Goal: Task Accomplishment & Management: Complete application form

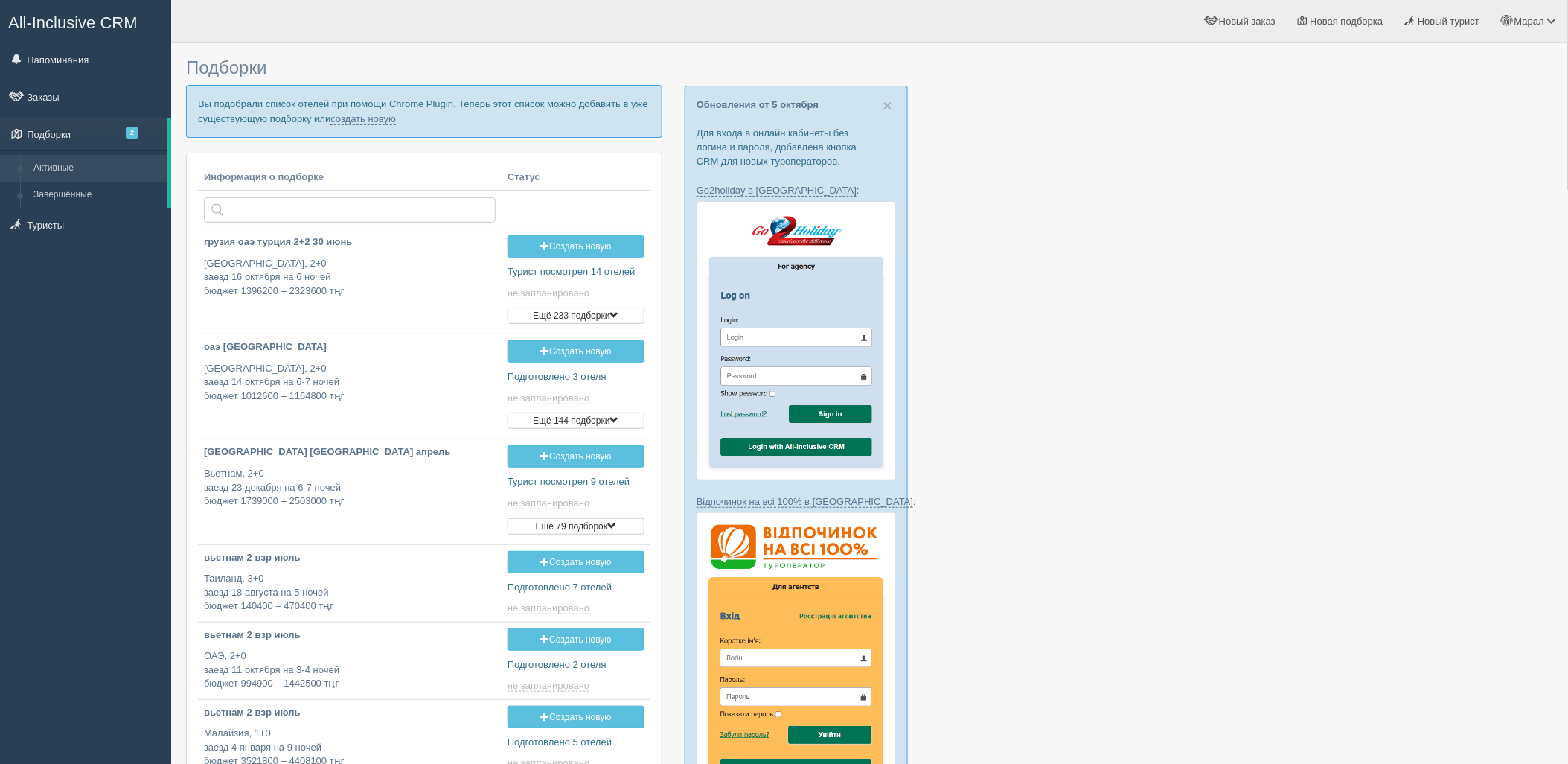
click at [1372, 224] on div at bounding box center [870, 658] width 1367 height 1214
drag, startPoint x: 382, startPoint y: 124, endPoint x: 382, endPoint y: 182, distance: 58.0
click at [382, 123] on link "создать новую" at bounding box center [363, 118] width 66 height 12
type input "2025-10-06 13:00"
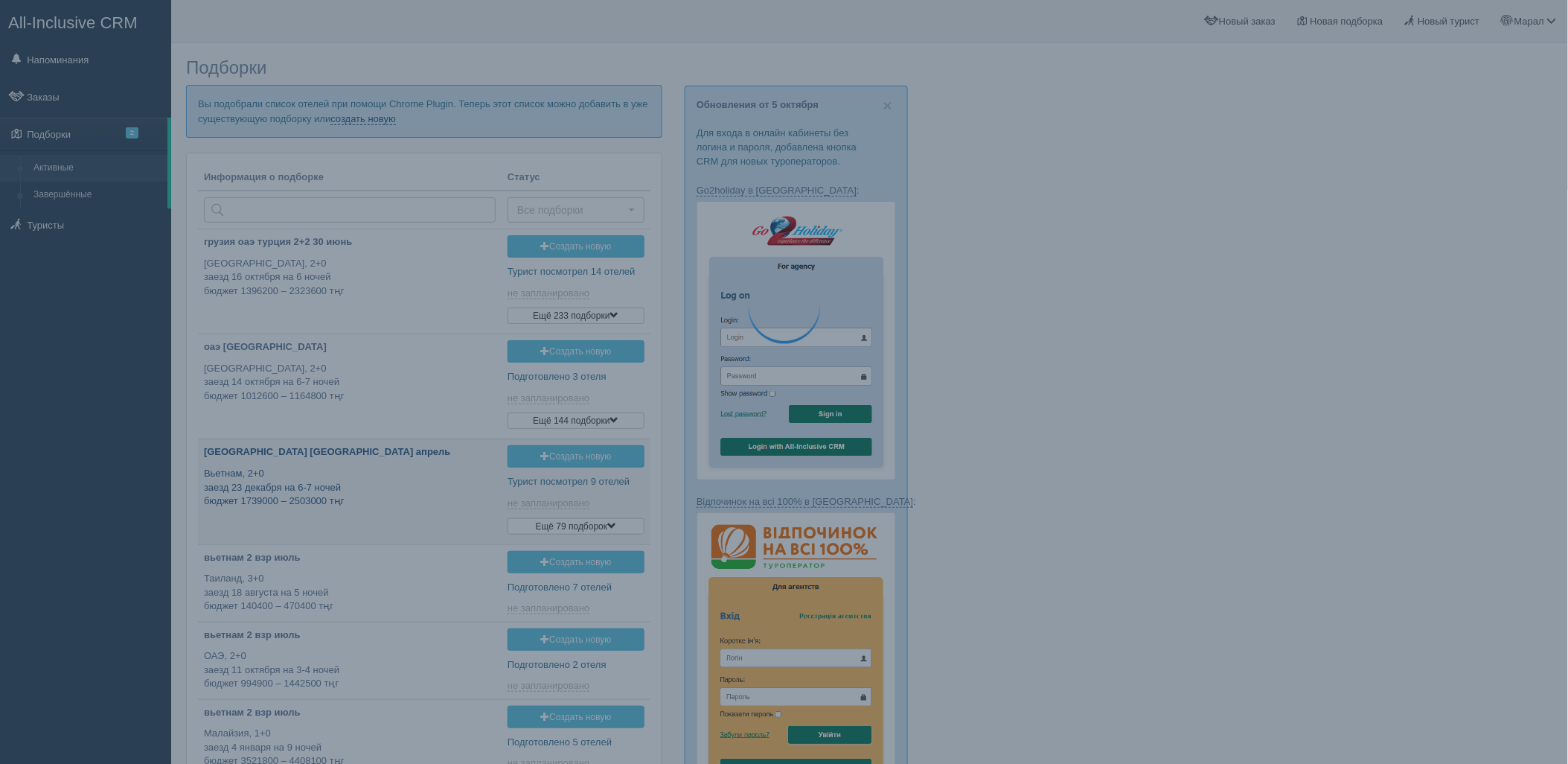
type input "2025-10-06 16:35"
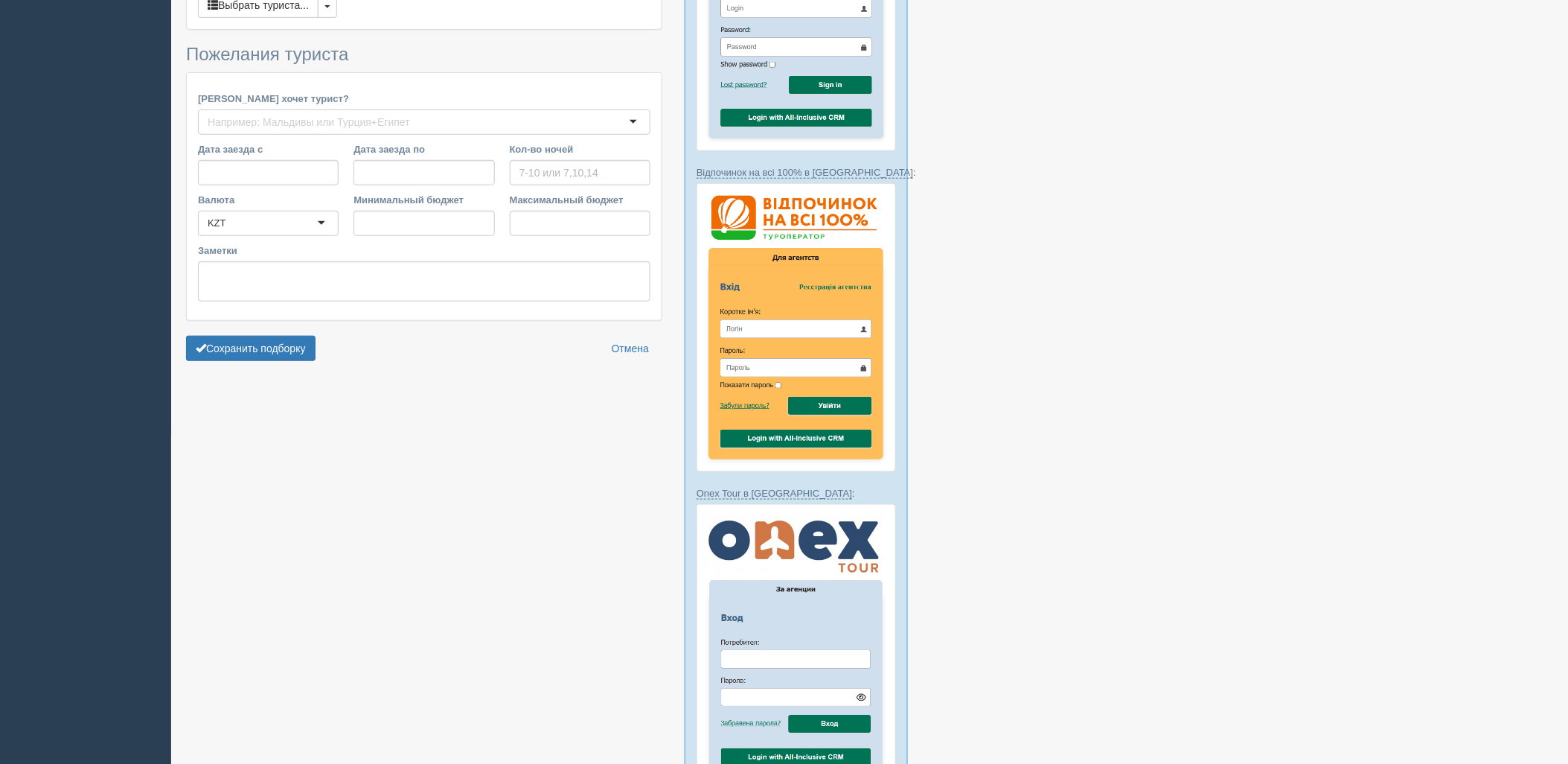
type input "7"
type input "2263600"
type input "2431900"
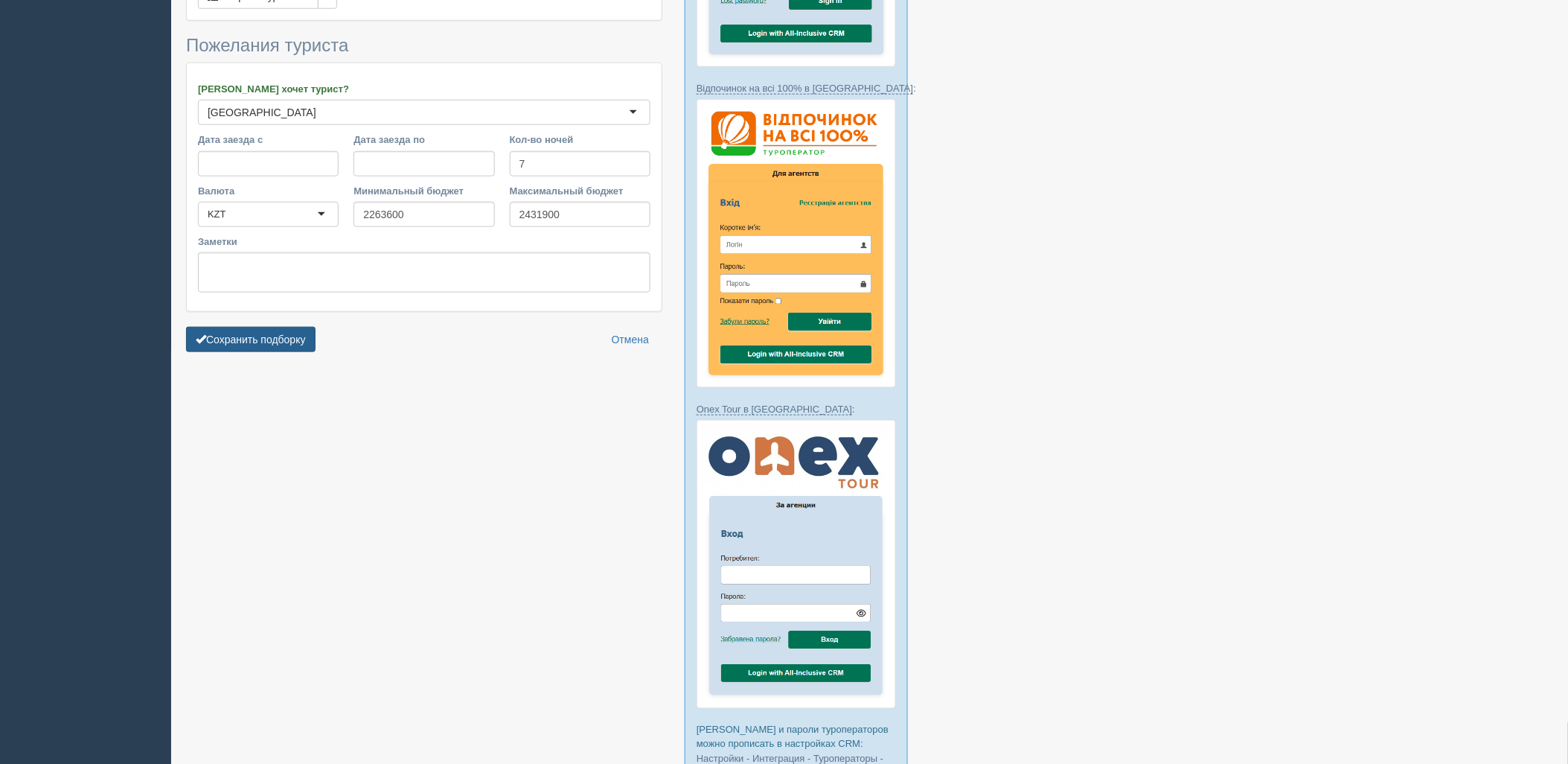
click at [298, 342] on button "Сохранить подборку" at bounding box center [251, 339] width 130 height 25
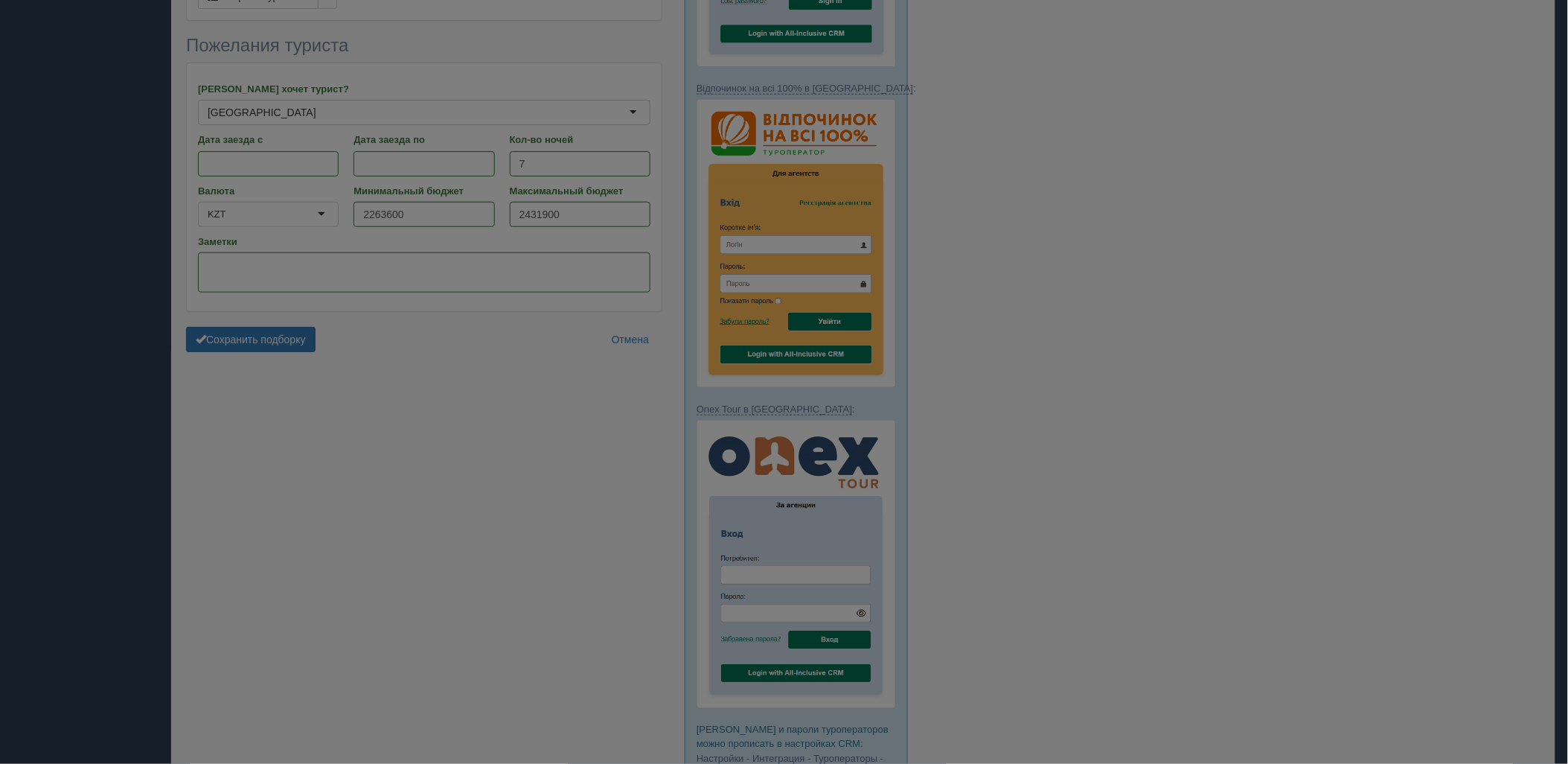
scroll to position [371, 0]
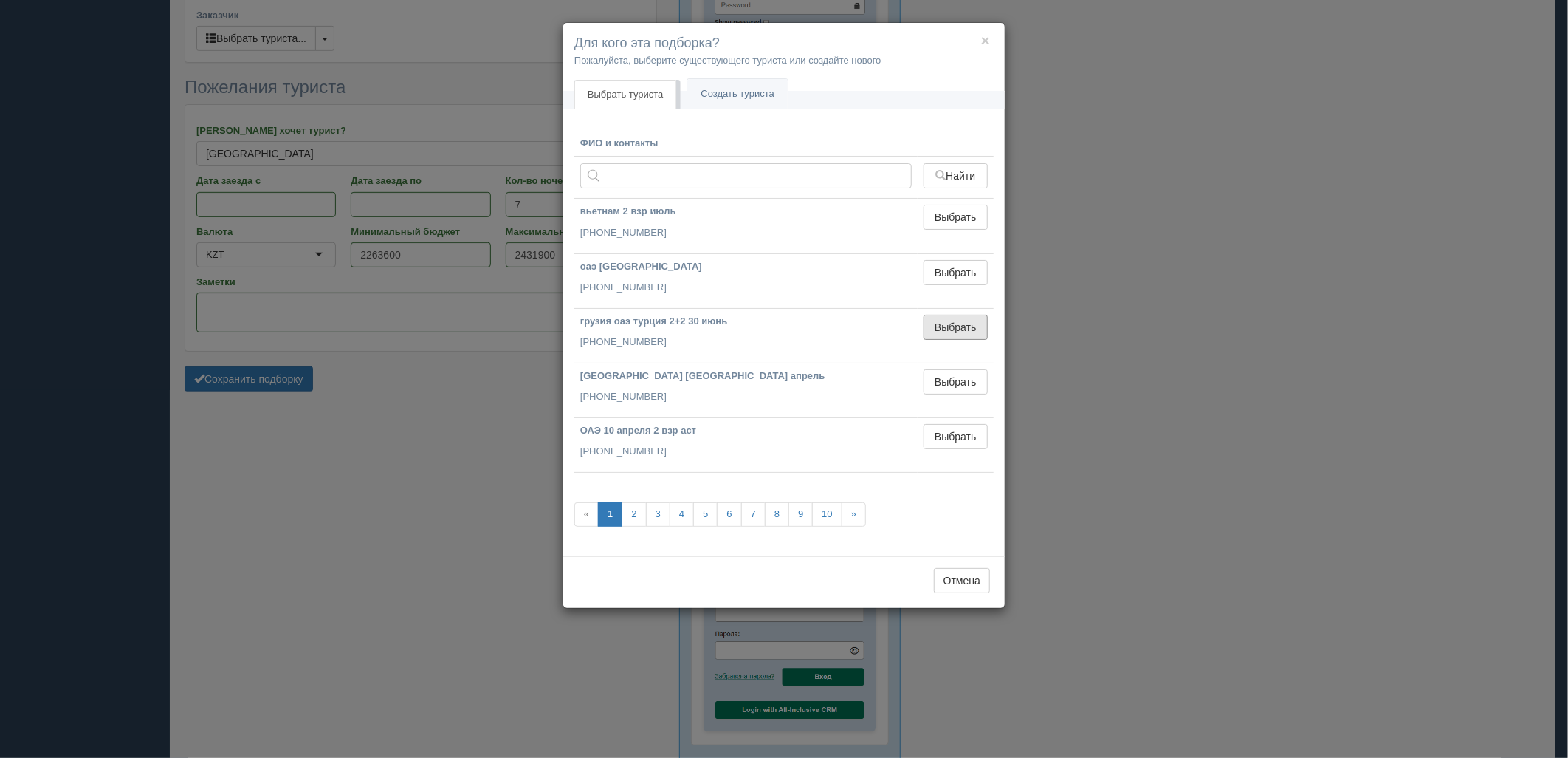
drag, startPoint x: 967, startPoint y: 328, endPoint x: 459, endPoint y: 449, distance: 522.2
click at [964, 328] on button "Выбрать" at bounding box center [955, 326] width 64 height 25
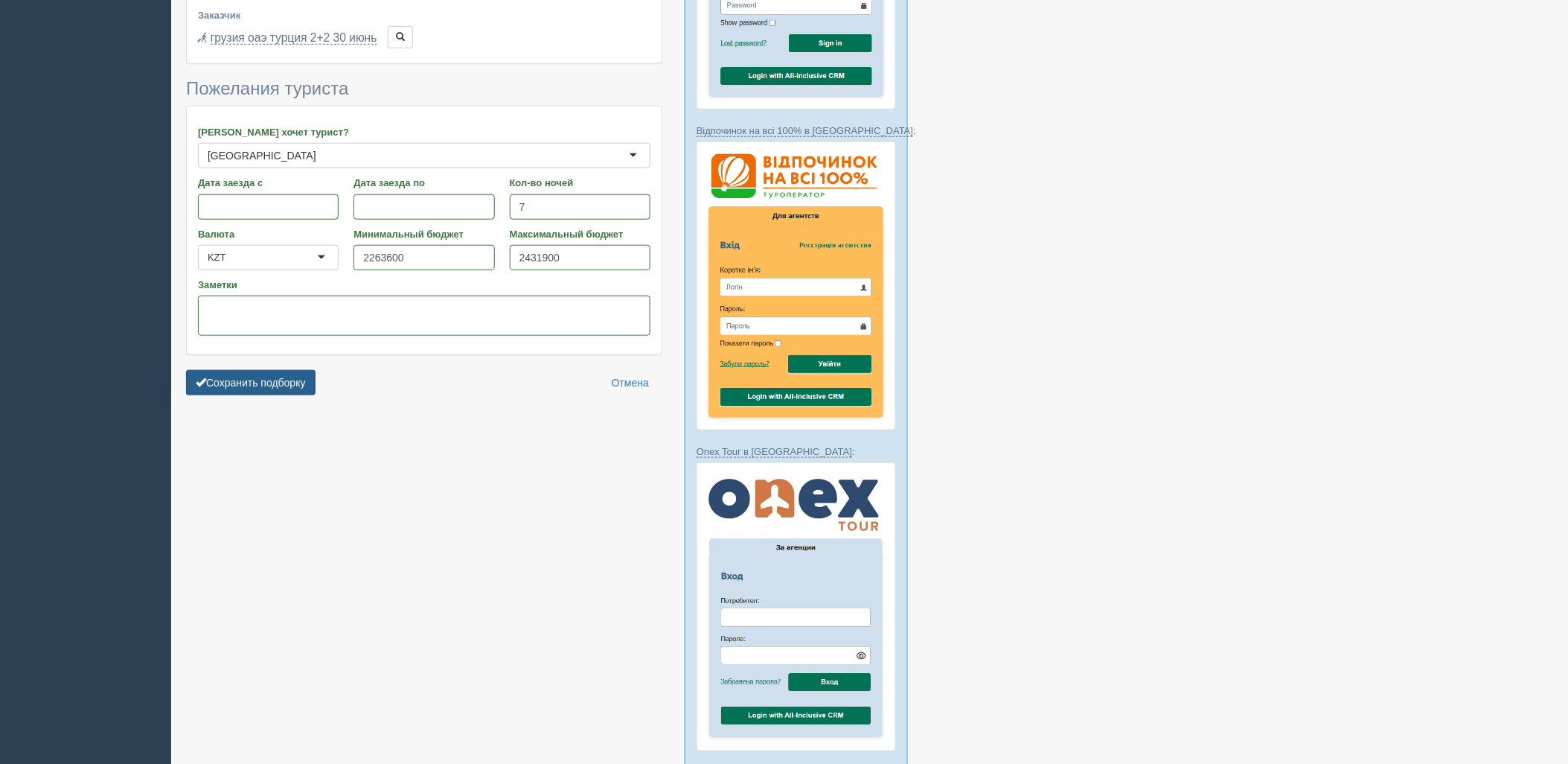
click at [278, 370] on button "Сохранить подборку" at bounding box center [251, 382] width 130 height 25
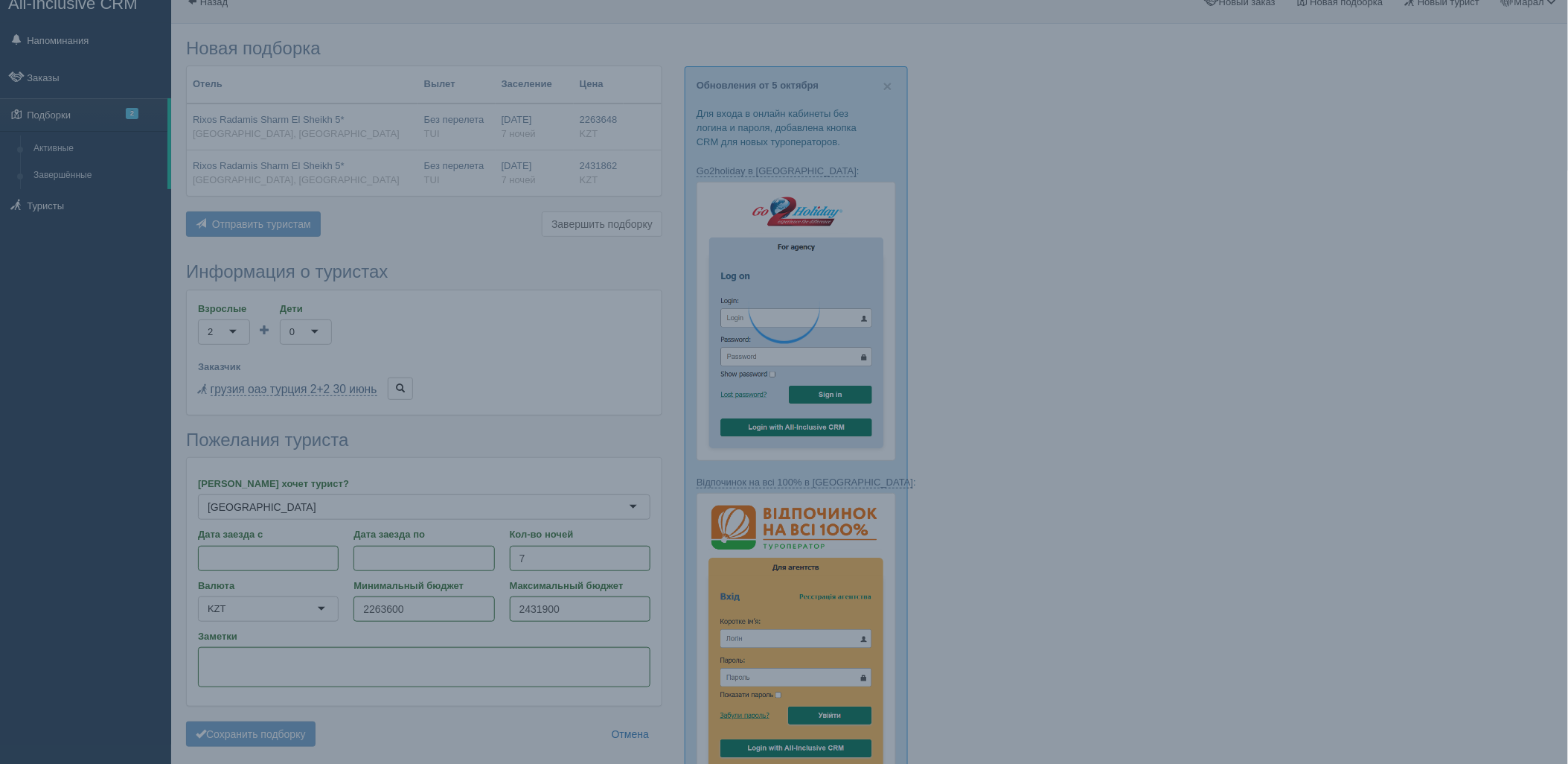
scroll to position [0, 0]
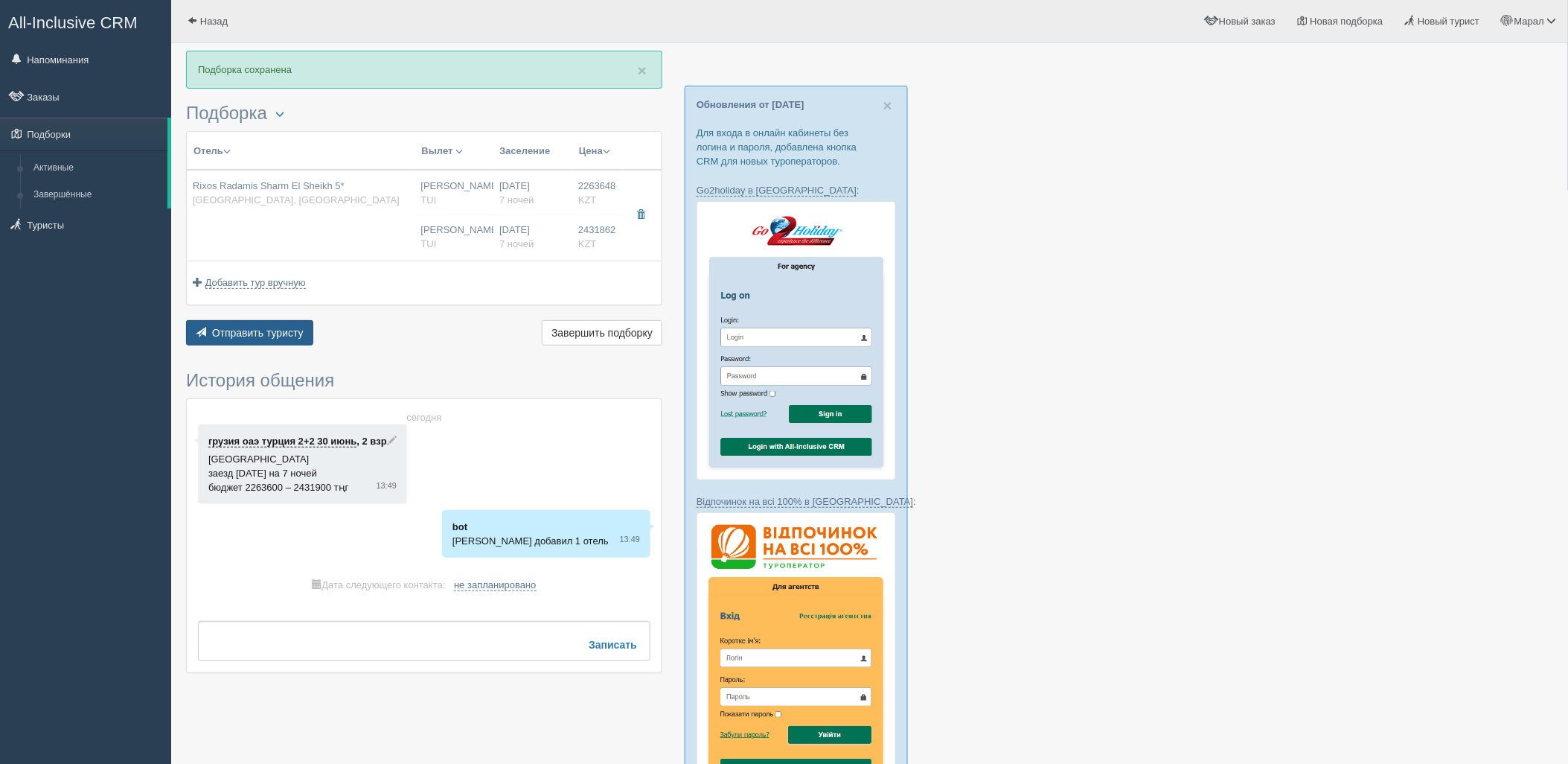
click at [300, 320] on button "Отправить туристу Отправить" at bounding box center [249, 332] width 127 height 25
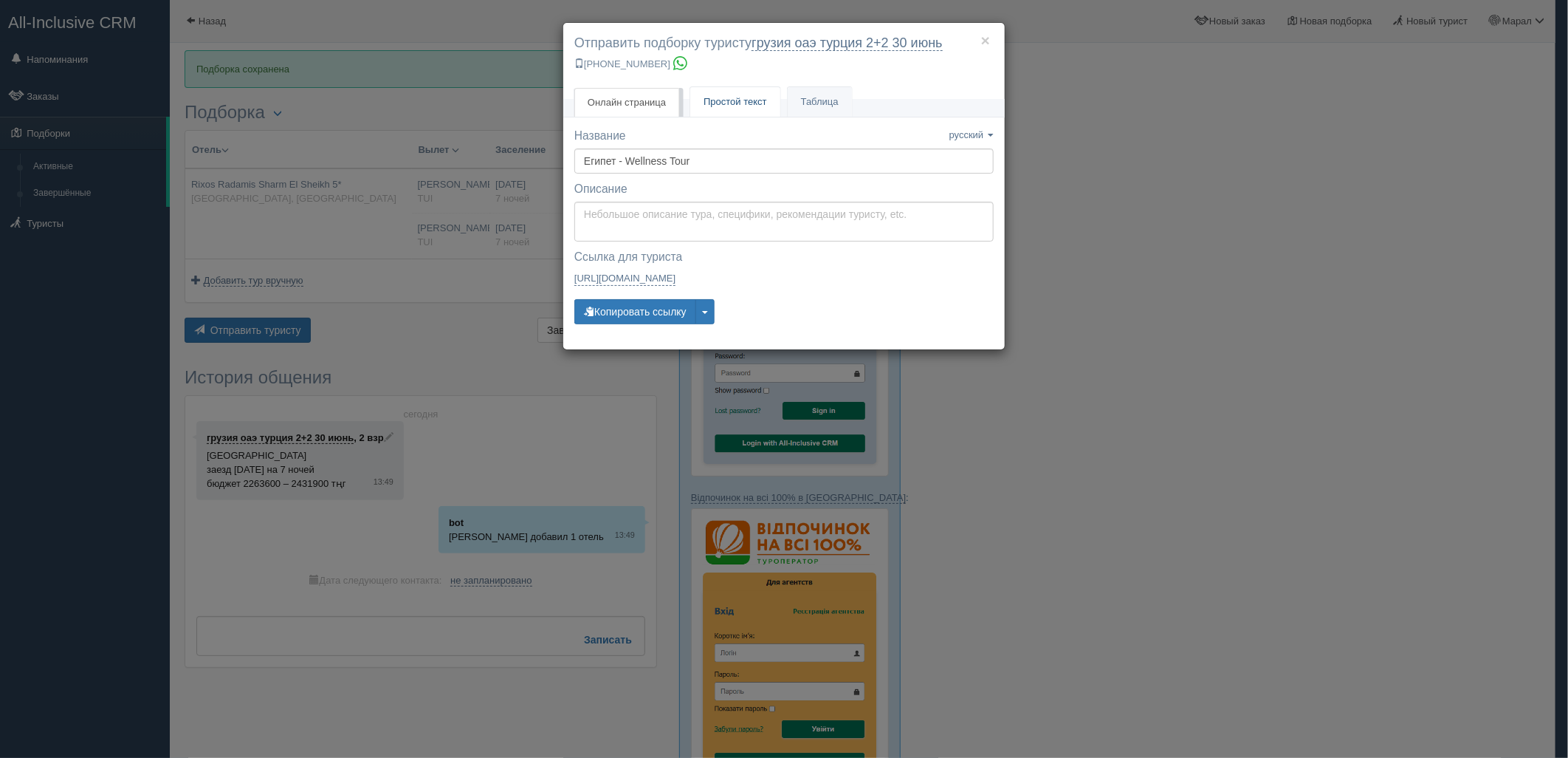
click at [732, 101] on span "Простой текст" at bounding box center [735, 101] width 64 height 11
type textarea "🌞 Добрый день! Предлагаем Вам рассмотреть следующие варианты: 🌎 Египет, Шарм-эл…"
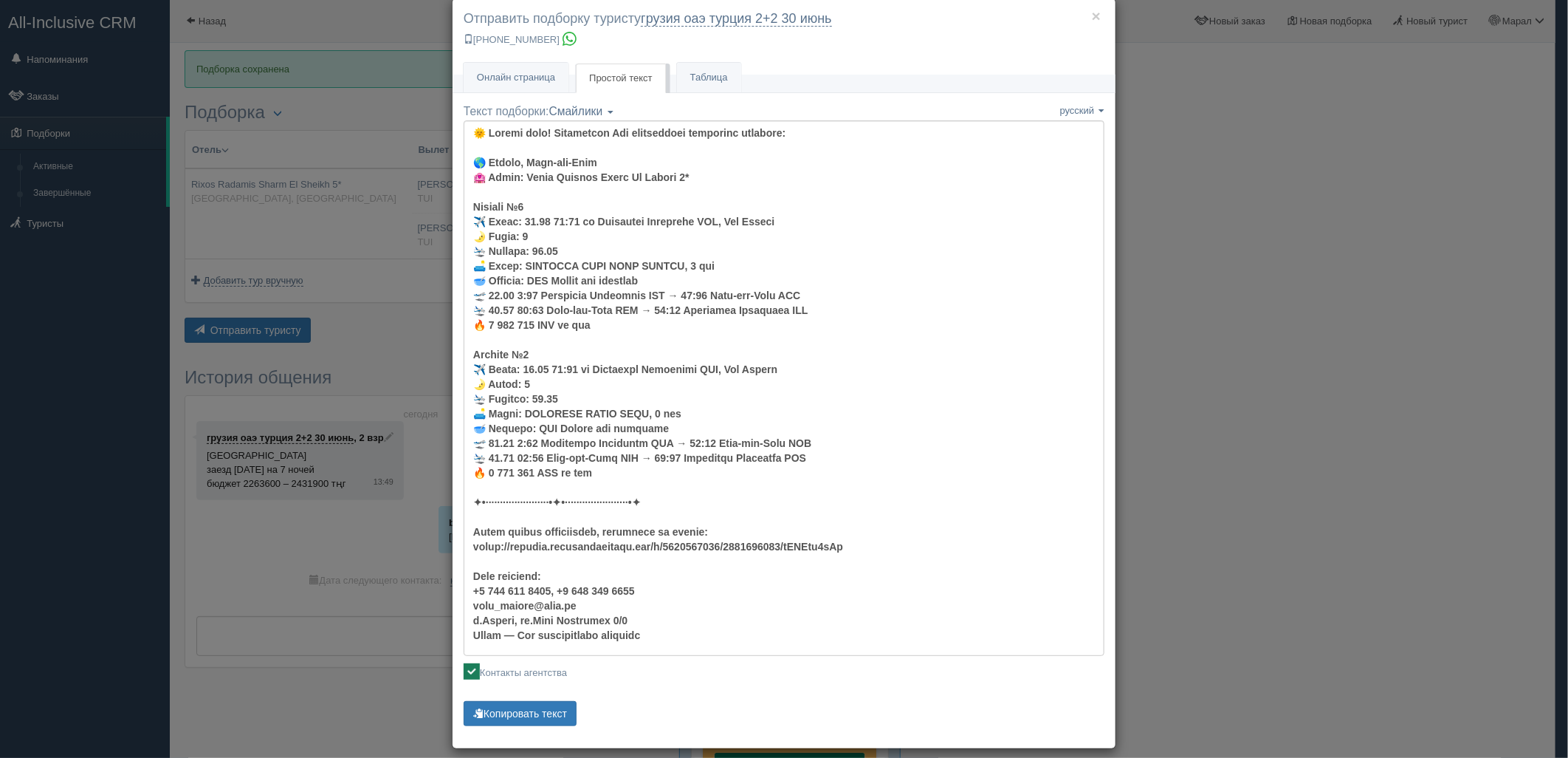
scroll to position [38, 0]
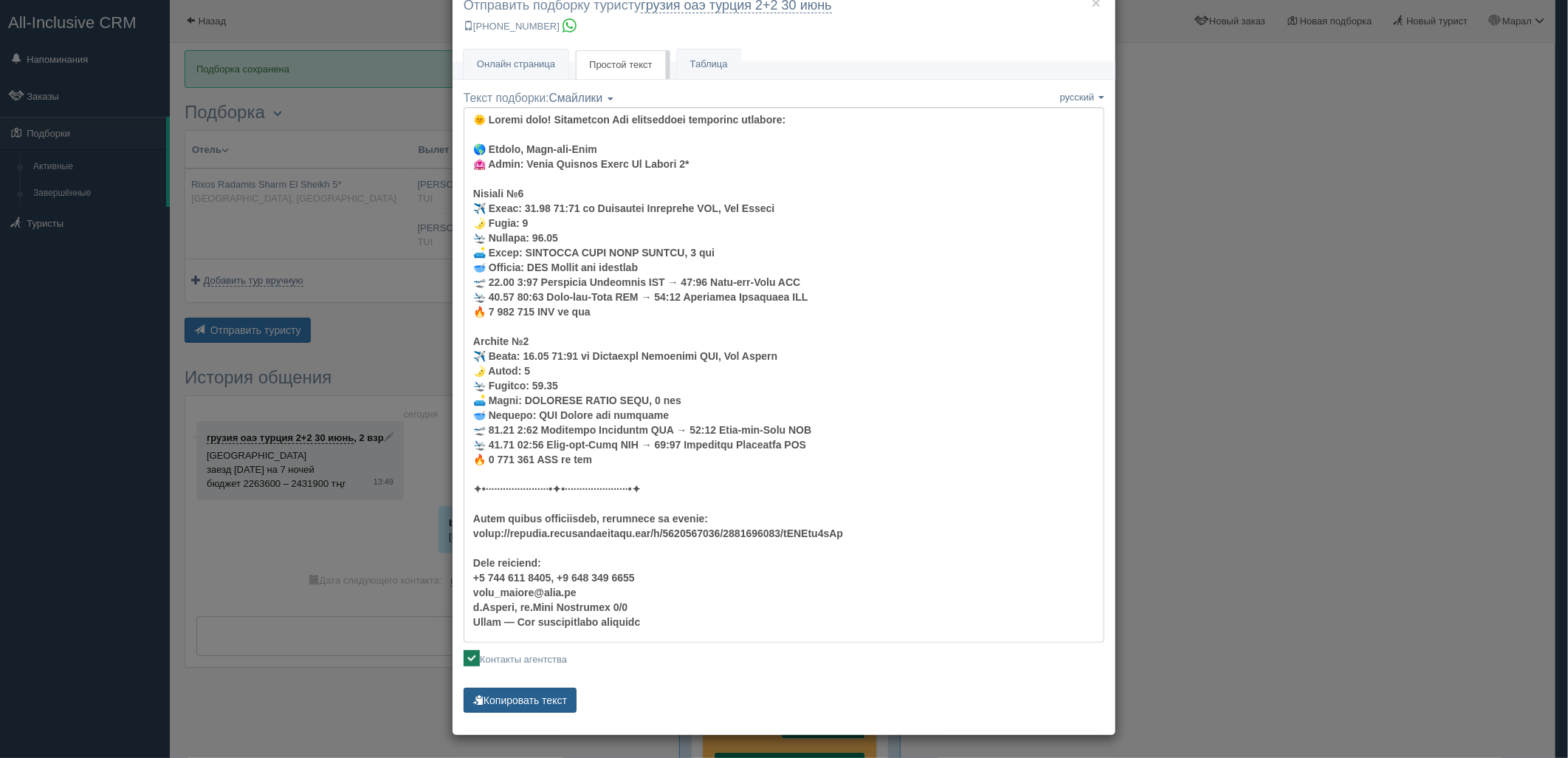
click at [537, 687] on button "Копировать текст" at bounding box center [519, 700] width 113 height 25
drag, startPoint x: 1396, startPoint y: 599, endPoint x: 1389, endPoint y: 558, distance: 41.6
click at [1396, 599] on div "× Отправить подборку туристу грузия оаэ турция 2+2 30 июнь +7 701 880 5580 Онла…" at bounding box center [784, 379] width 1568 height 758
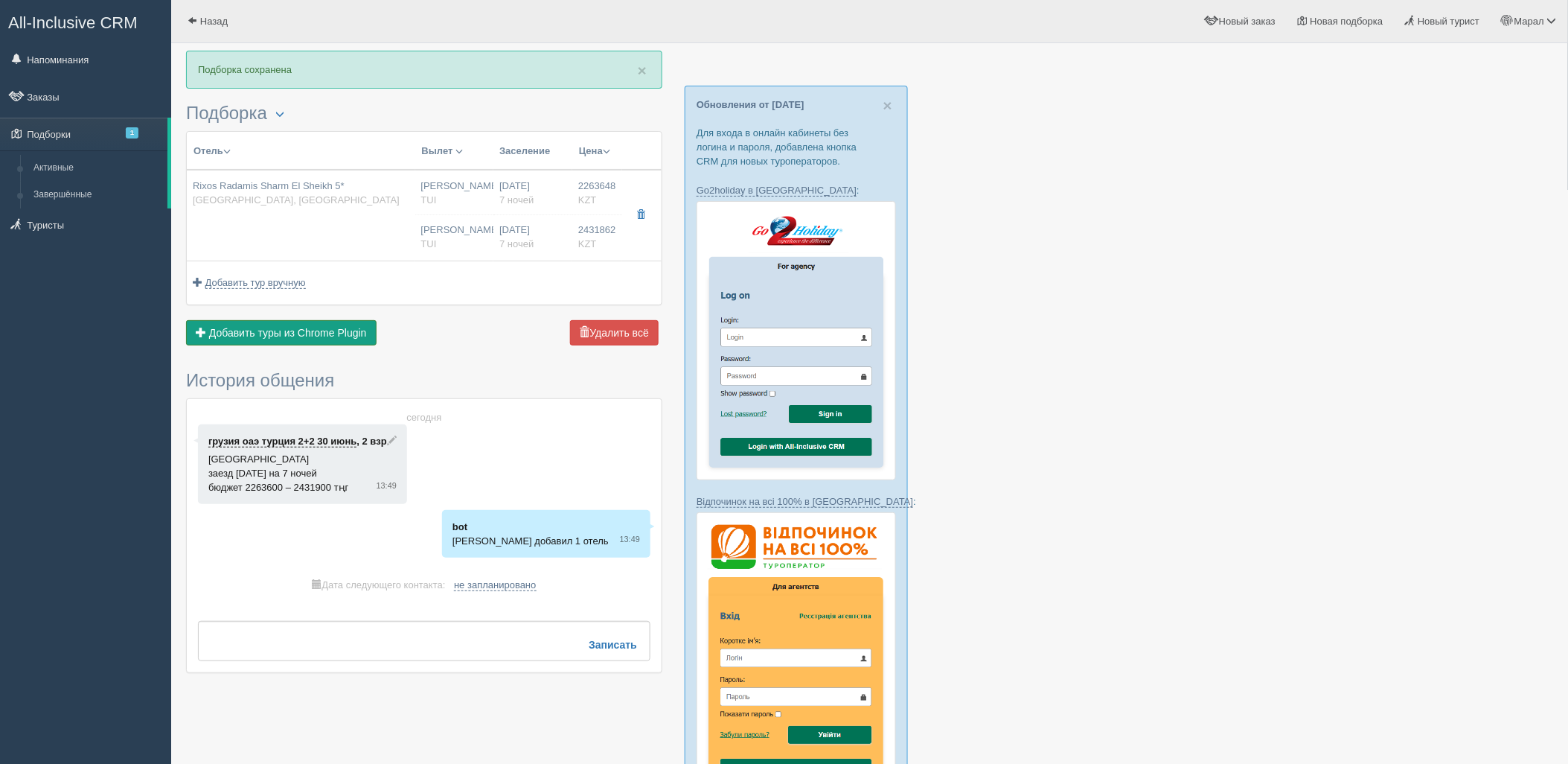
click at [321, 327] on span "Добавить туры из Chrome Plugin" at bounding box center [288, 332] width 158 height 12
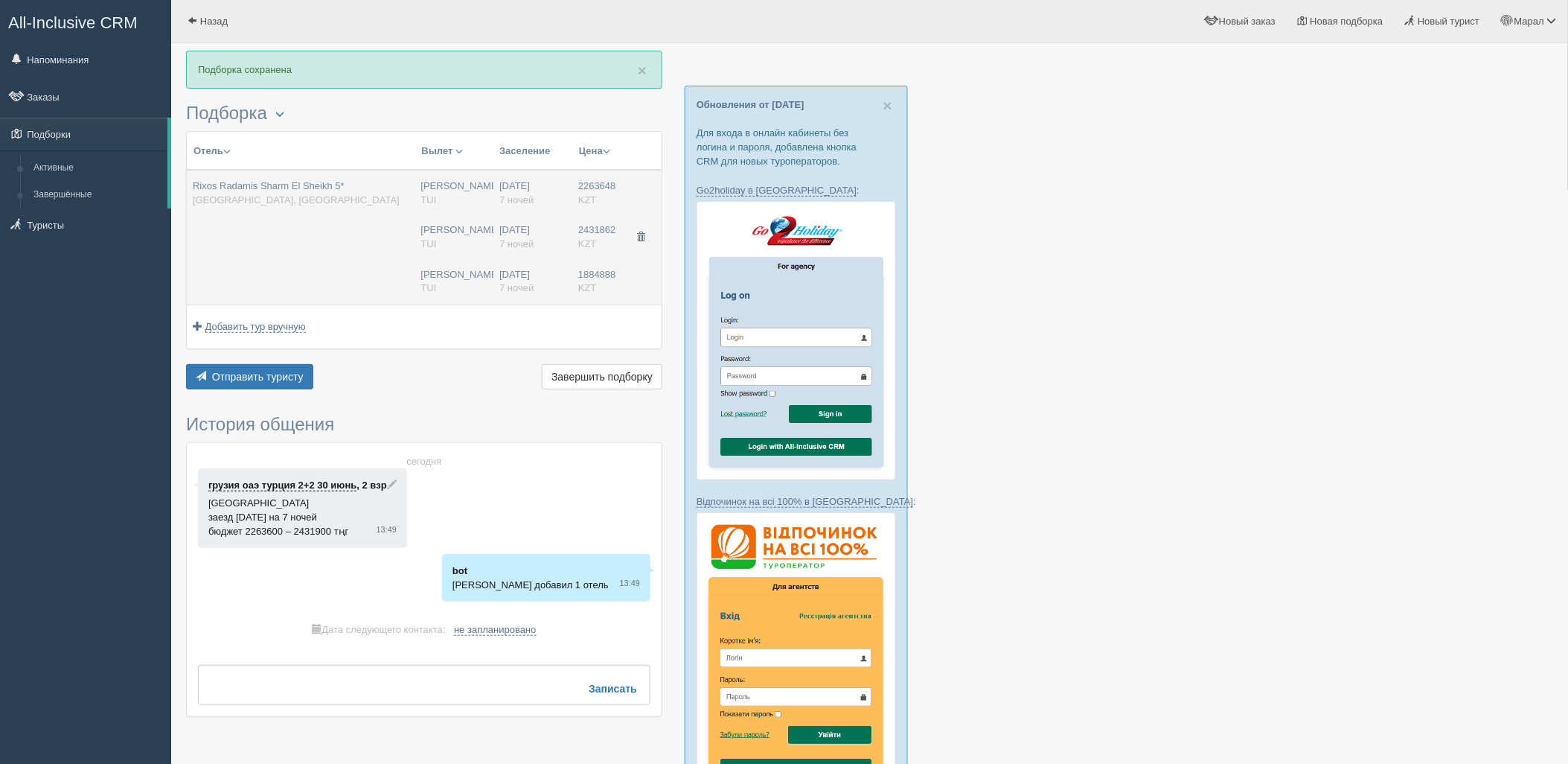
click at [420, 259] on hr at bounding box center [455, 260] width 79 height 2
type input "Rixos Radamis Sharm El Sheikh 5*"
type input "Египет"
type input "Шарм-эль-Шейх"
type input "2263648.00"
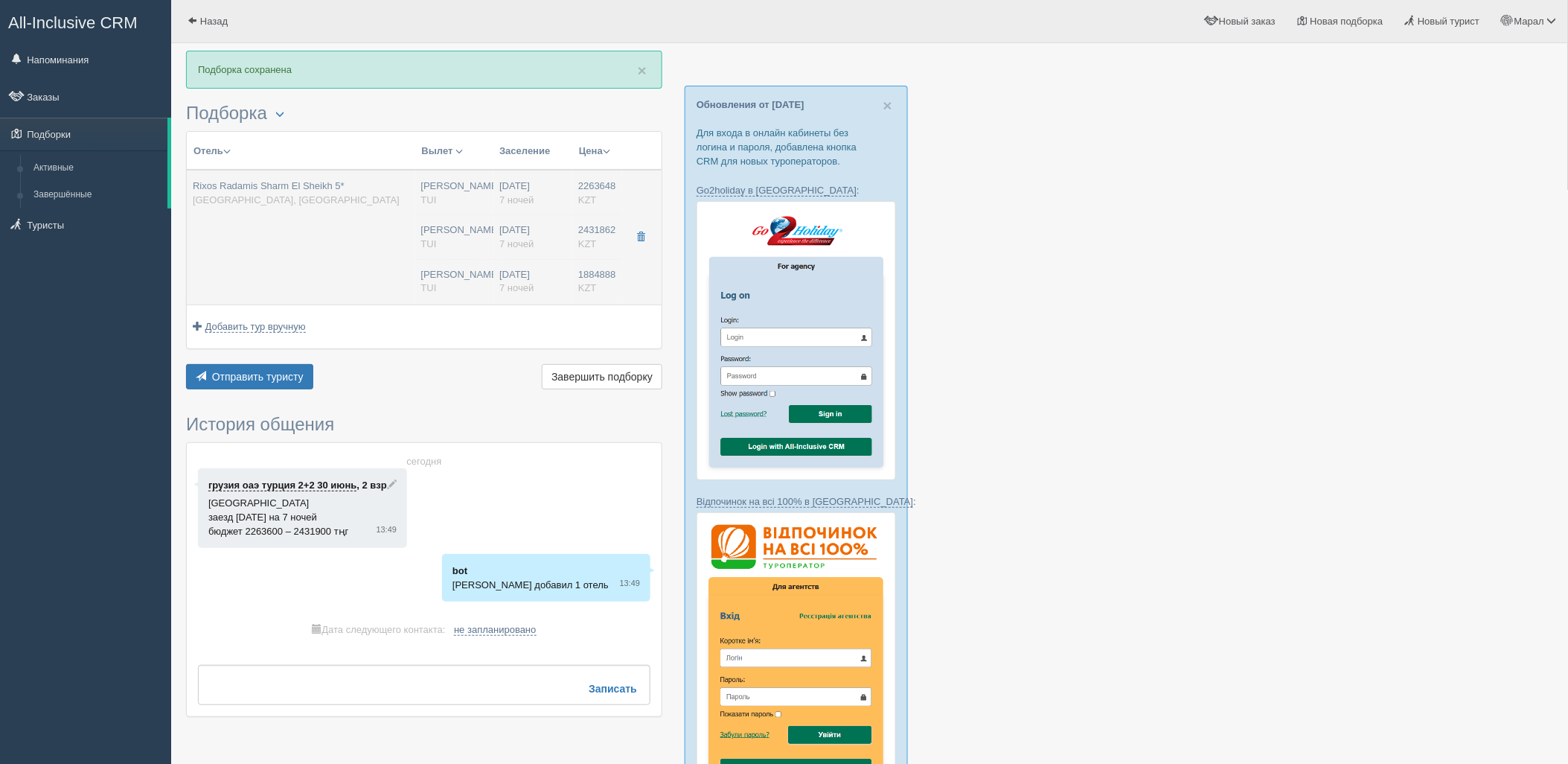
type input "[PERSON_NAME]"
type input "Шарм-эль-Шейх SSH"
type input "08:50"
type input "12:55"
type input "Air Astana"
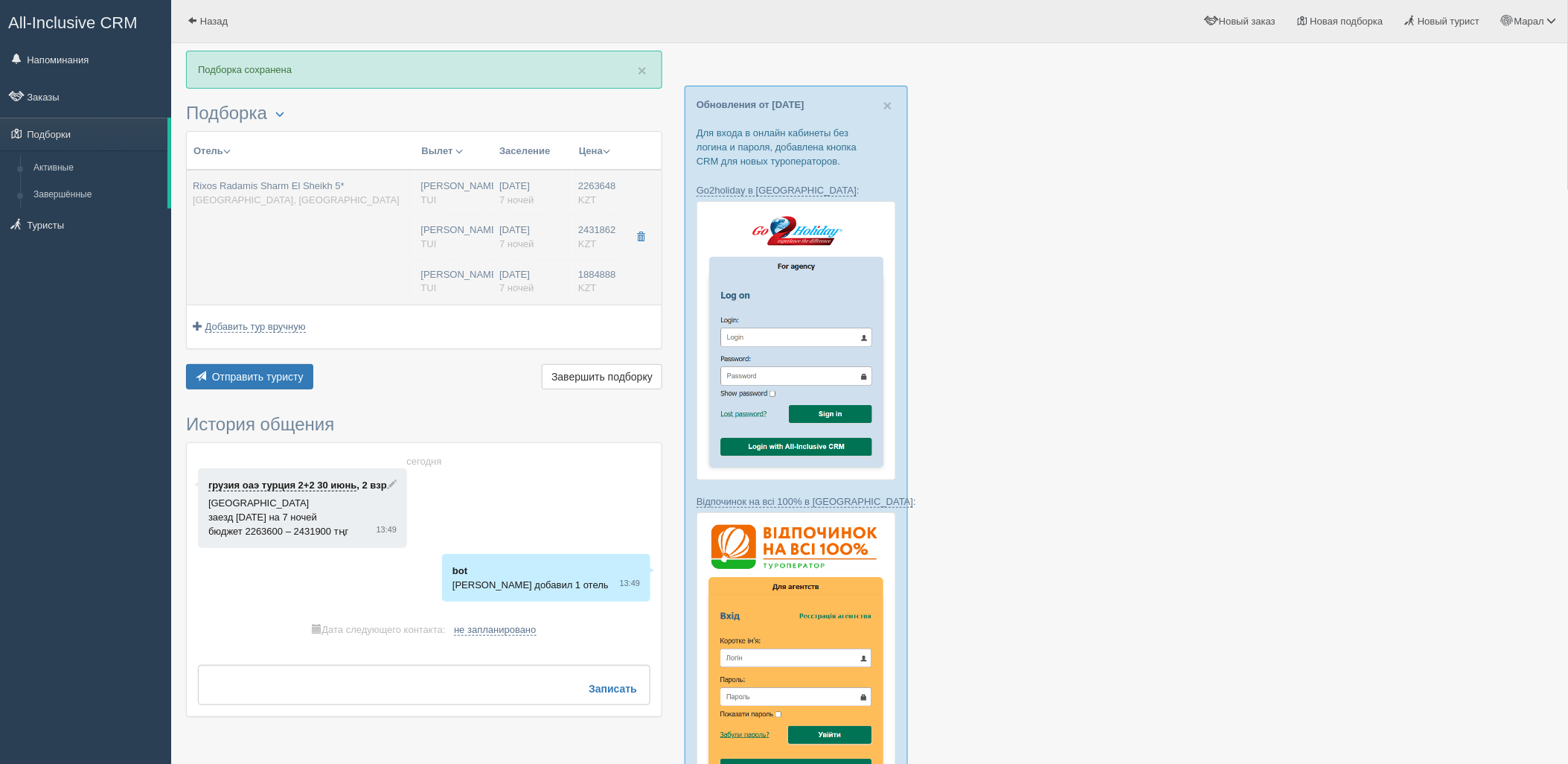
type input "14:30"
type input "22:40"
type input "7"
type input "SUPERIOR ROOM BLUE PLANET"
type input "Ultra All Inclusive Ultra All Inclusive"
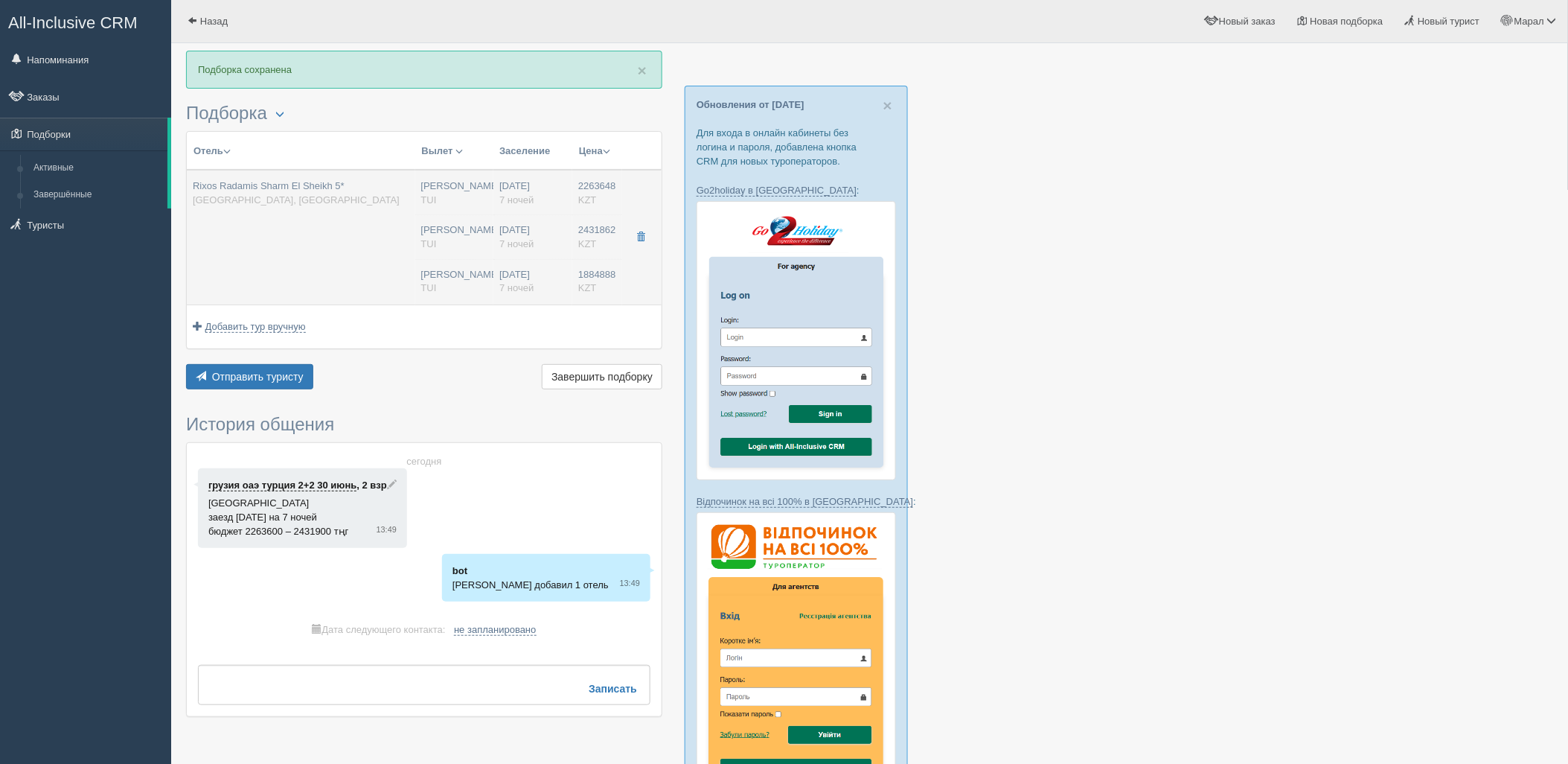
type input "TUI"
type input "https://newb2b.fstravel.com/hotel/851819"
type input "2431862.00"
type input "[PERSON_NAME]"
type input "Шарм-эль-Шейх SSH"
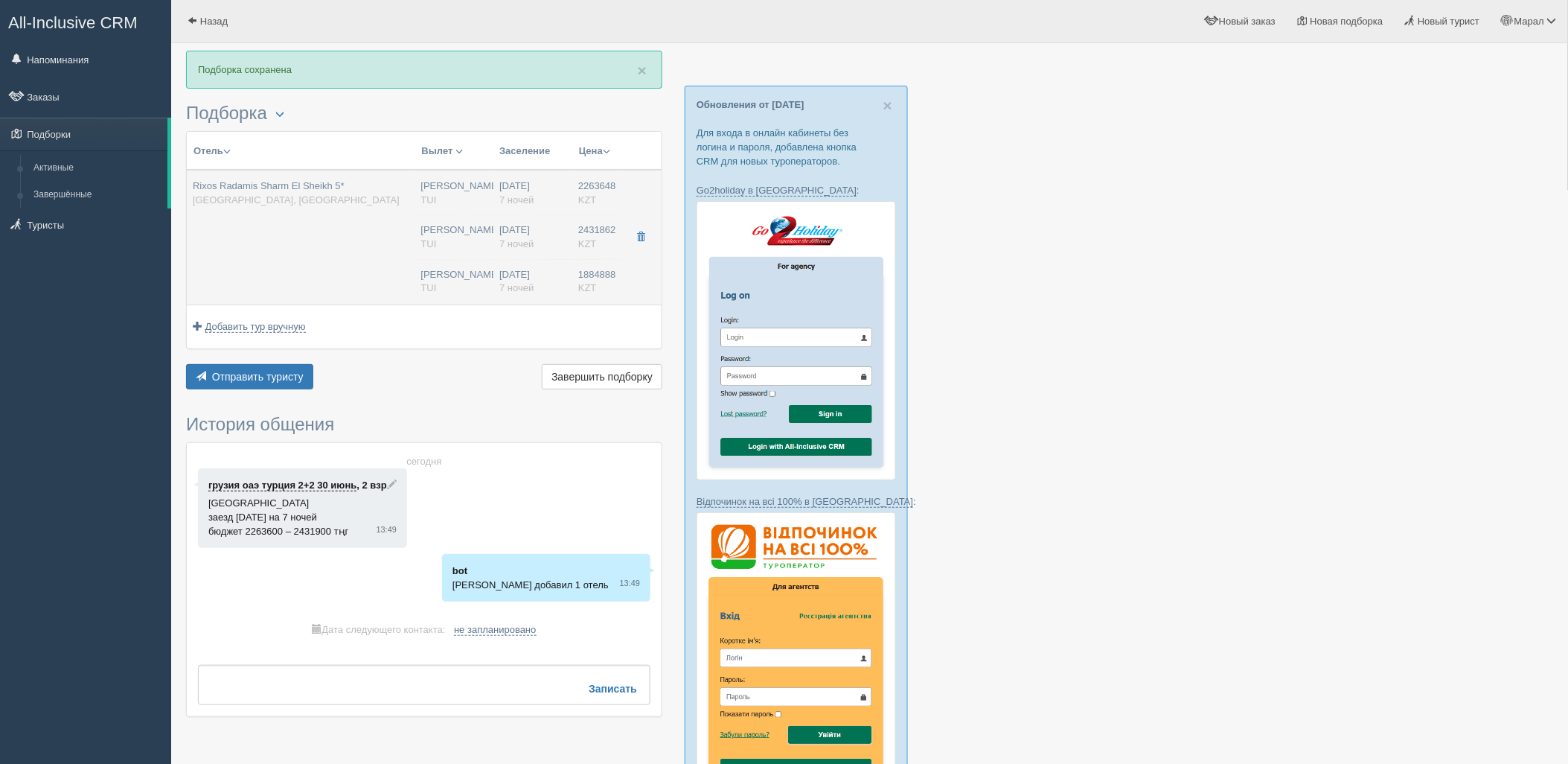
type input "08:50"
type input "12:55"
type input "Air Astana"
type input "14:30"
type input "22:40"
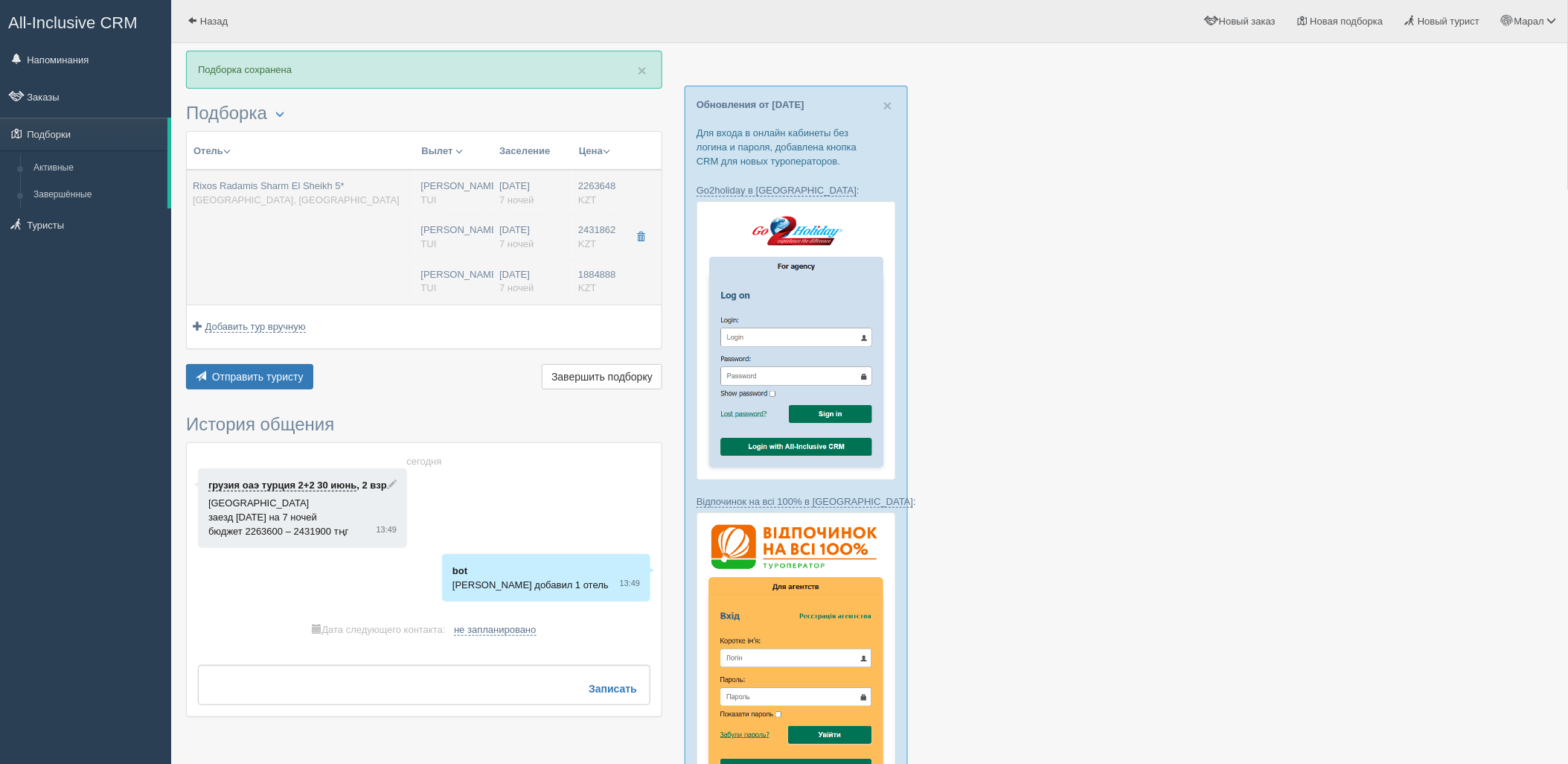
type input "7"
type input "SUPERIOR BEACH SIDE"
type input "Ultra All Inclusive Ultra All Inclusive"
type input "TUI"
type input "https://newb2b.fstravel.com/hotel/851819"
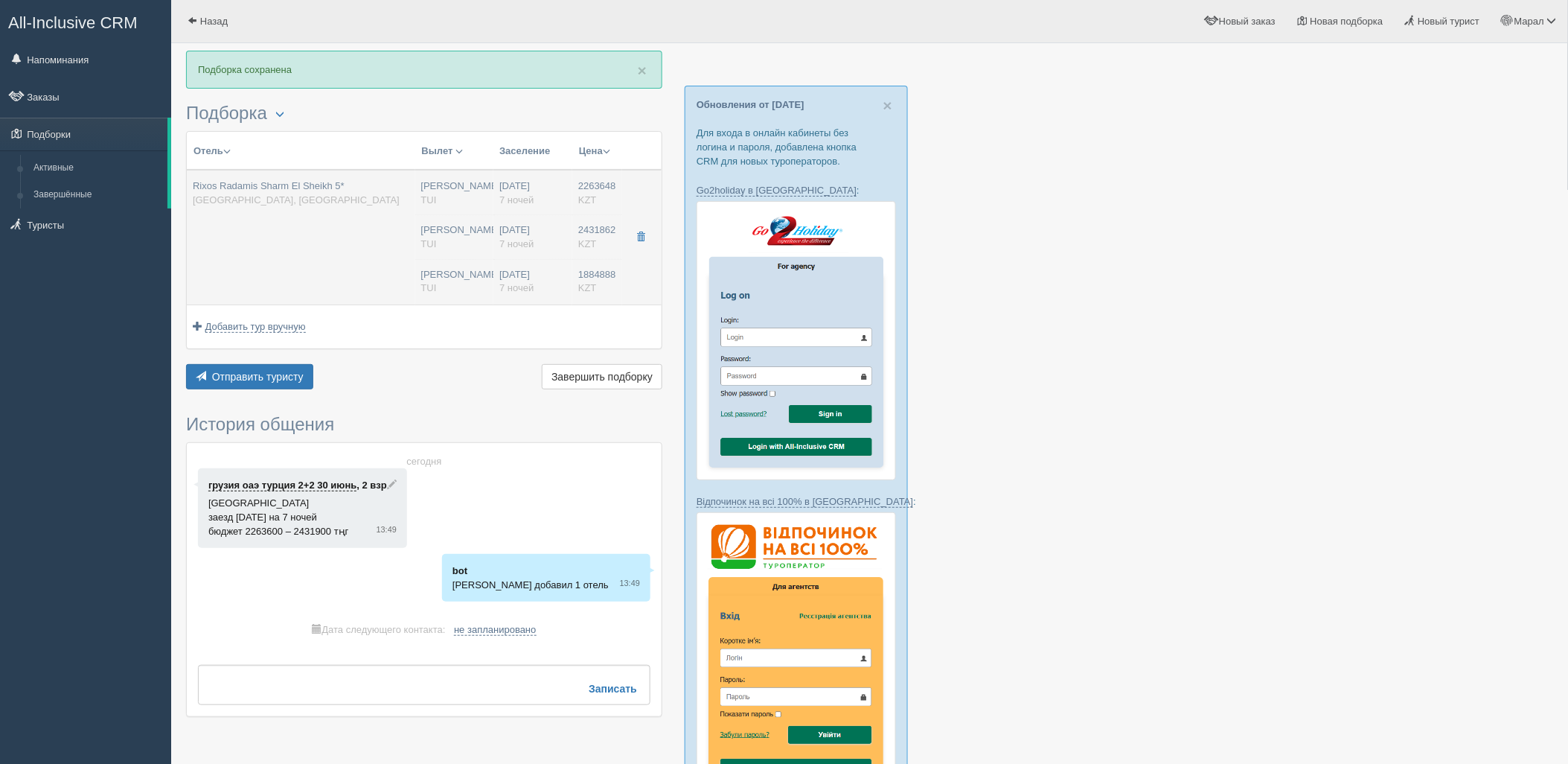
type input "1884888.00"
type input "[PERSON_NAME]"
type input "Шарм-эль-Шейх SSH"
type input "08:50"
type input "12:55"
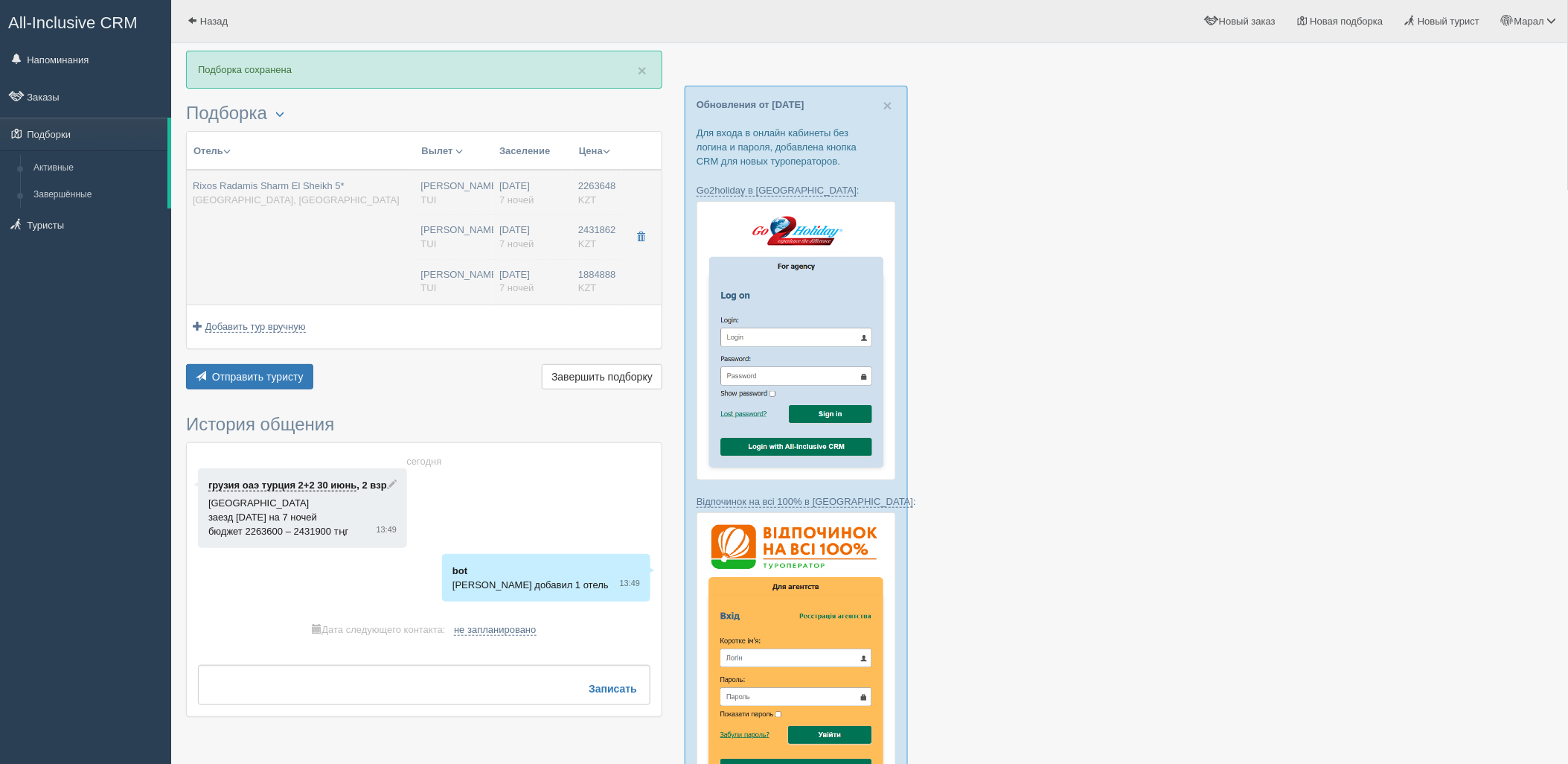
type input "Air Astana"
type input "14:35"
type input "22:25"
type input "7"
type input "SUPERIOR ROOM BLUE PLANET"
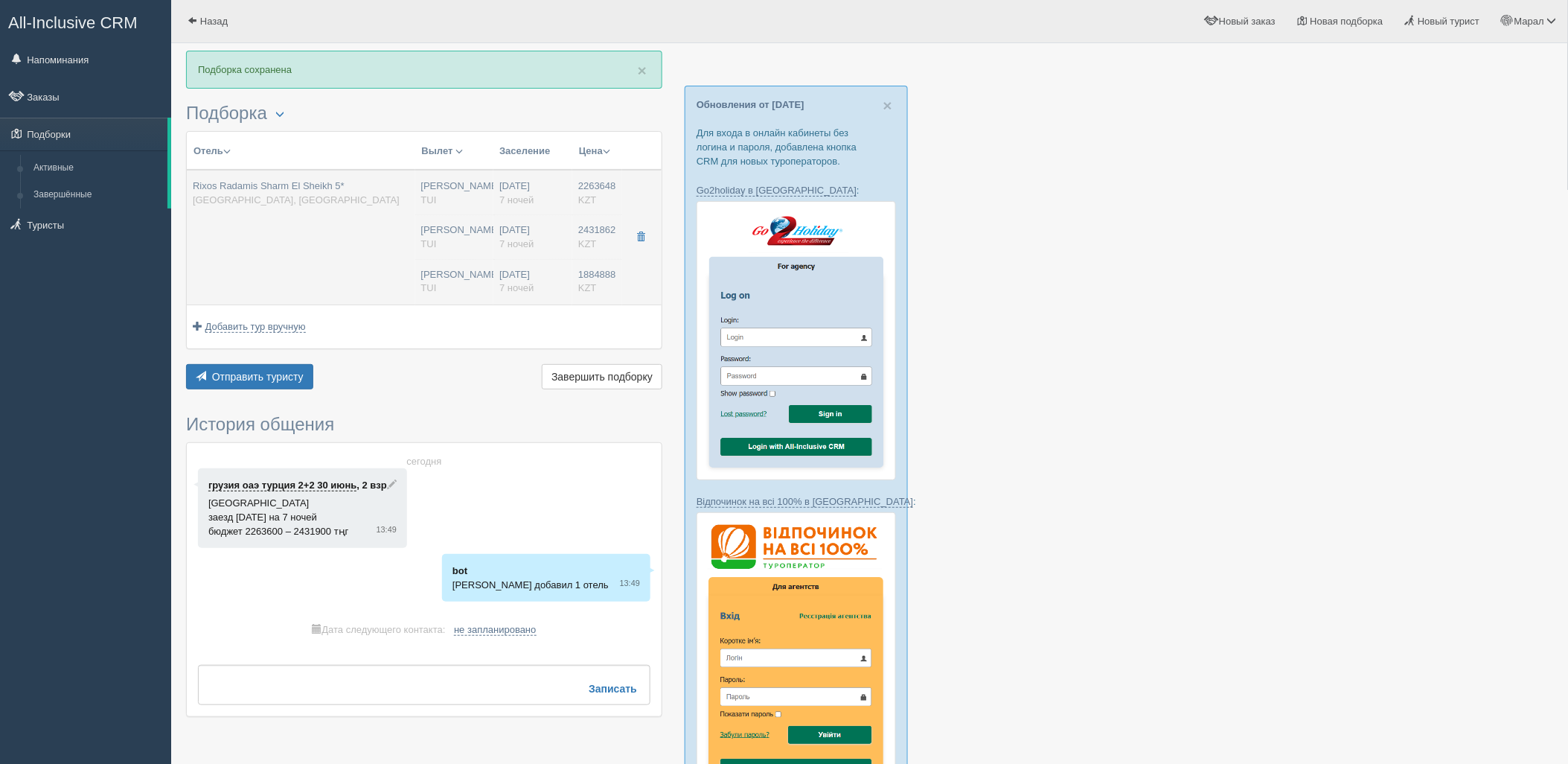
type input "Ultra All Inclusive Ultra All Inclusive"
type input "TUI"
type input "https://newb2b.fstravel.com/hotel/851819"
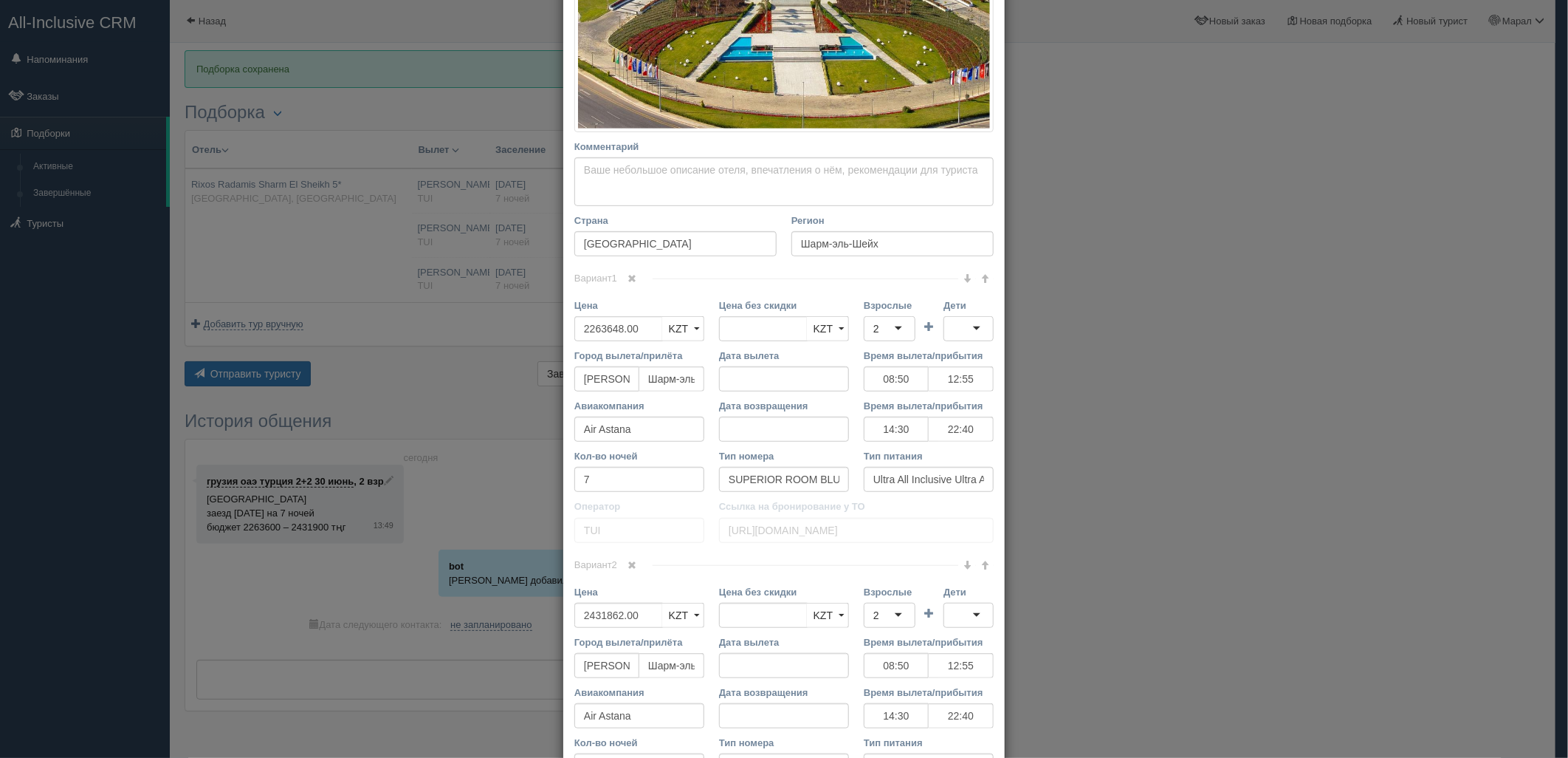
scroll to position [492, 0]
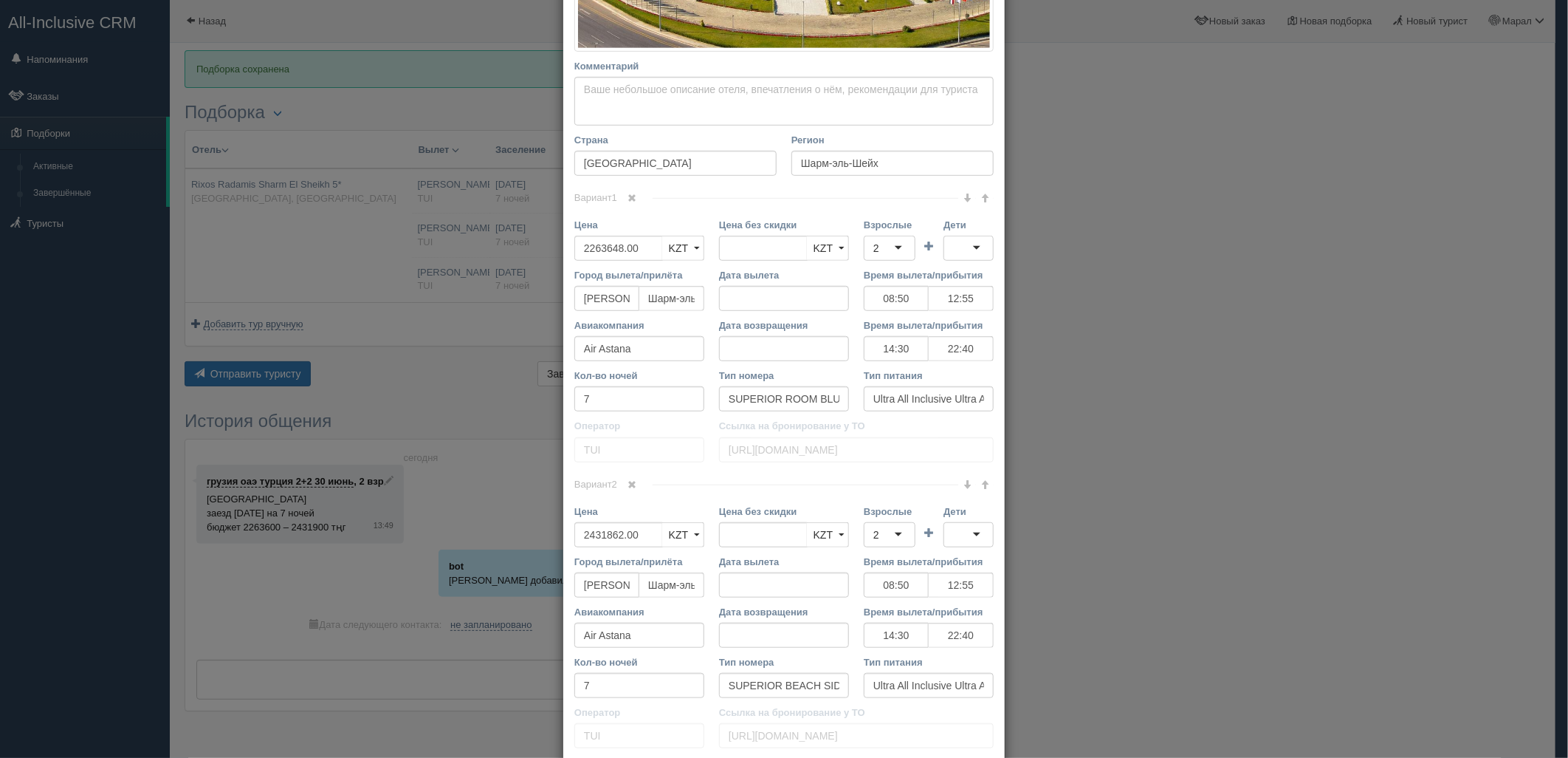
click at [630, 196] on span at bounding box center [633, 198] width 9 height 9
click at [630, 195] on span at bounding box center [633, 198] width 9 height 9
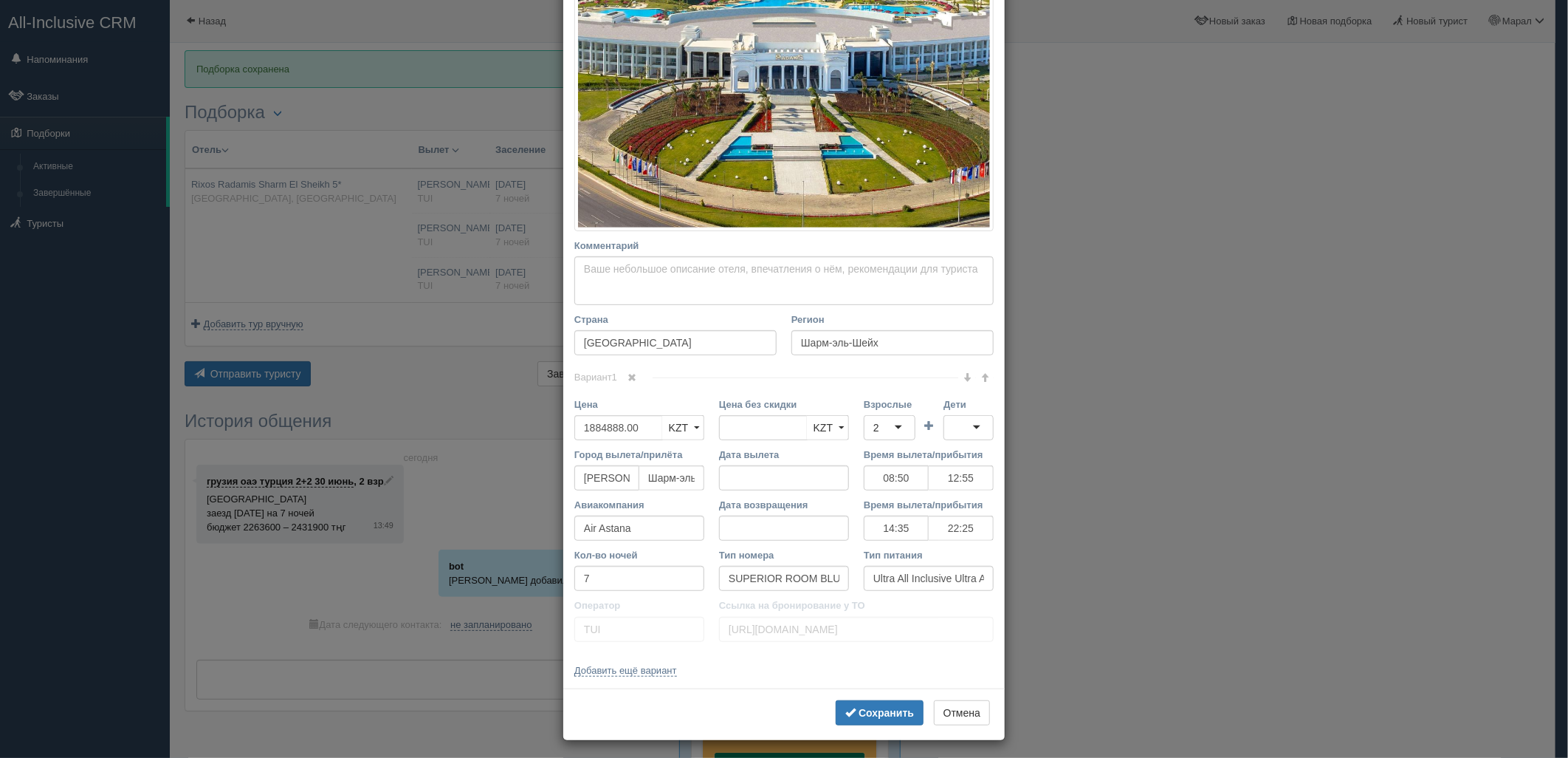
scroll to position [317, 0]
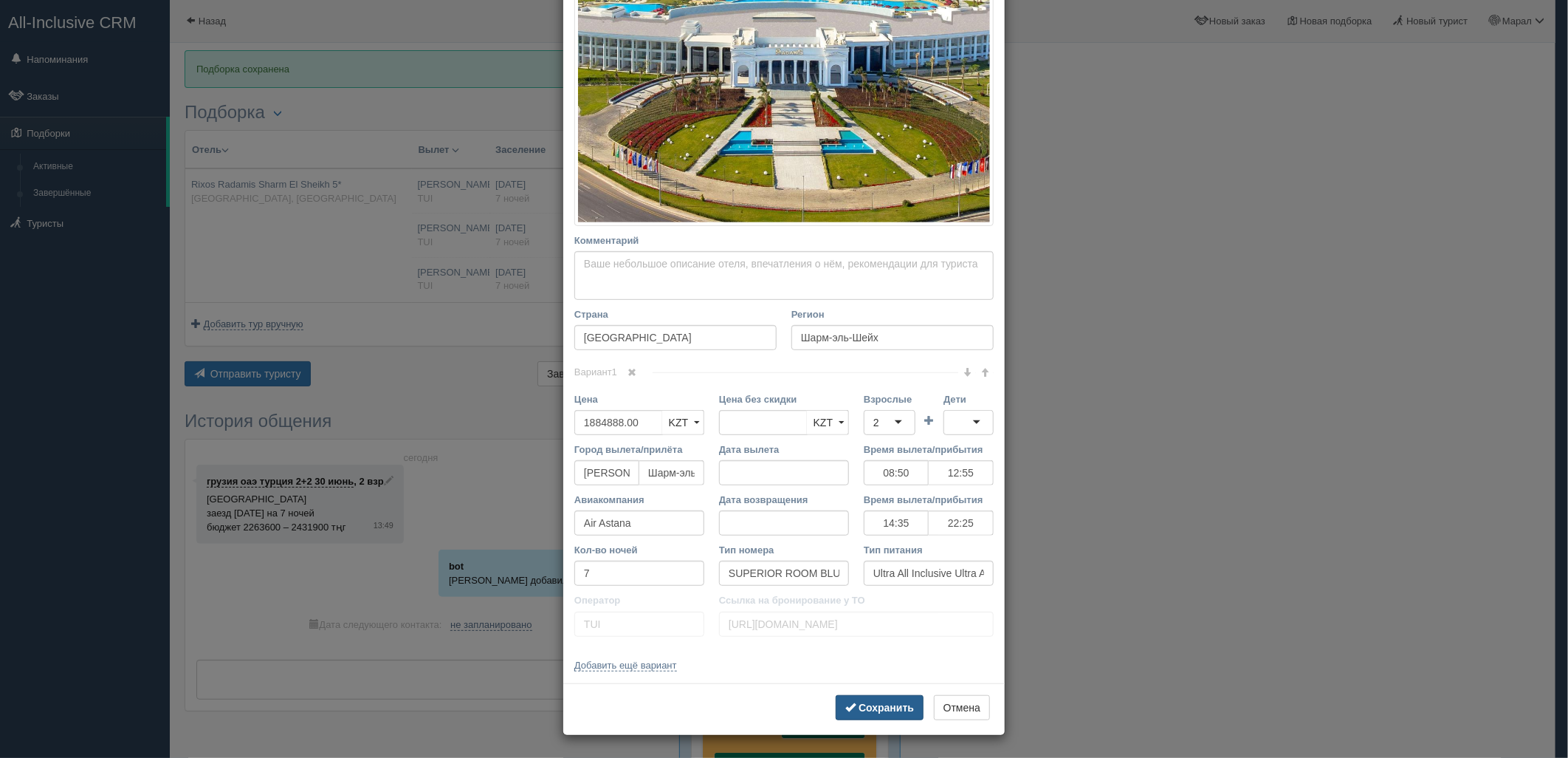
click at [897, 704] on b "Сохранить" at bounding box center [886, 707] width 55 height 11
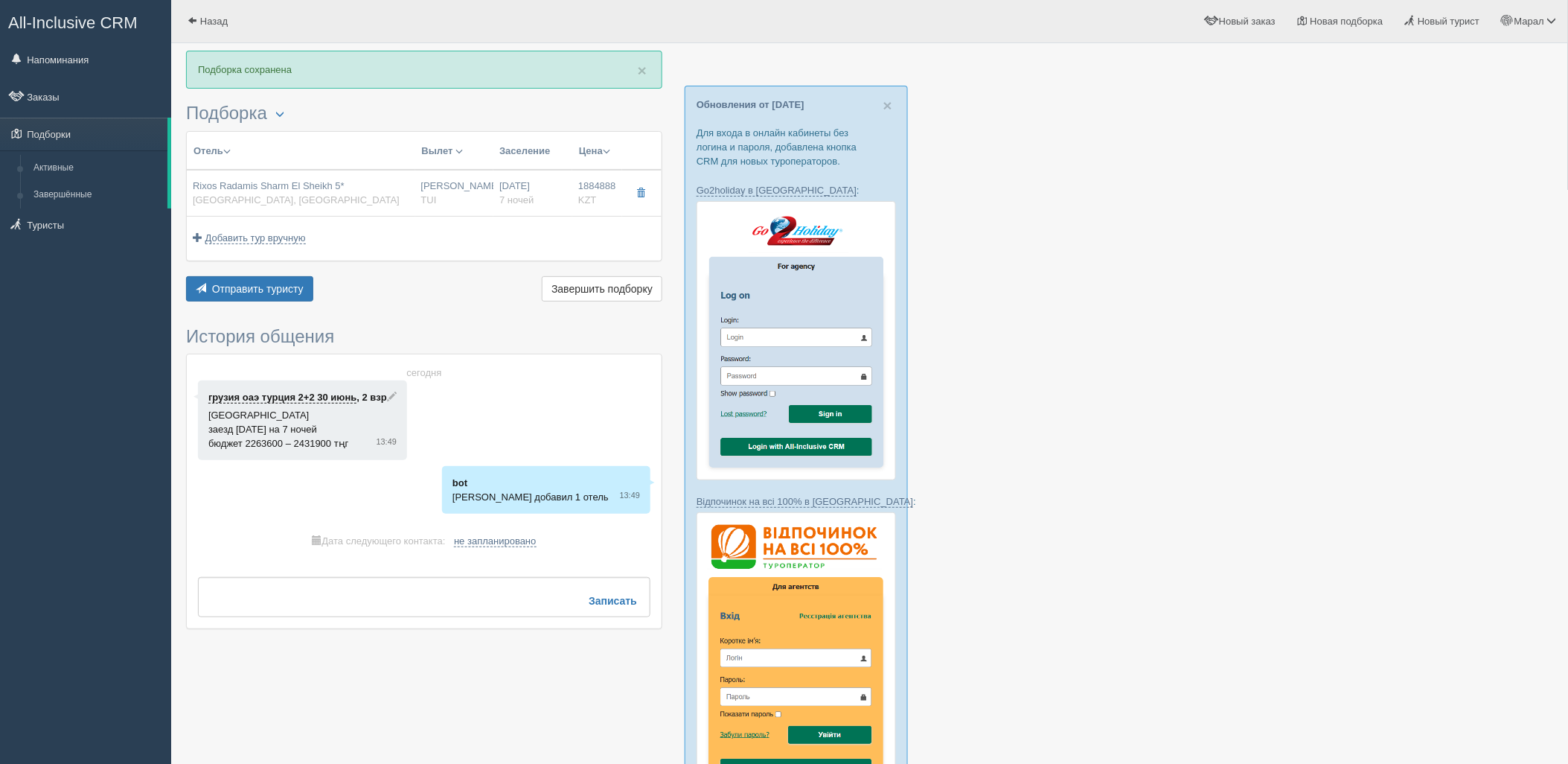
click at [234, 273] on div "Отель Разделить отели... Вылет Выезд Массовое авиа Заселение Цена Дешёвые внача…" at bounding box center [424, 218] width 477 height 174
click at [234, 287] on span "Отправить туристу" at bounding box center [258, 288] width 92 height 12
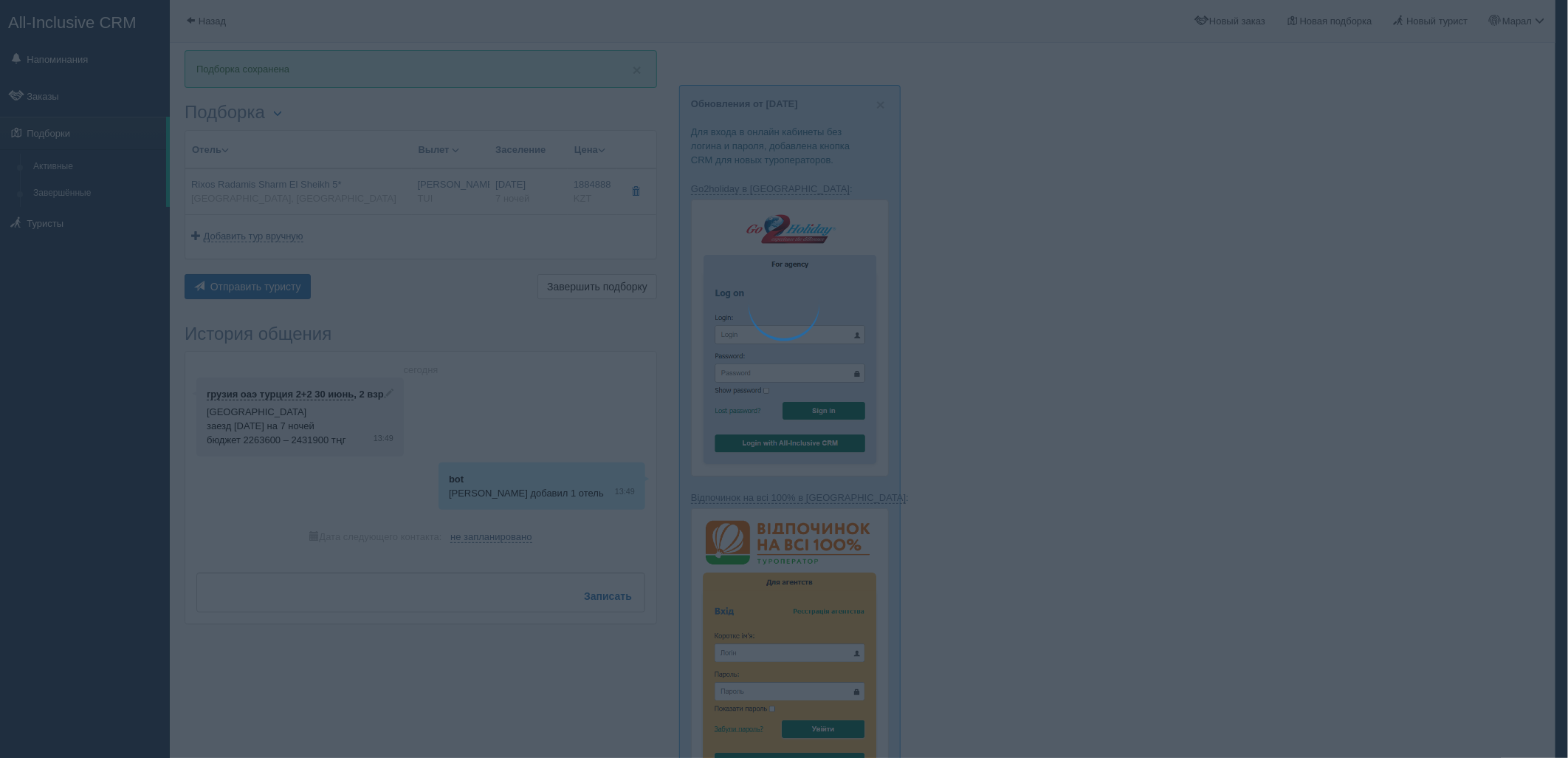
type textarea "🌞 Добрый день! Предлагаем Вам рассмотреть следующие варианты: 🌎 Египет, Шарм-эл…"
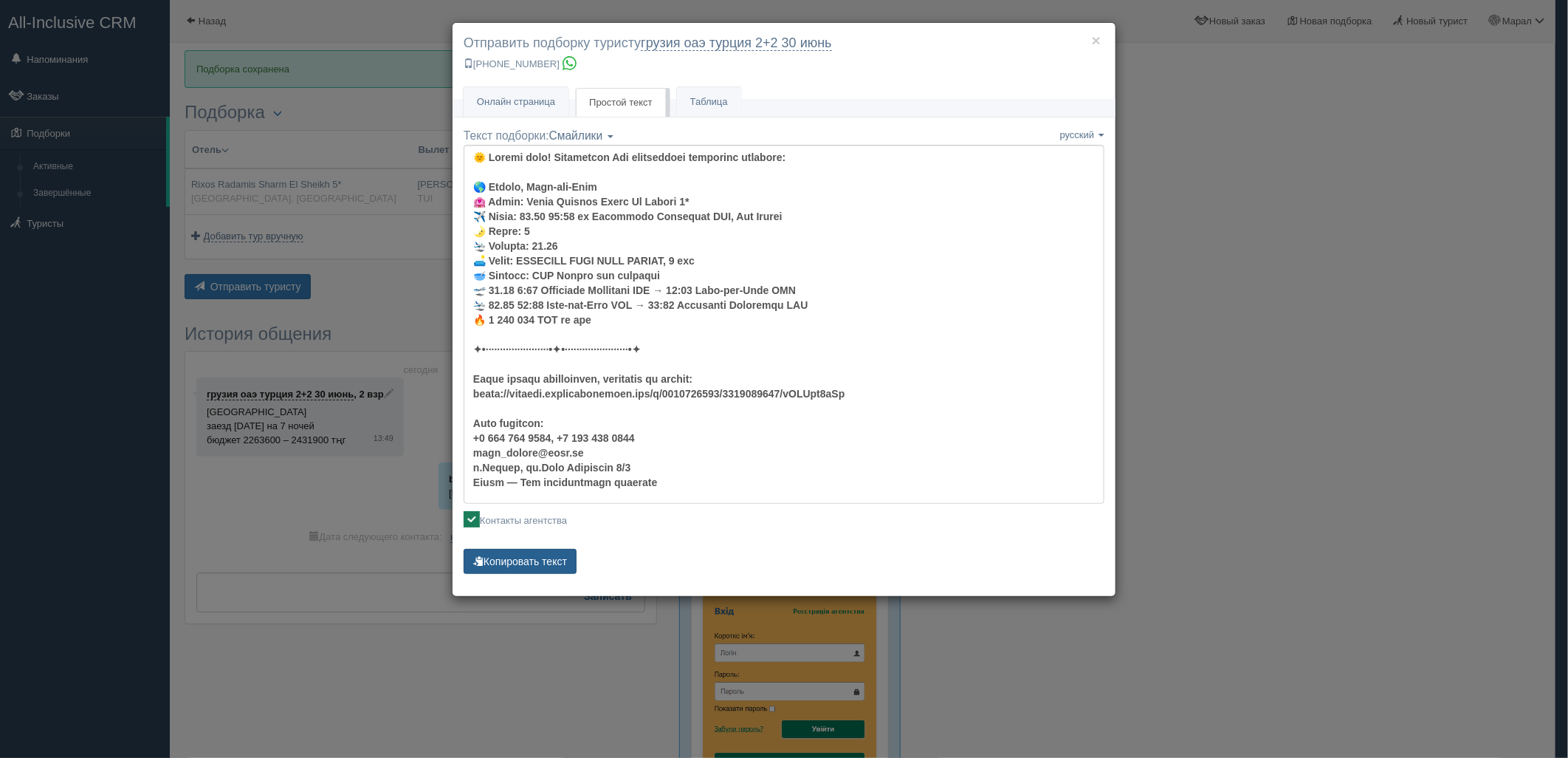
click at [556, 550] on button "Копировать текст" at bounding box center [519, 561] width 113 height 25
click at [555, 546] on div "Текст подборки: Смайлики Компактный Аскетический Смайлики Смайлики Компактный А…" at bounding box center [784, 353] width 640 height 450
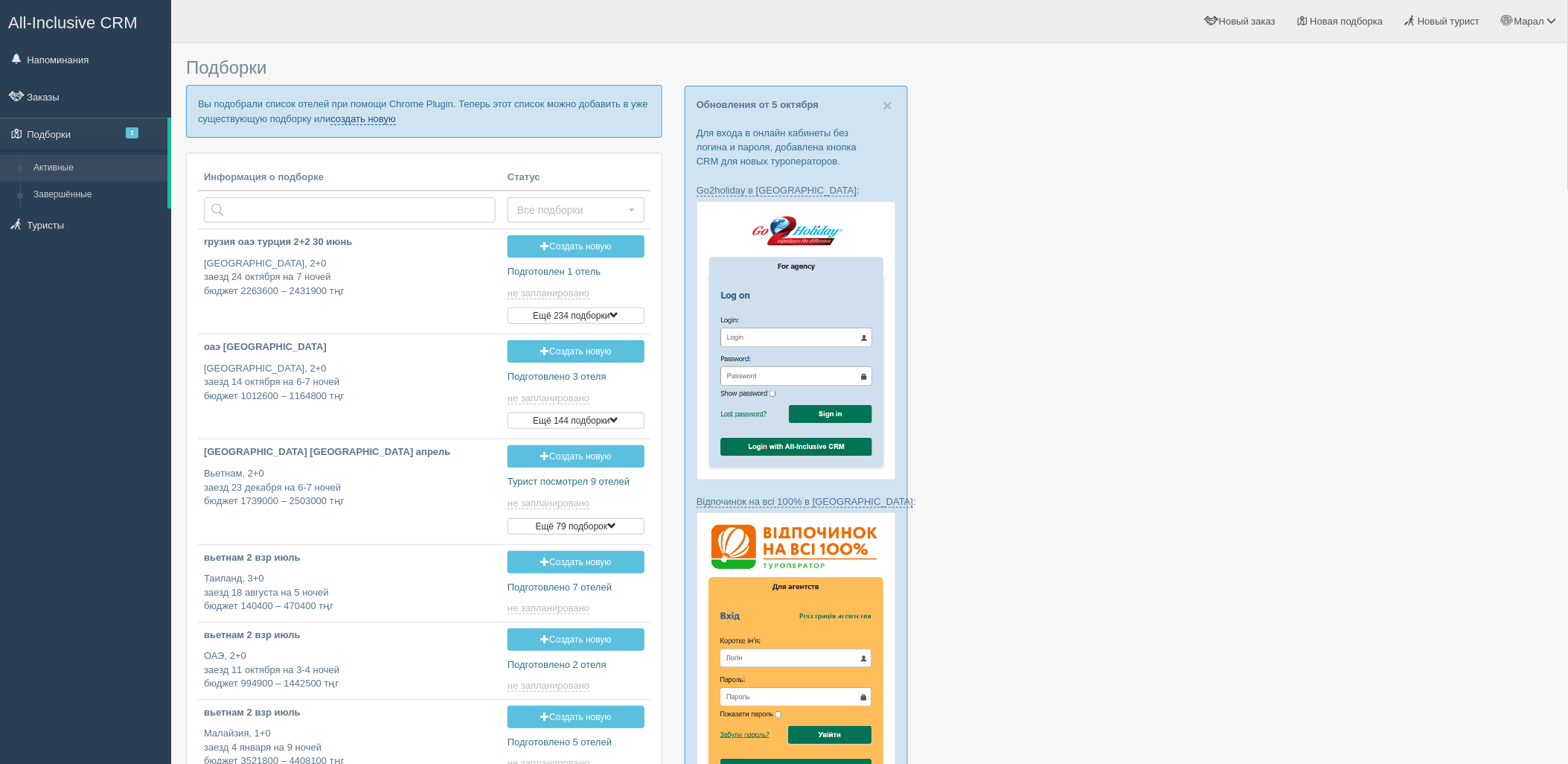
click at [385, 119] on link "создать новую" at bounding box center [363, 118] width 66 height 12
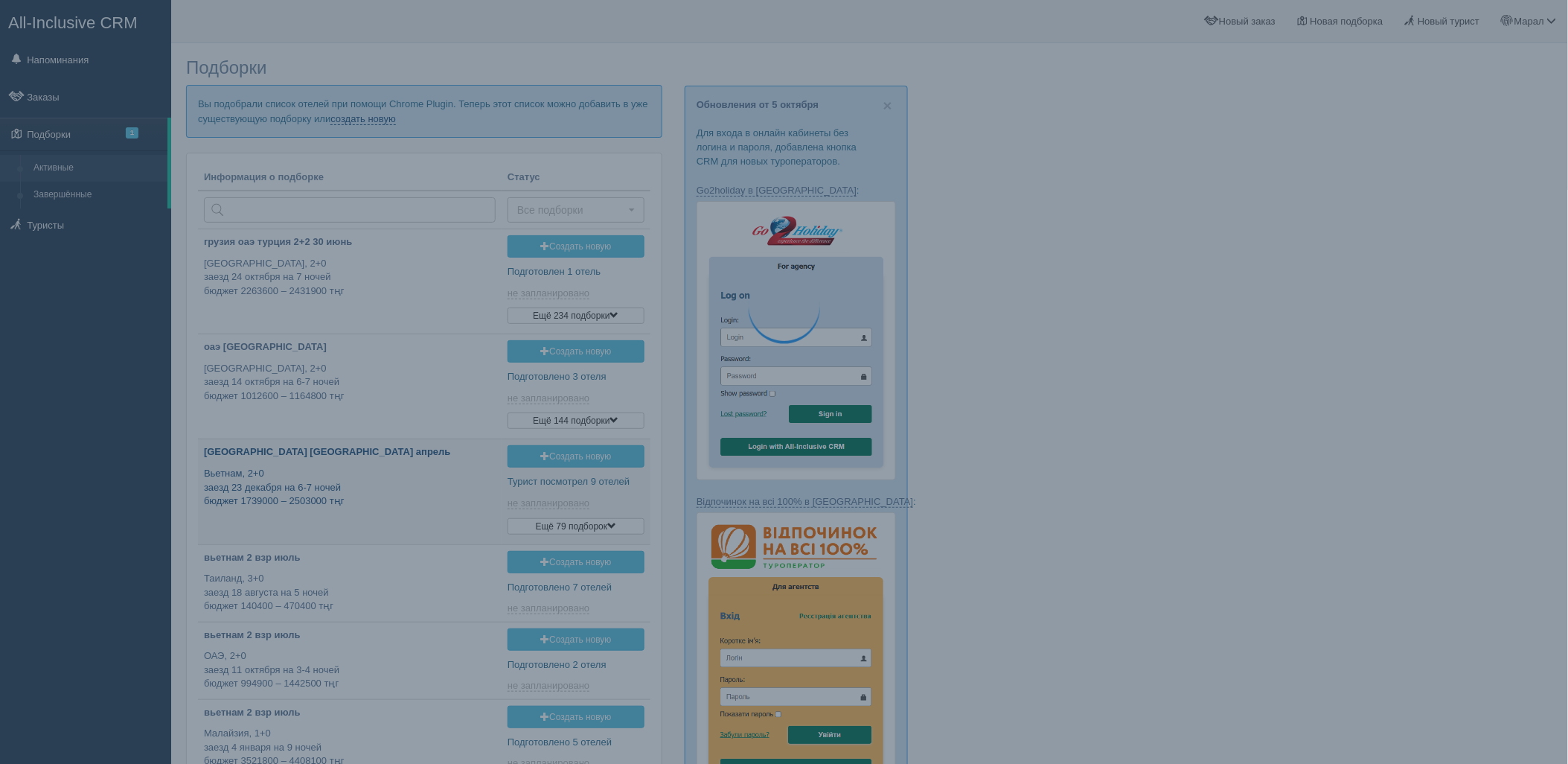
type input "2025-10-06 16:35"
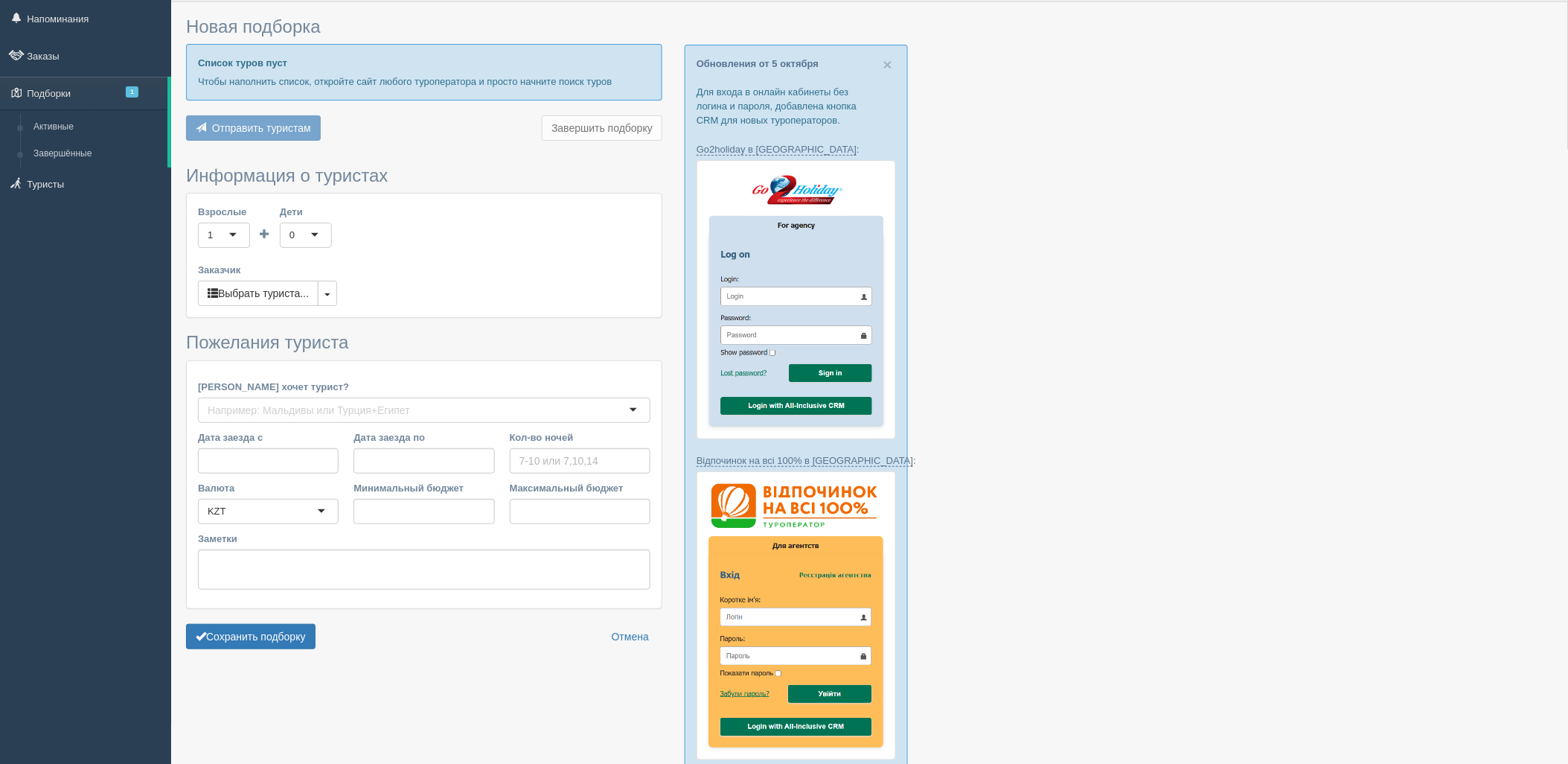
type input "6"
type input "999500"
type input "999600"
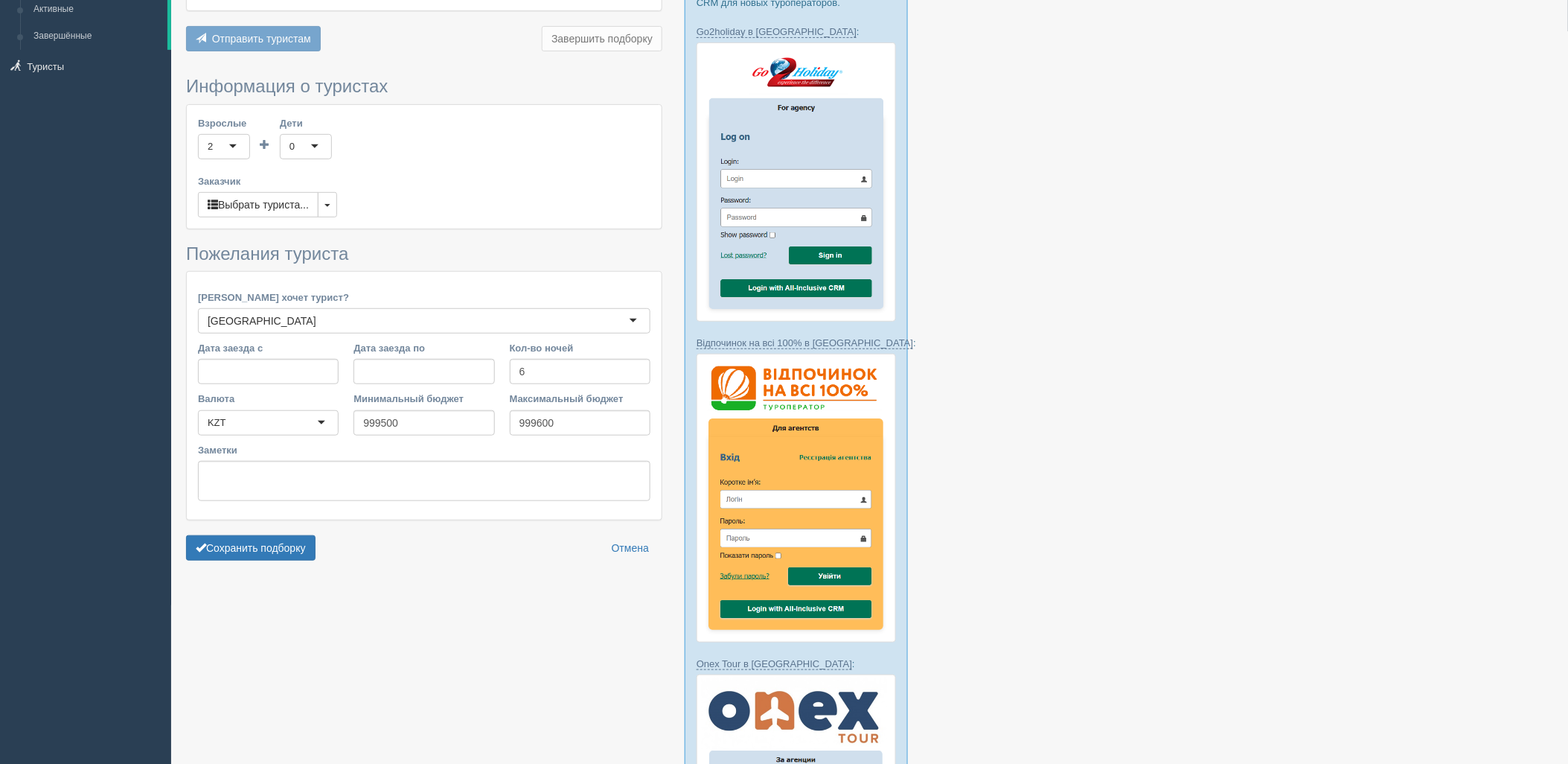
scroll to position [165, 0]
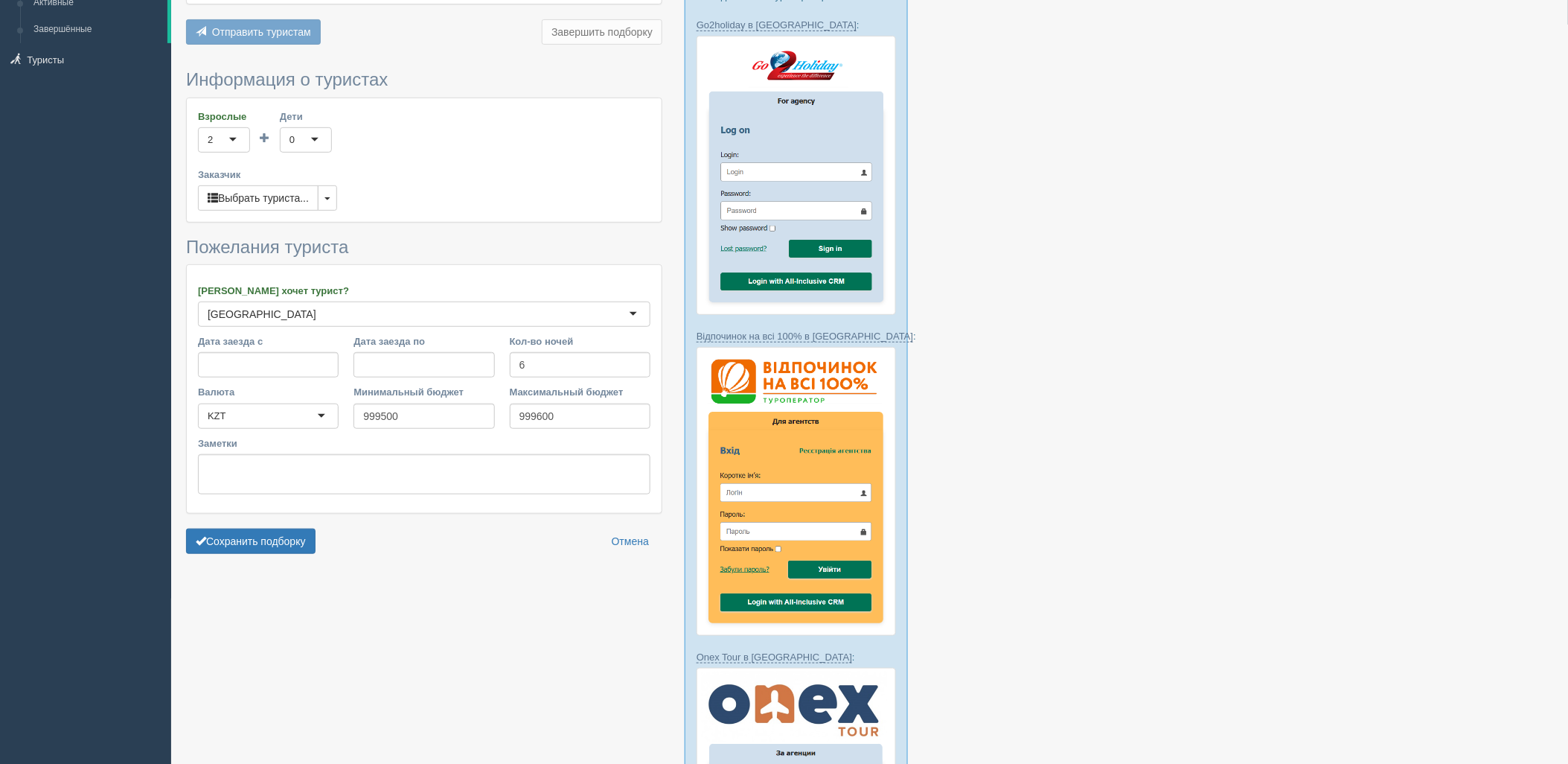
click at [277, 524] on form "Информация о туристах Взрослые 2 2 1 2 3 4 5 6 7 8 9 10 11 12 13 14 15 16 17 18…" at bounding box center [424, 315] width 477 height 491
drag, startPoint x: 280, startPoint y: 547, endPoint x: 365, endPoint y: 555, distance: 85.4
click at [280, 548] on button "Сохранить подборку" at bounding box center [251, 541] width 130 height 25
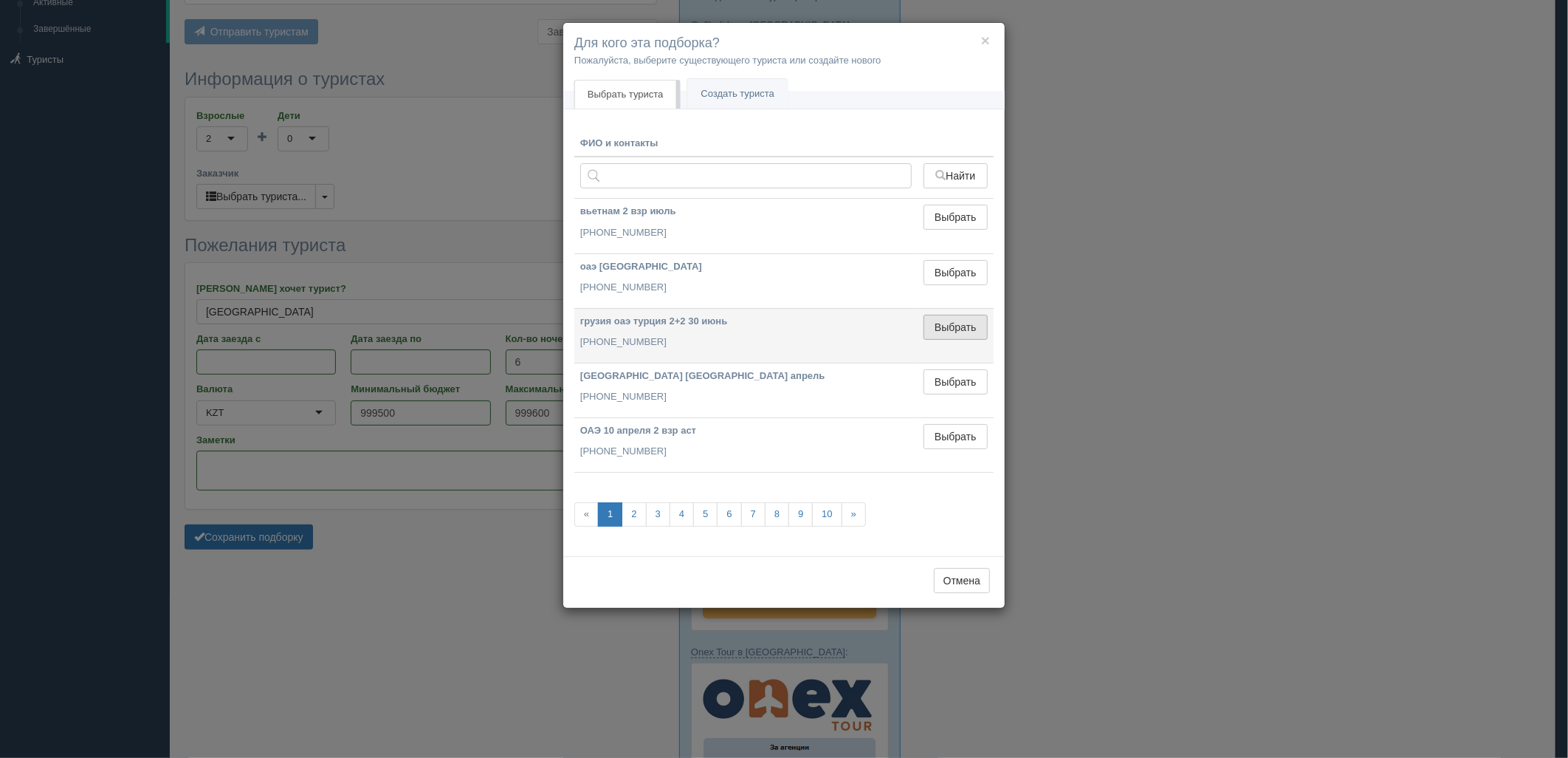
click at [954, 318] on button "Выбрать" at bounding box center [955, 326] width 64 height 25
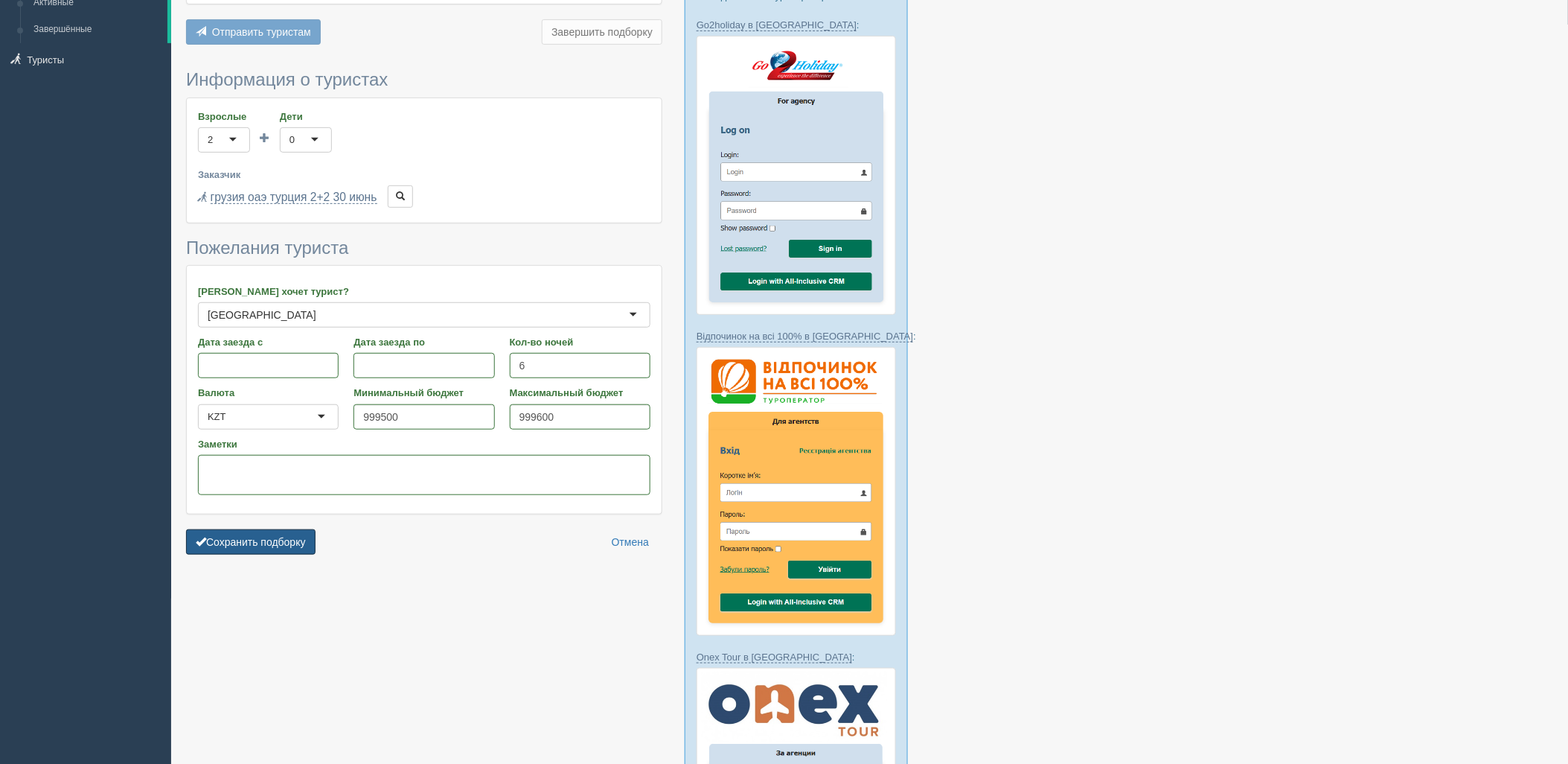
drag, startPoint x: 249, startPoint y: 544, endPoint x: 331, endPoint y: 547, distance: 82.1
click at [249, 544] on button "Сохранить подборку" at bounding box center [251, 542] width 130 height 25
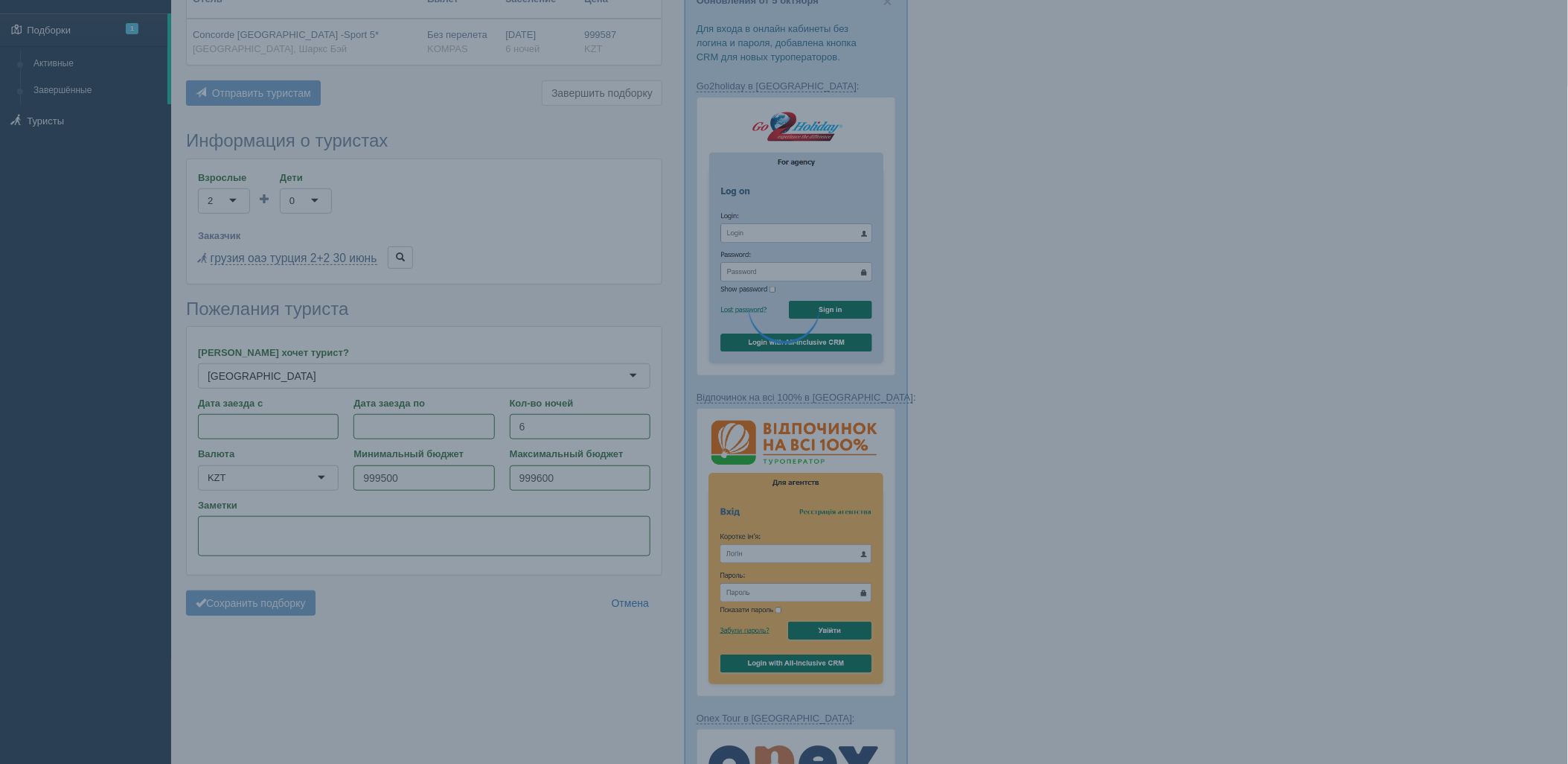
scroll to position [0, 0]
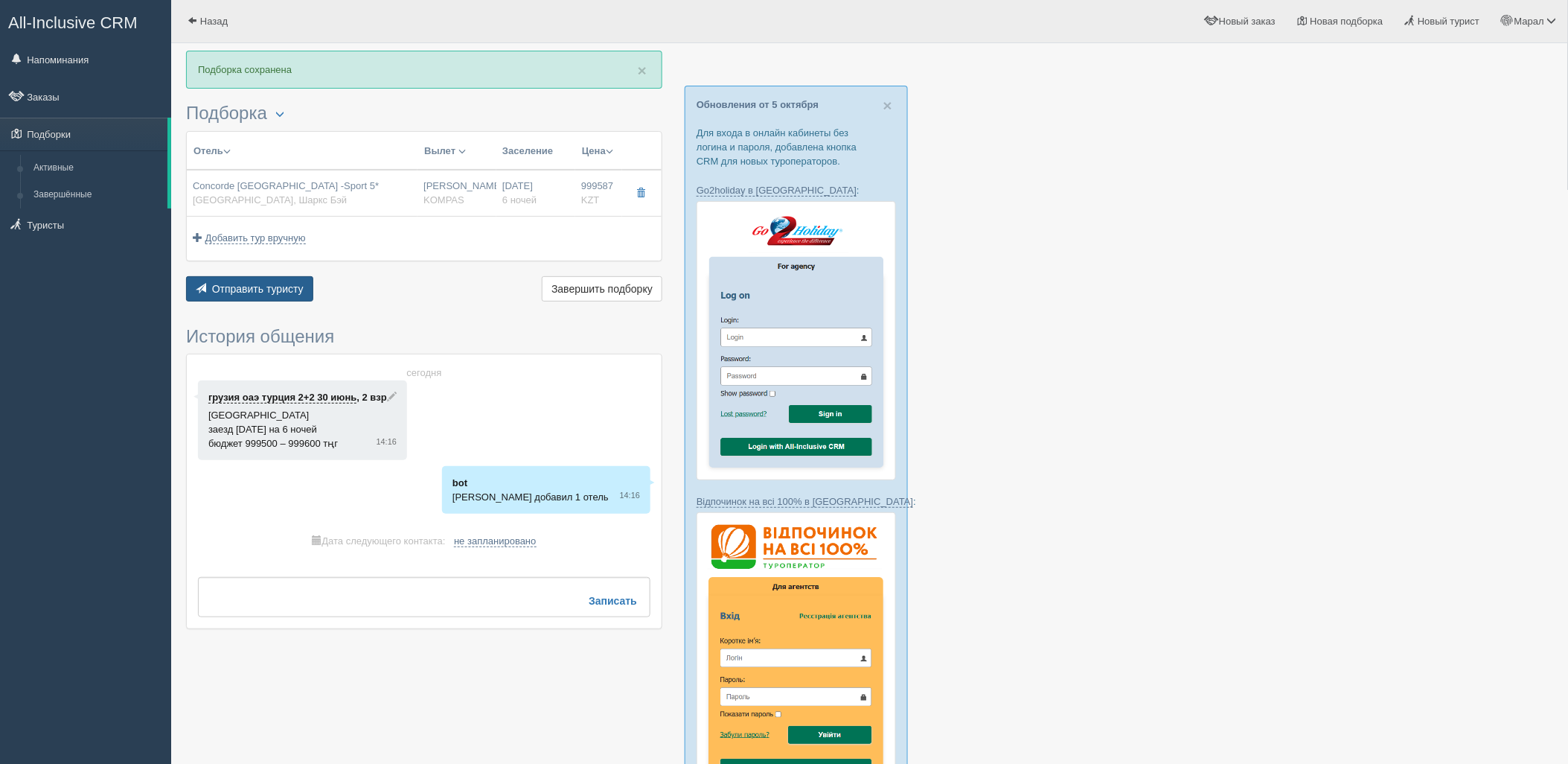
click at [276, 287] on span "Отправить туристу" at bounding box center [258, 288] width 92 height 12
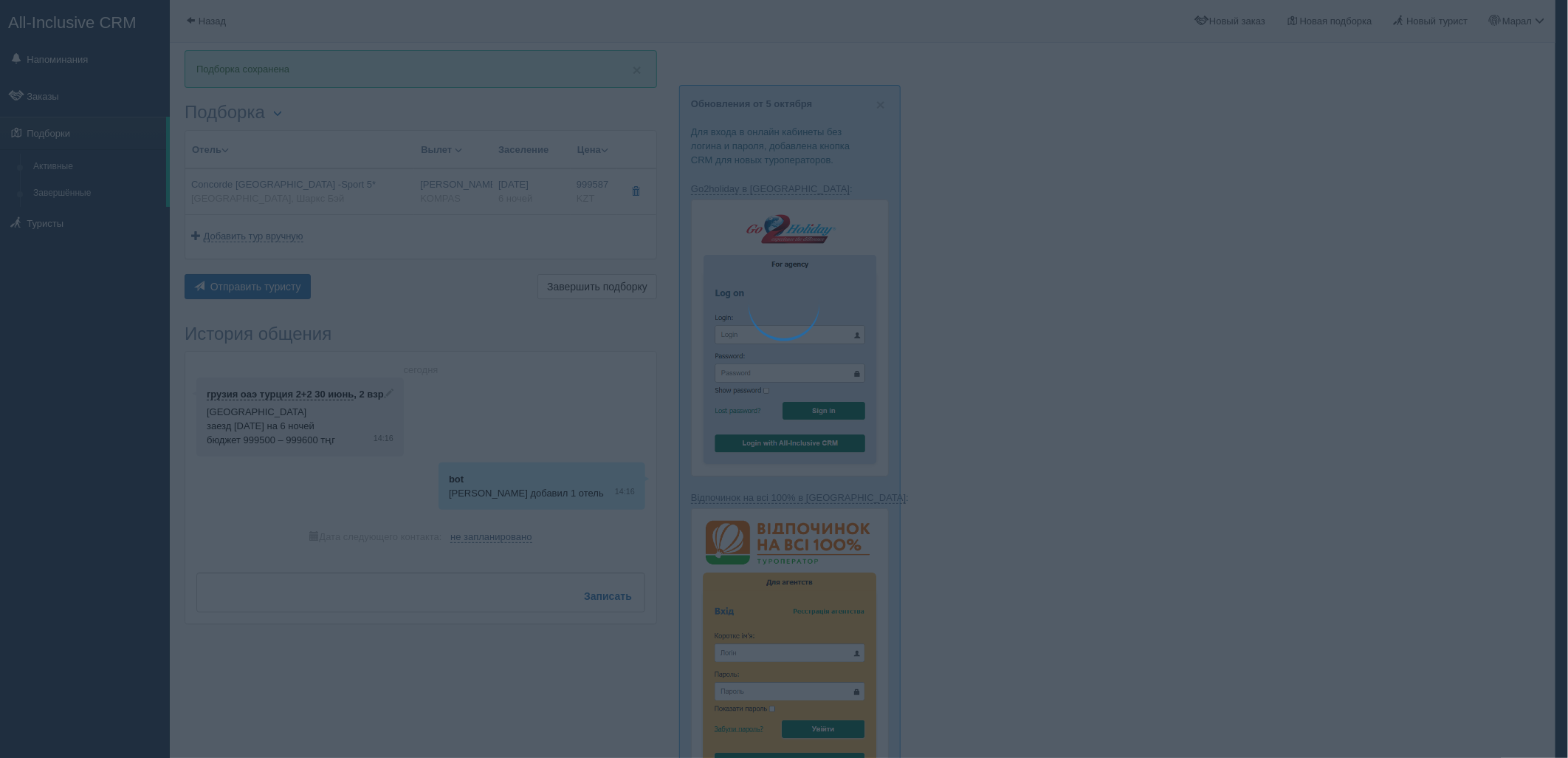
type textarea "🌞 Добрый день! Предлагаем Вам рассмотреть следующие варианты: 🌎 Египет, Шаркс Б…"
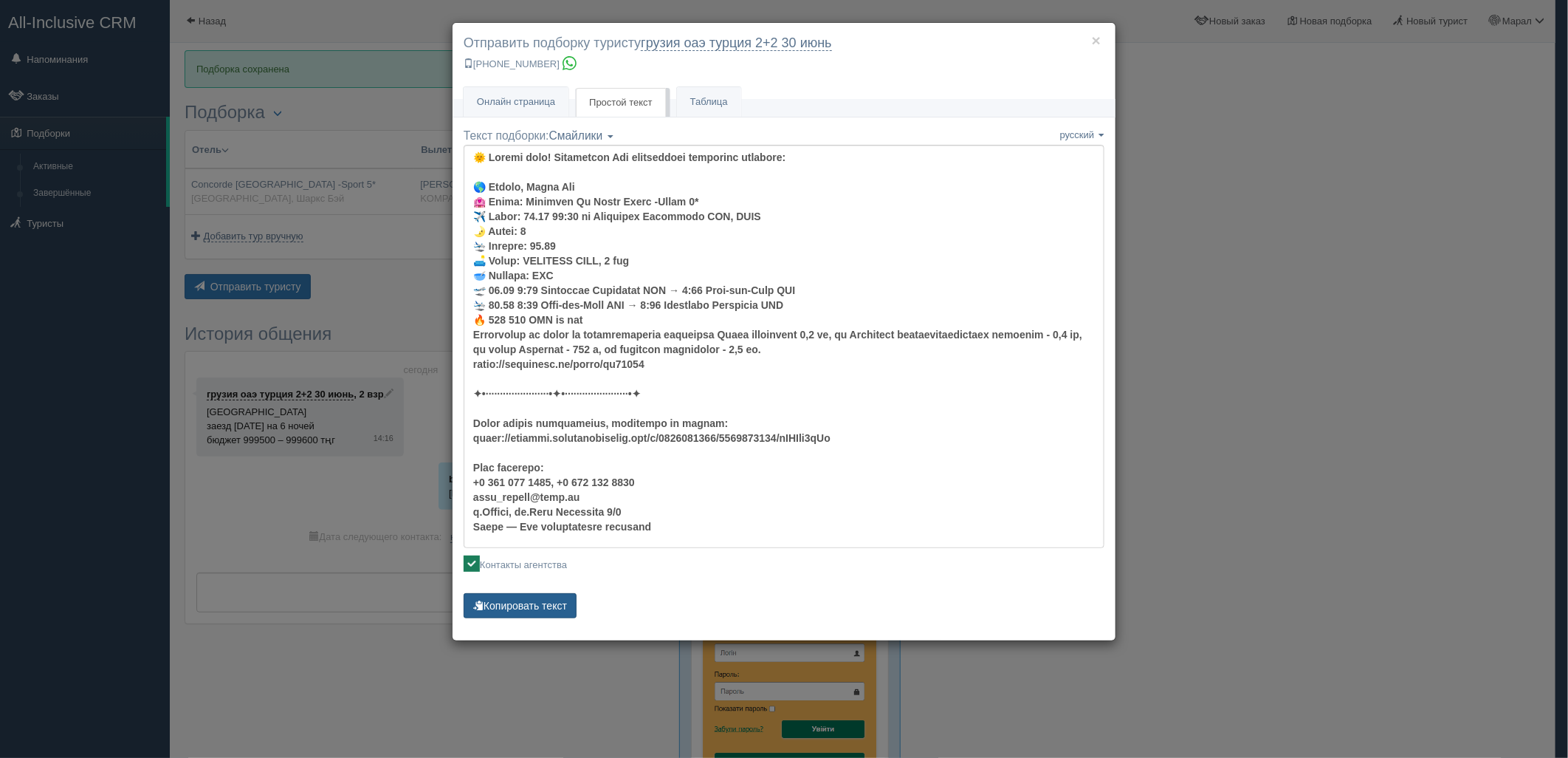
click at [529, 597] on button "Копировать текст" at bounding box center [519, 605] width 113 height 25
drag, startPoint x: 1383, startPoint y: 440, endPoint x: 1366, endPoint y: 372, distance: 70.1
click at [1383, 440] on div "× Отправить подборку туристу грузия оаэ турция 2+2 30 июнь +7 701 880 5580 Онла…" at bounding box center [784, 379] width 1568 height 758
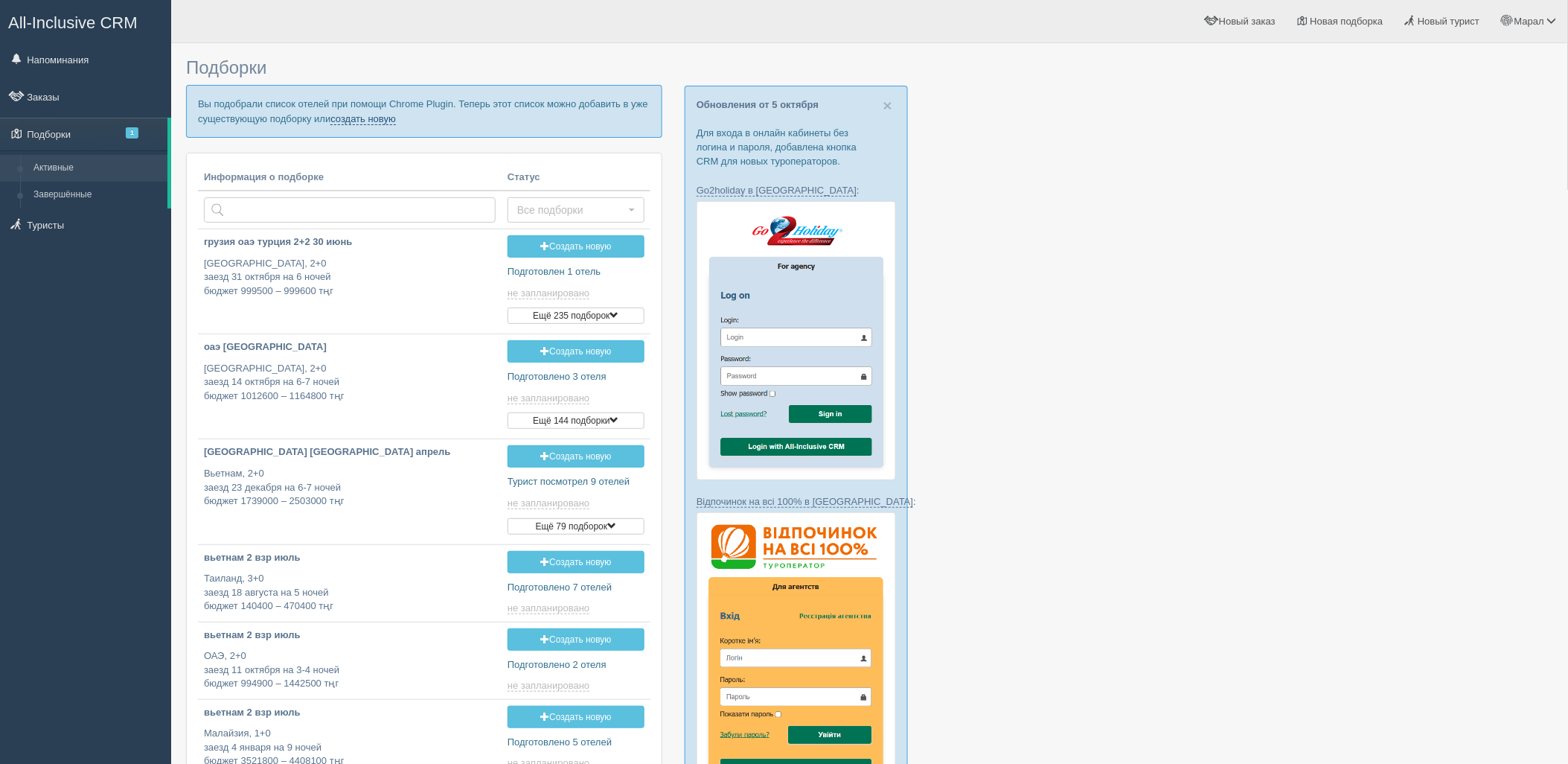
click at [356, 113] on link "создать новую" at bounding box center [363, 118] width 66 height 12
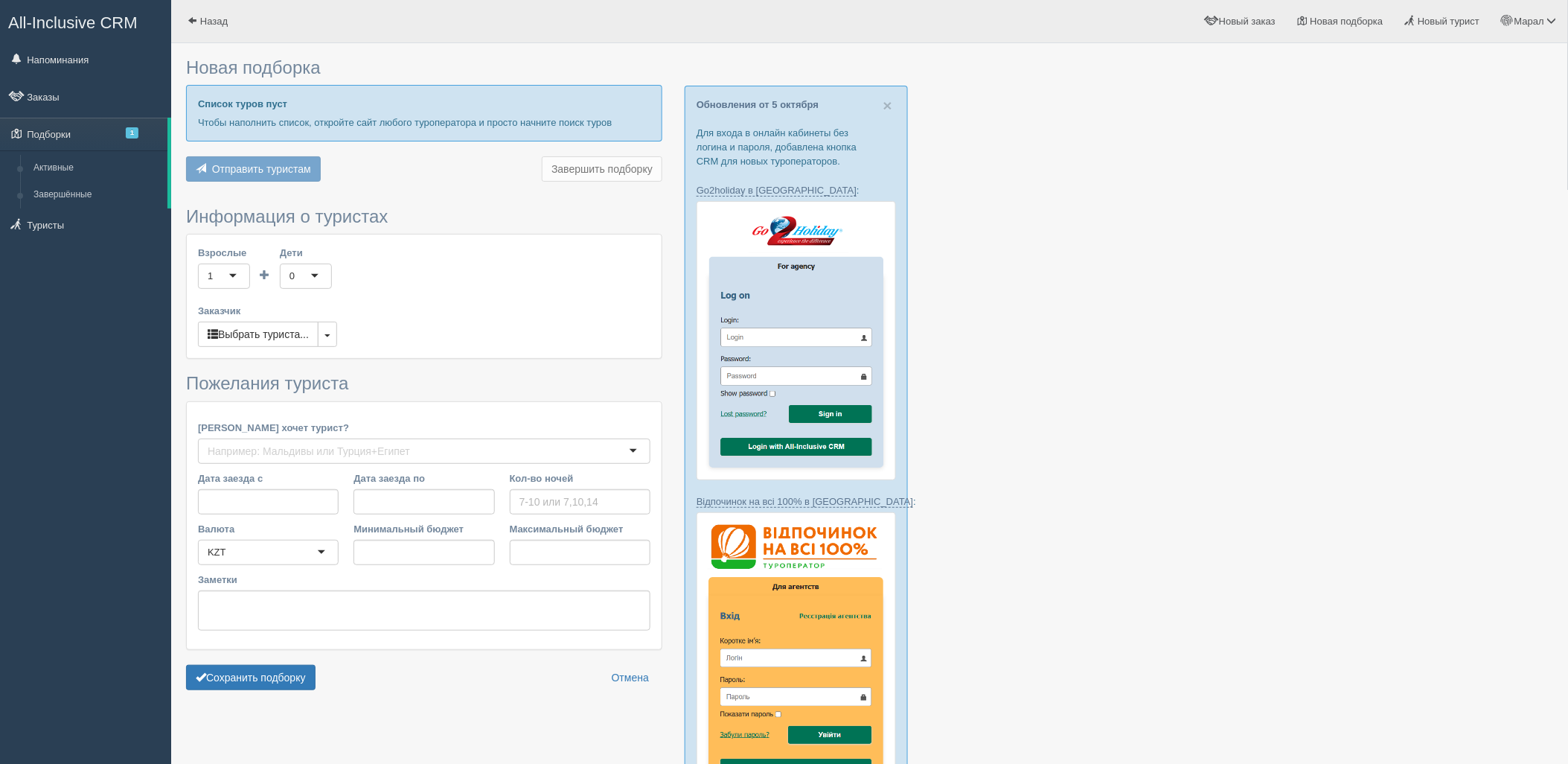
type input "11"
type input "2514200"
type input "2514300"
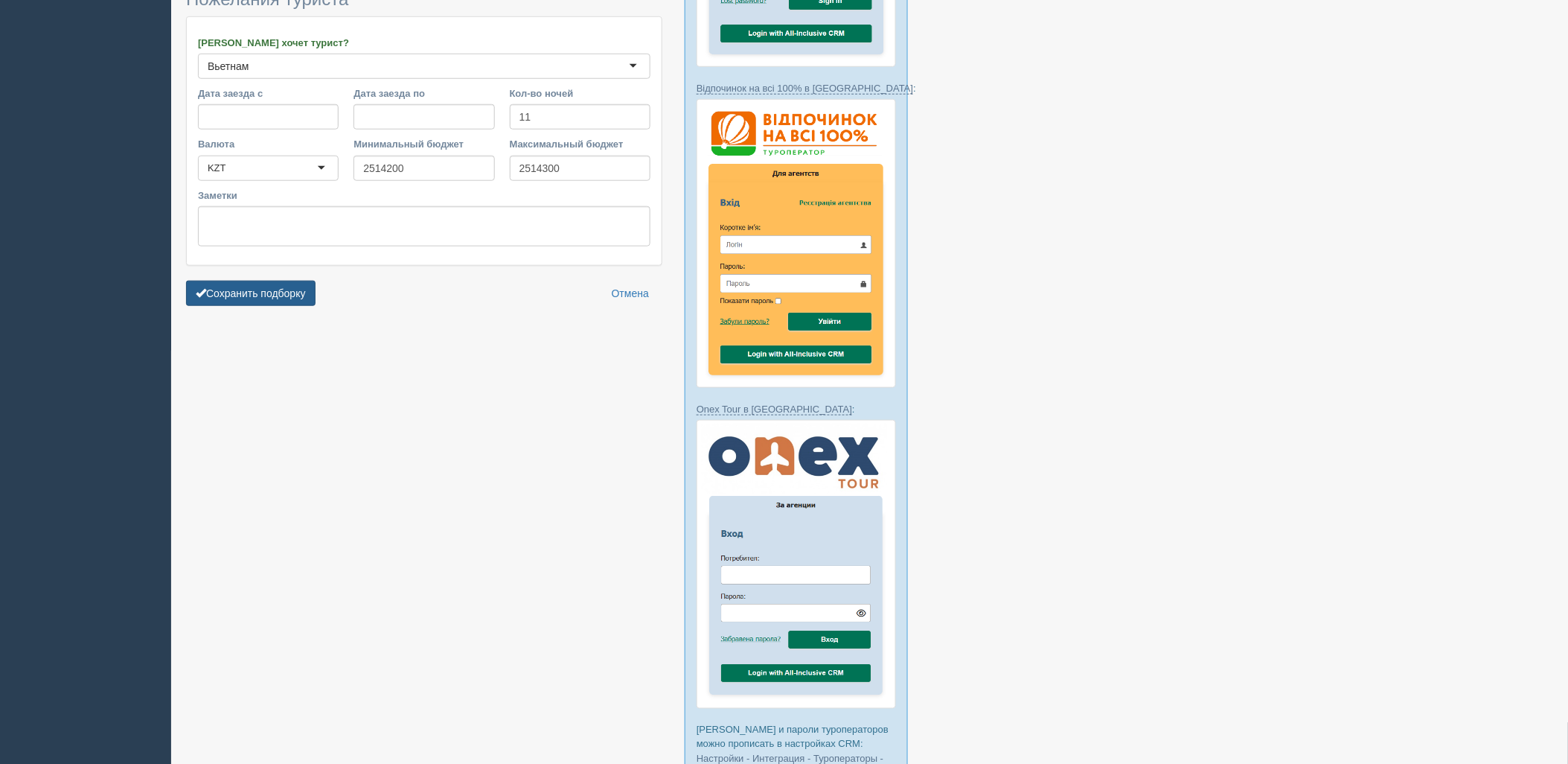
click at [292, 291] on button "Сохранить подборку" at bounding box center [251, 293] width 130 height 25
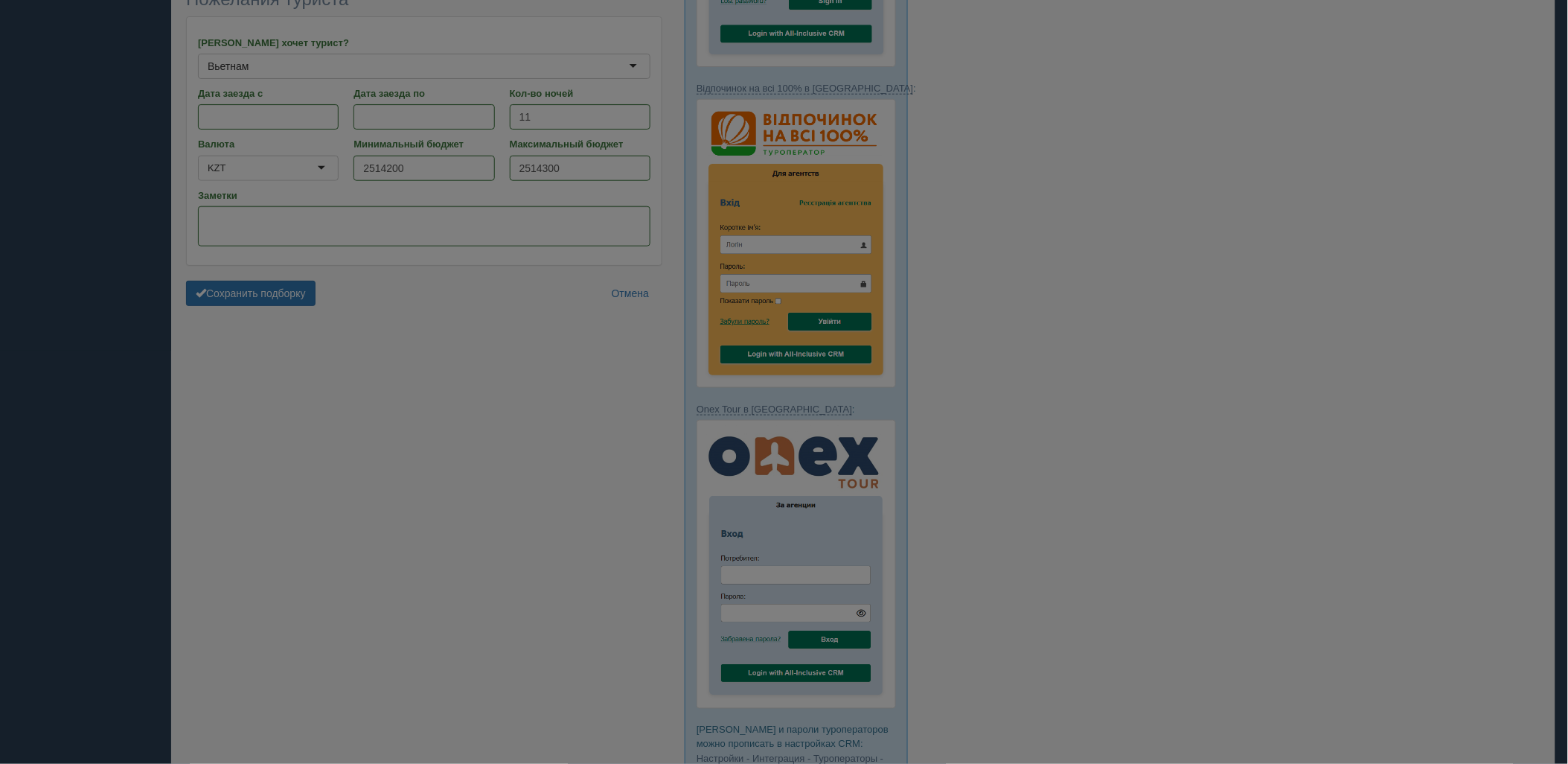
scroll to position [324, 0]
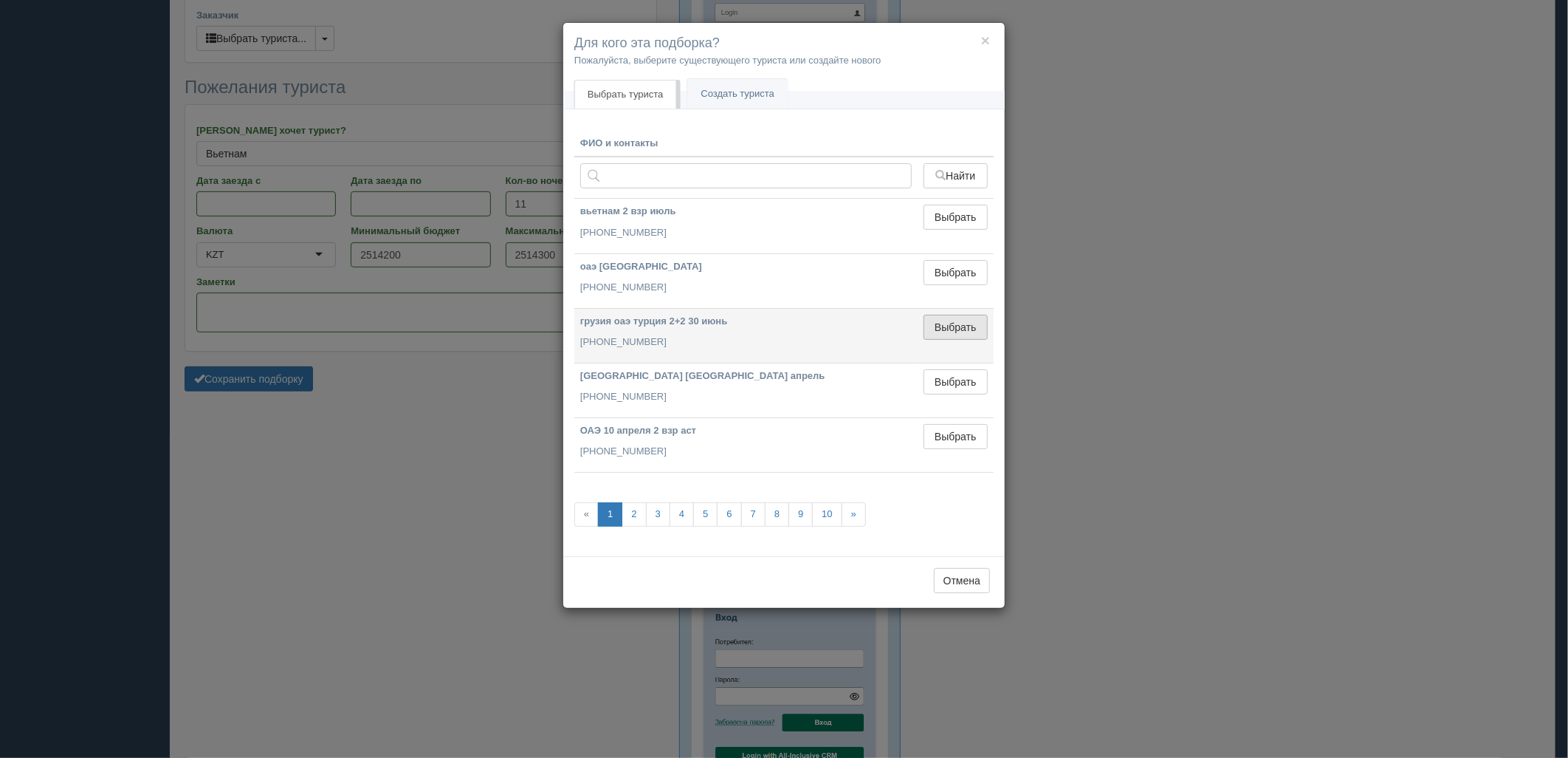
click at [954, 329] on button "Выбрать" at bounding box center [955, 326] width 64 height 25
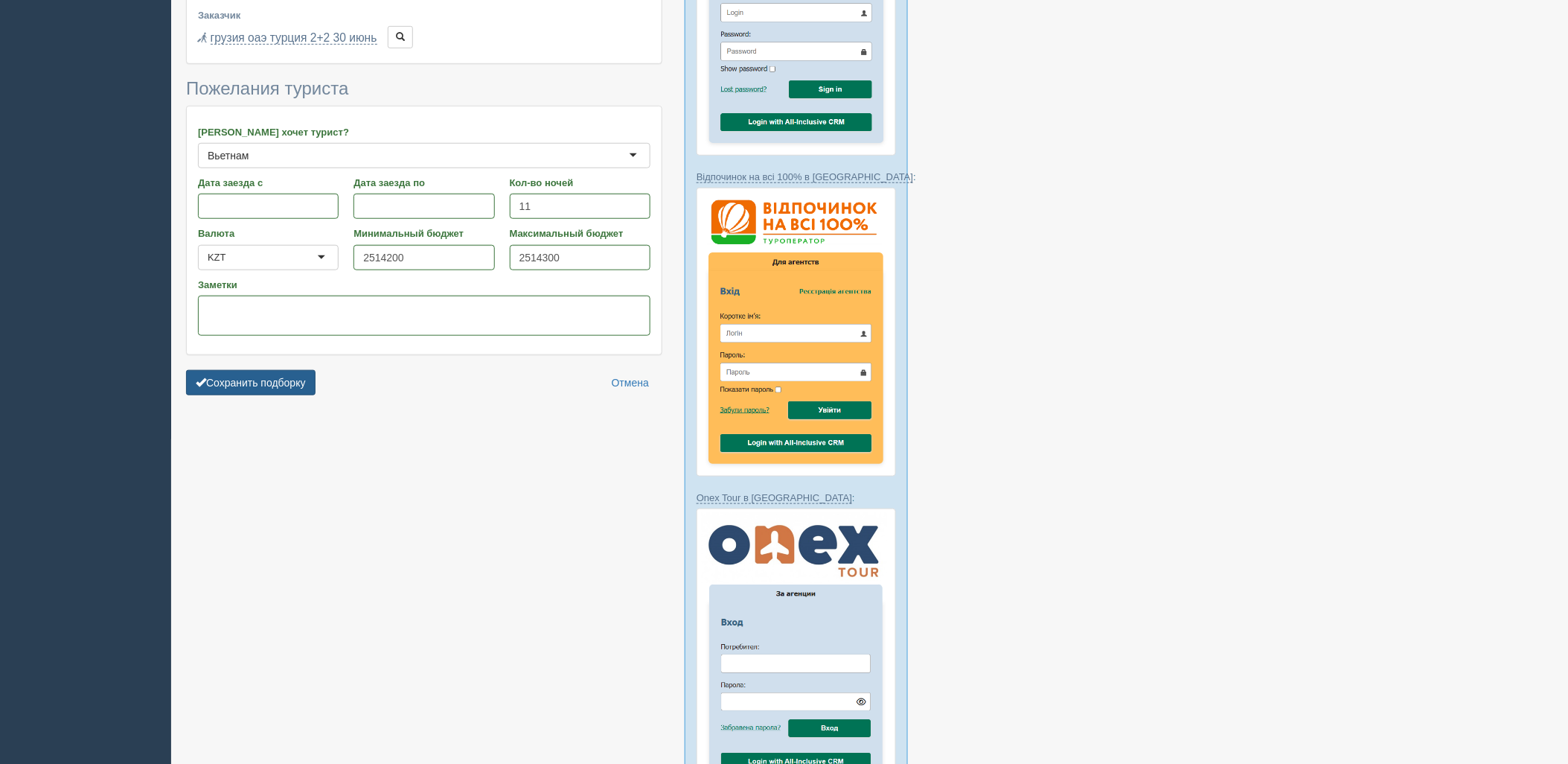
click at [266, 382] on button "Сохранить подборку" at bounding box center [251, 382] width 130 height 25
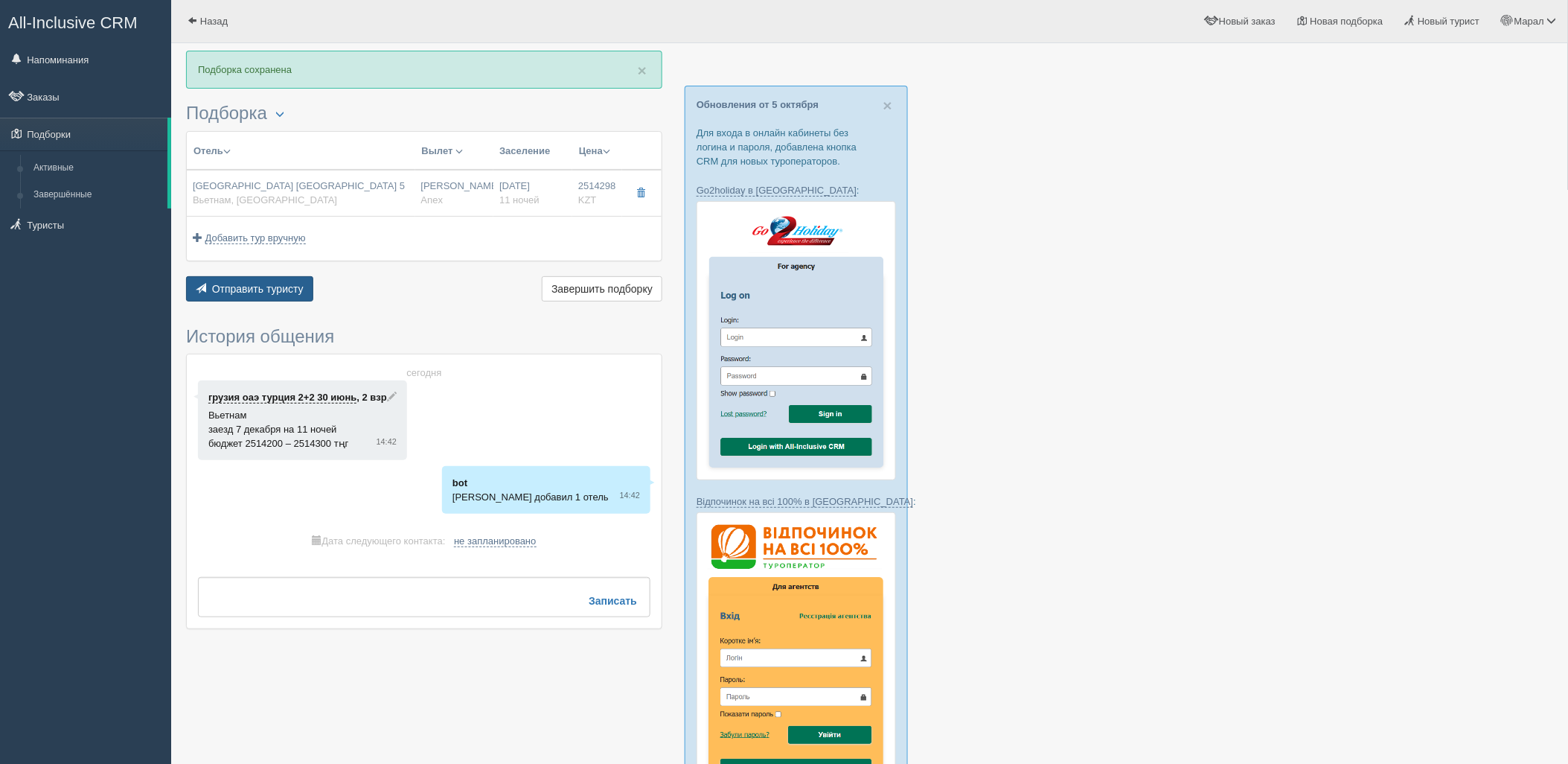
click at [287, 284] on span "Отправить туристу" at bounding box center [258, 288] width 92 height 12
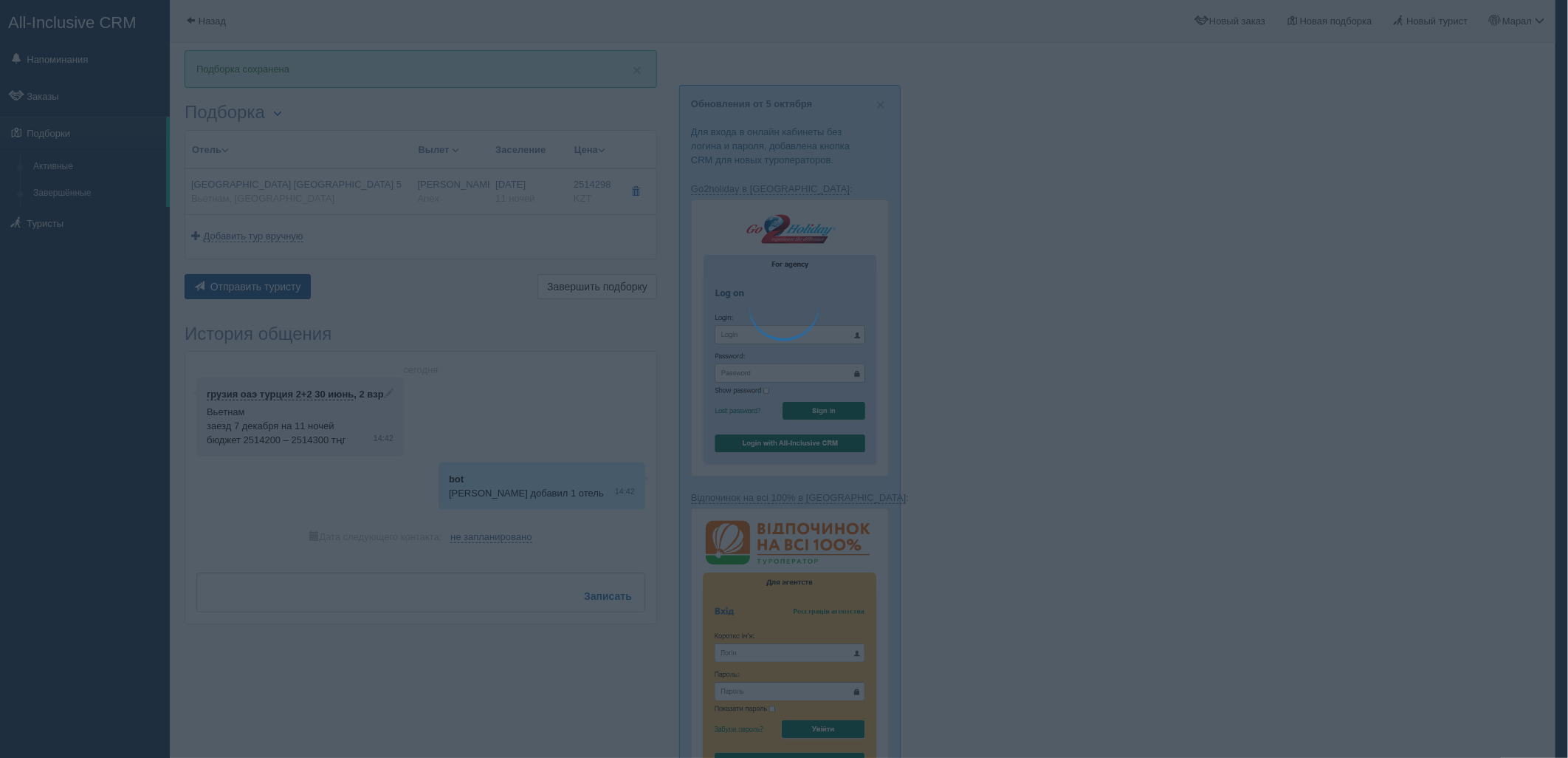
type textarea "🌞 Добрый день! Предлагаем Вам рассмотреть следующие варианты: 🌎 Вьетнам, Нячанг…"
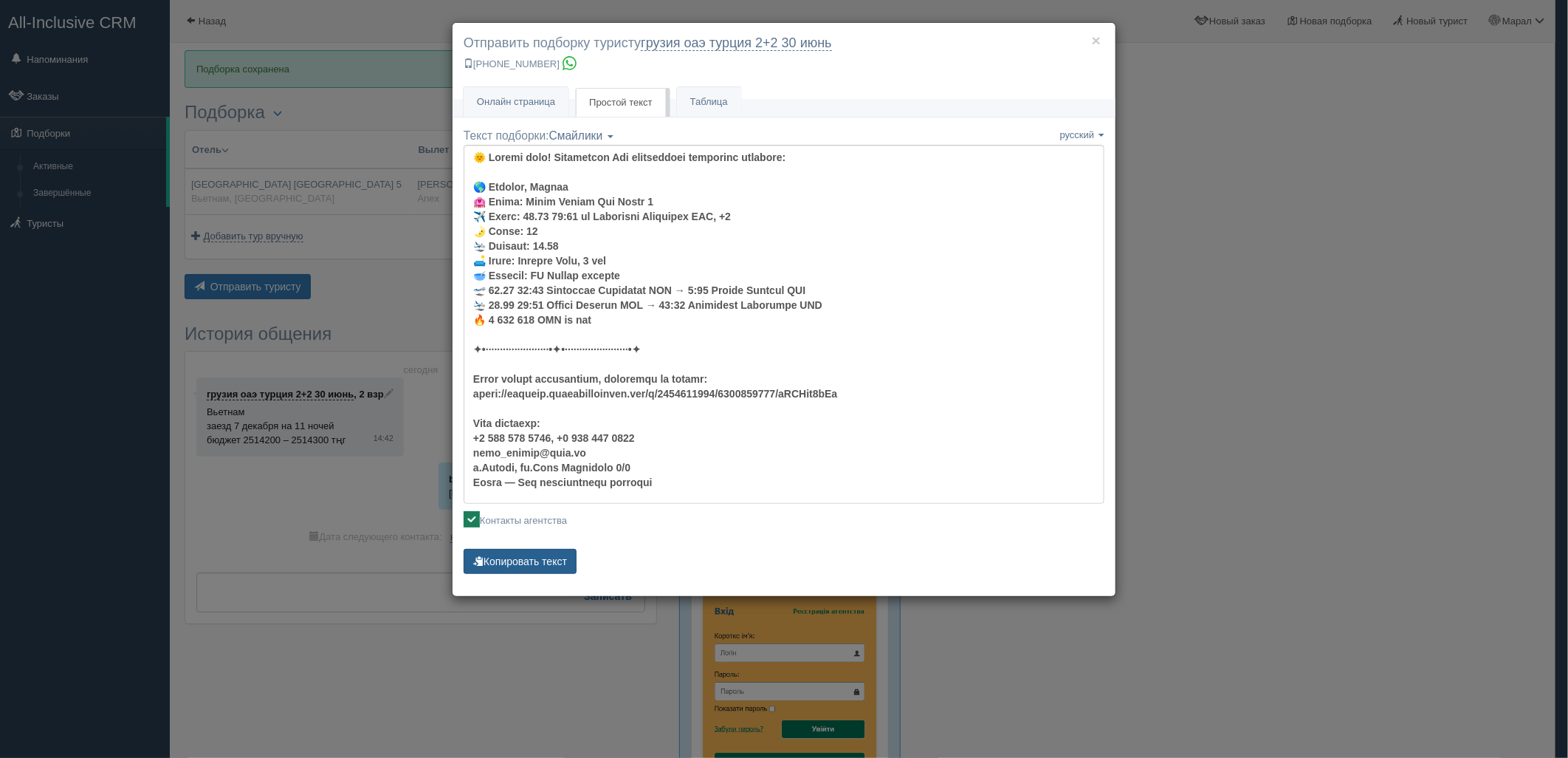
click at [532, 566] on button "Копировать текст" at bounding box center [519, 561] width 113 height 25
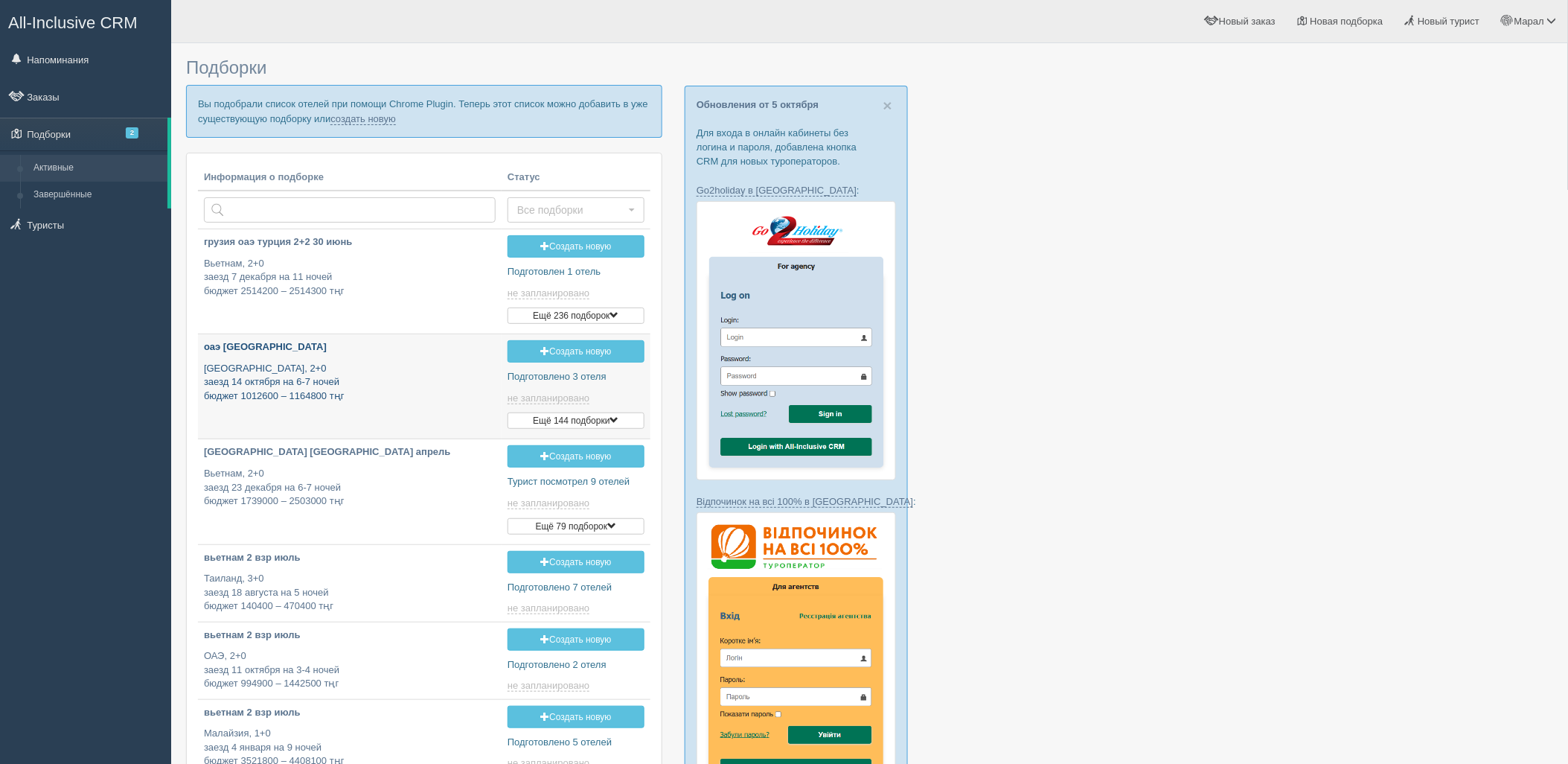
type input "[DATE] 14:40"
type input "[DATE] 19:40"
click at [381, 123] on link "создать новую" at bounding box center [363, 118] width 66 height 12
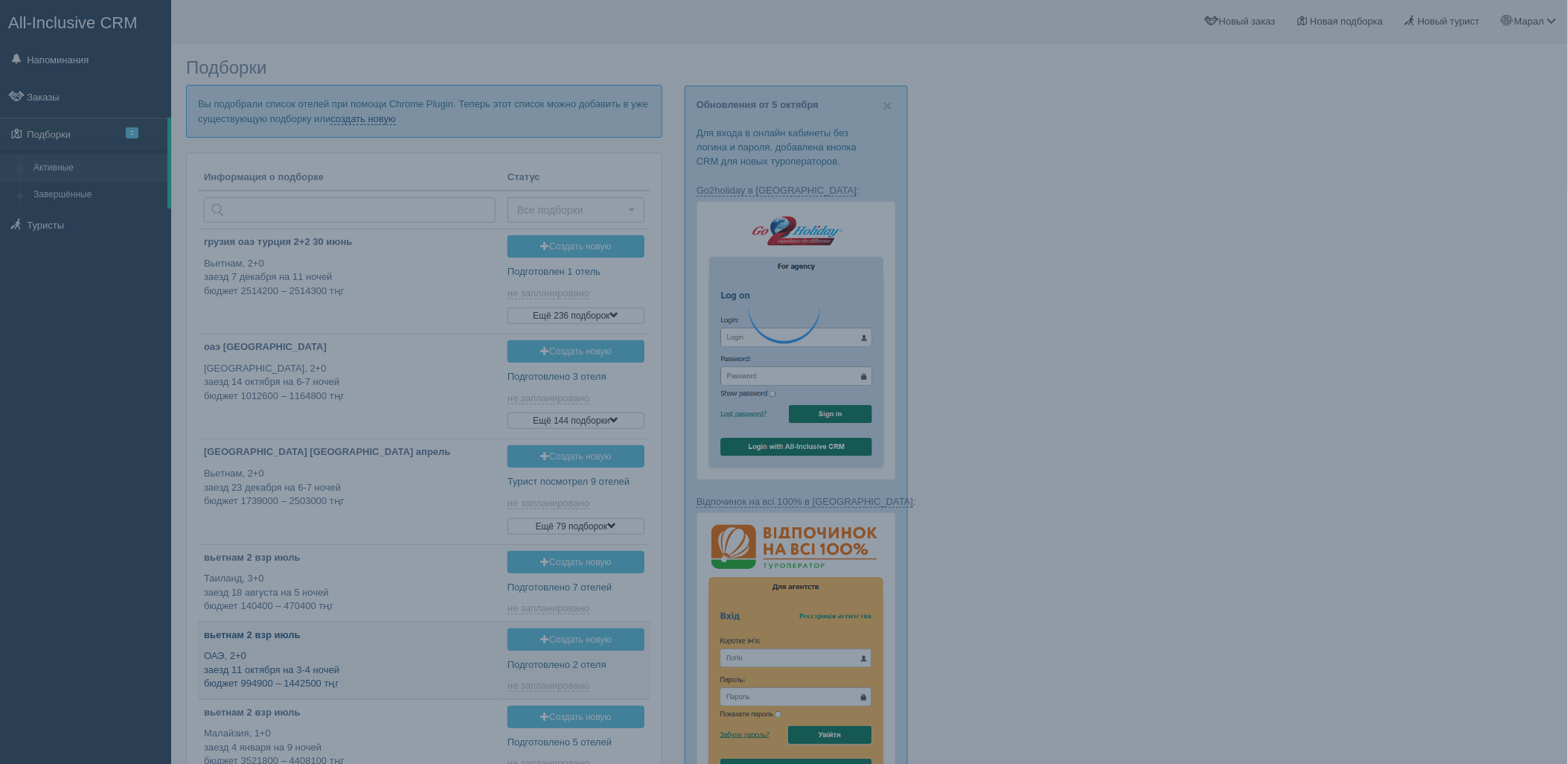
type input "[DATE] 16:35"
type input "[DATE] 12:30"
type input "[DATE] 17:55"
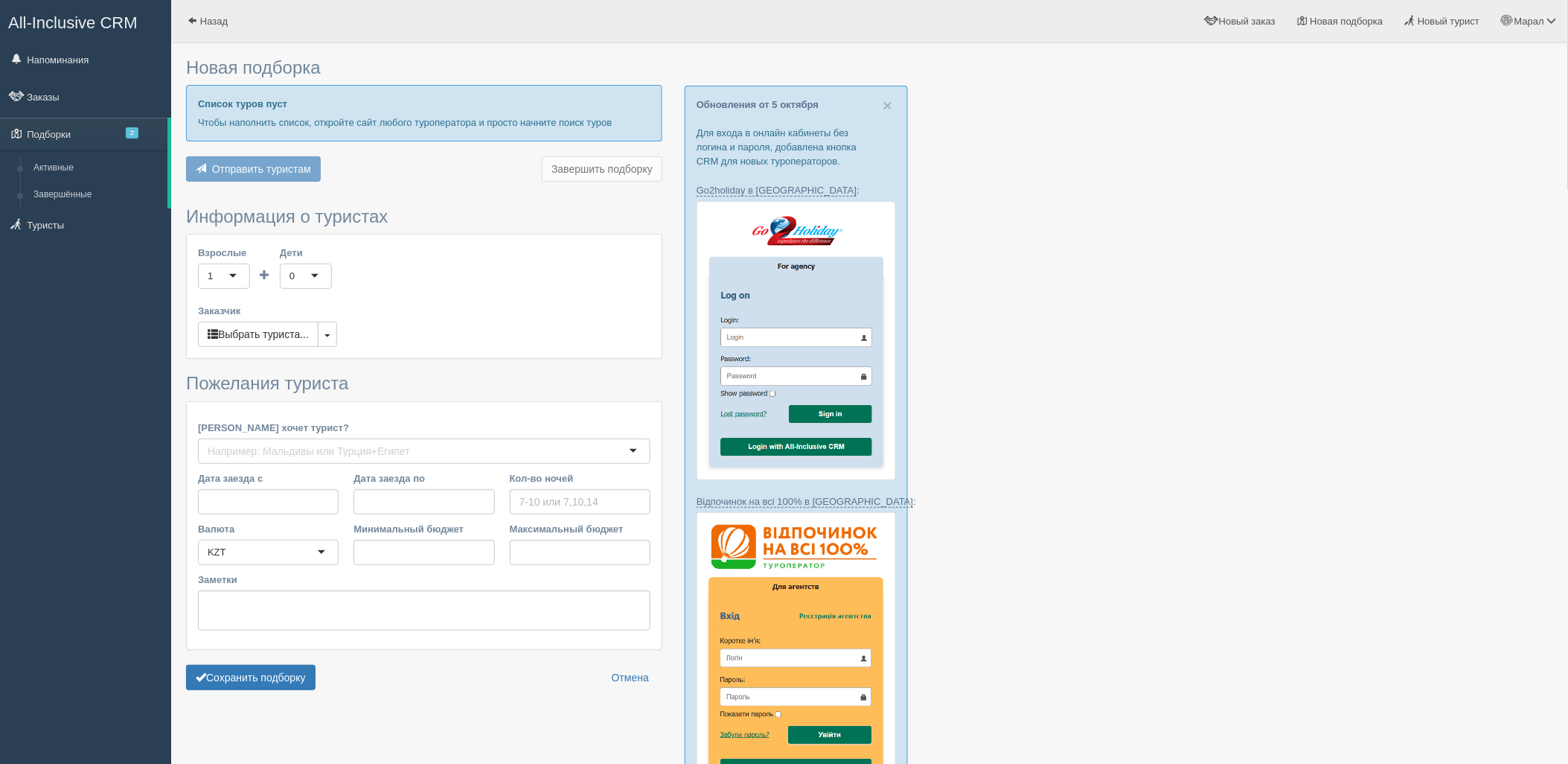
type input "11"
type input "2304800"
type input "2498200"
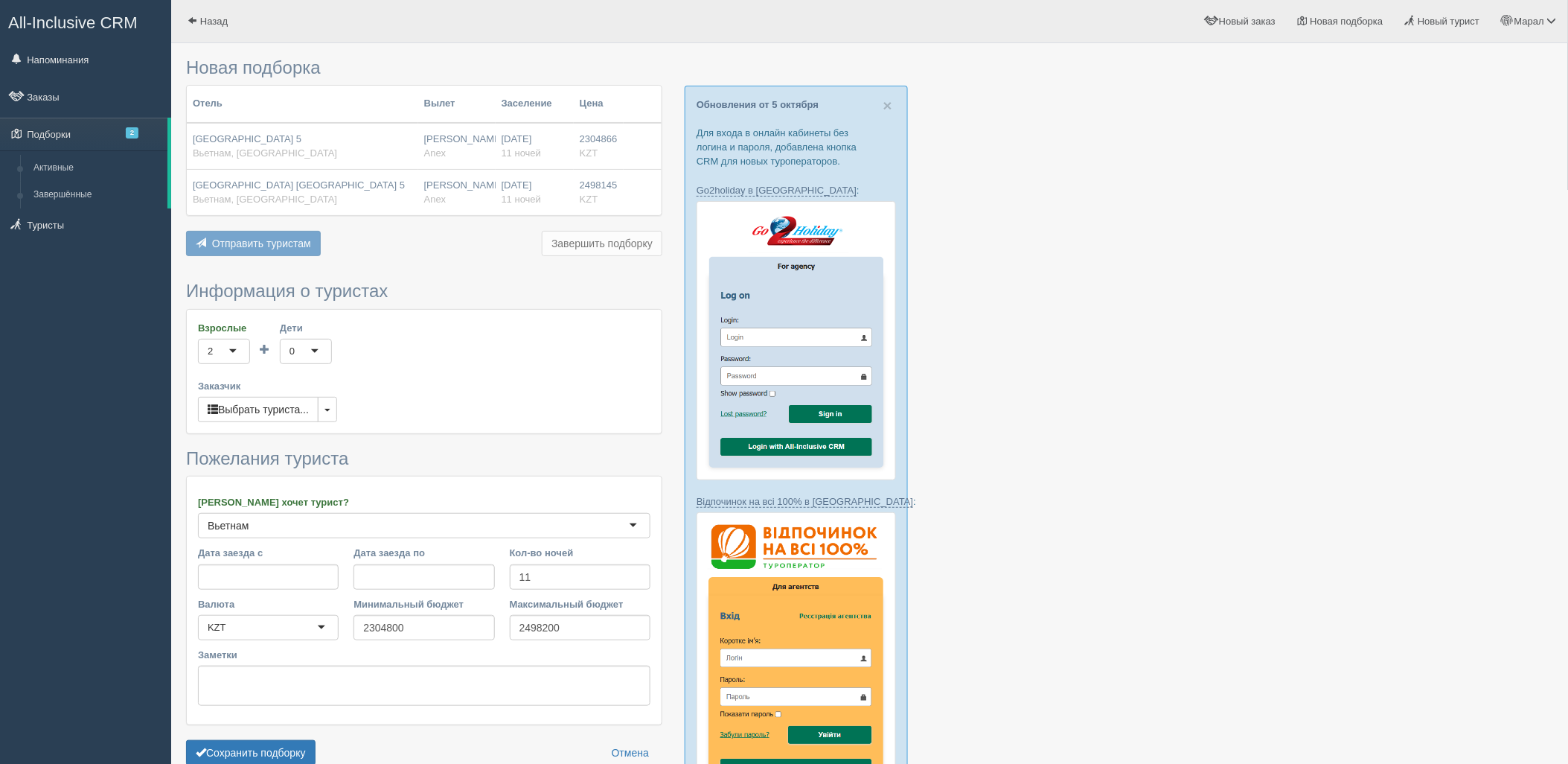
click at [1419, 255] on div at bounding box center [870, 658] width 1367 height 1214
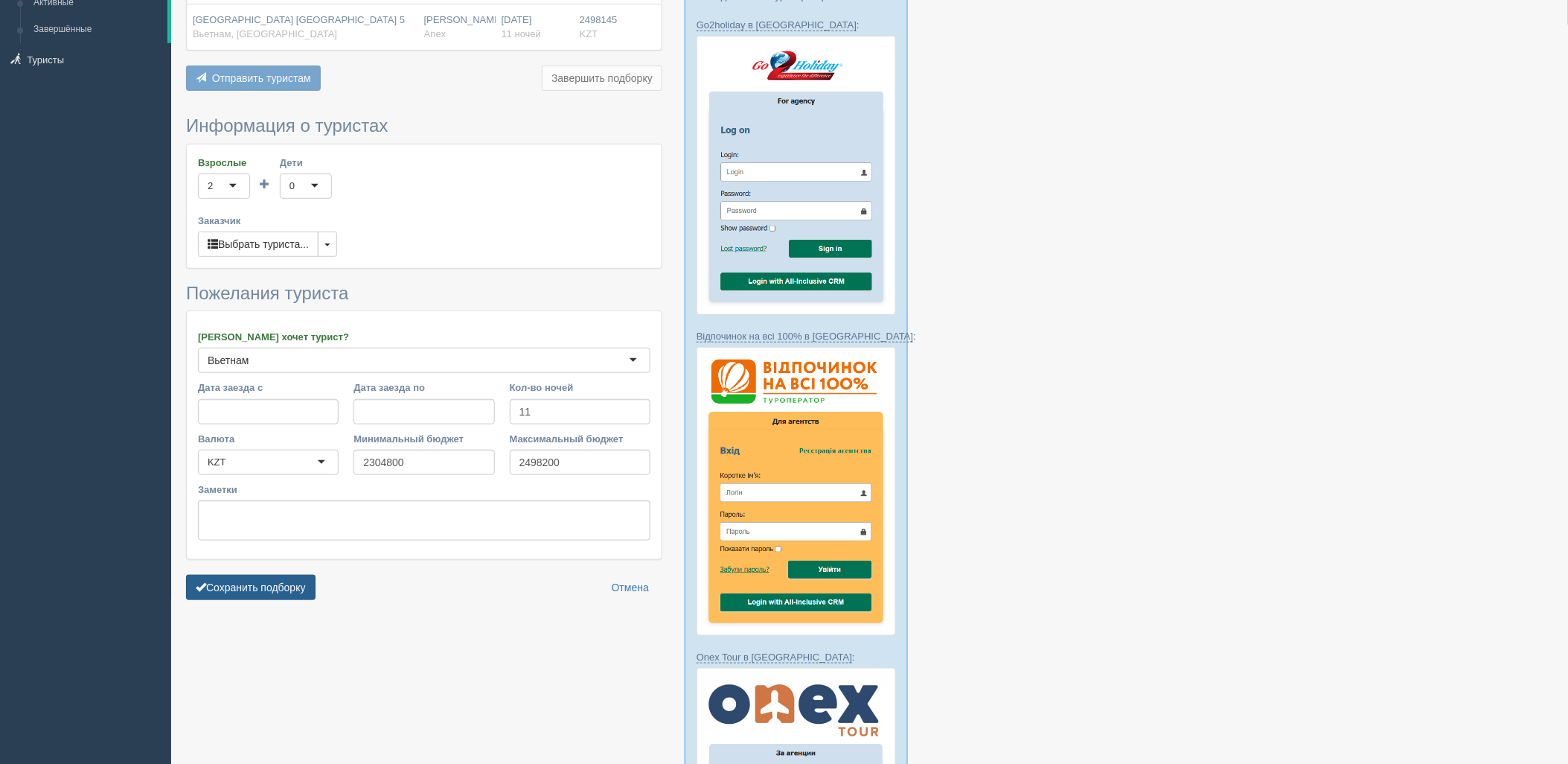
click at [261, 577] on button "Сохранить подборку" at bounding box center [251, 587] width 130 height 25
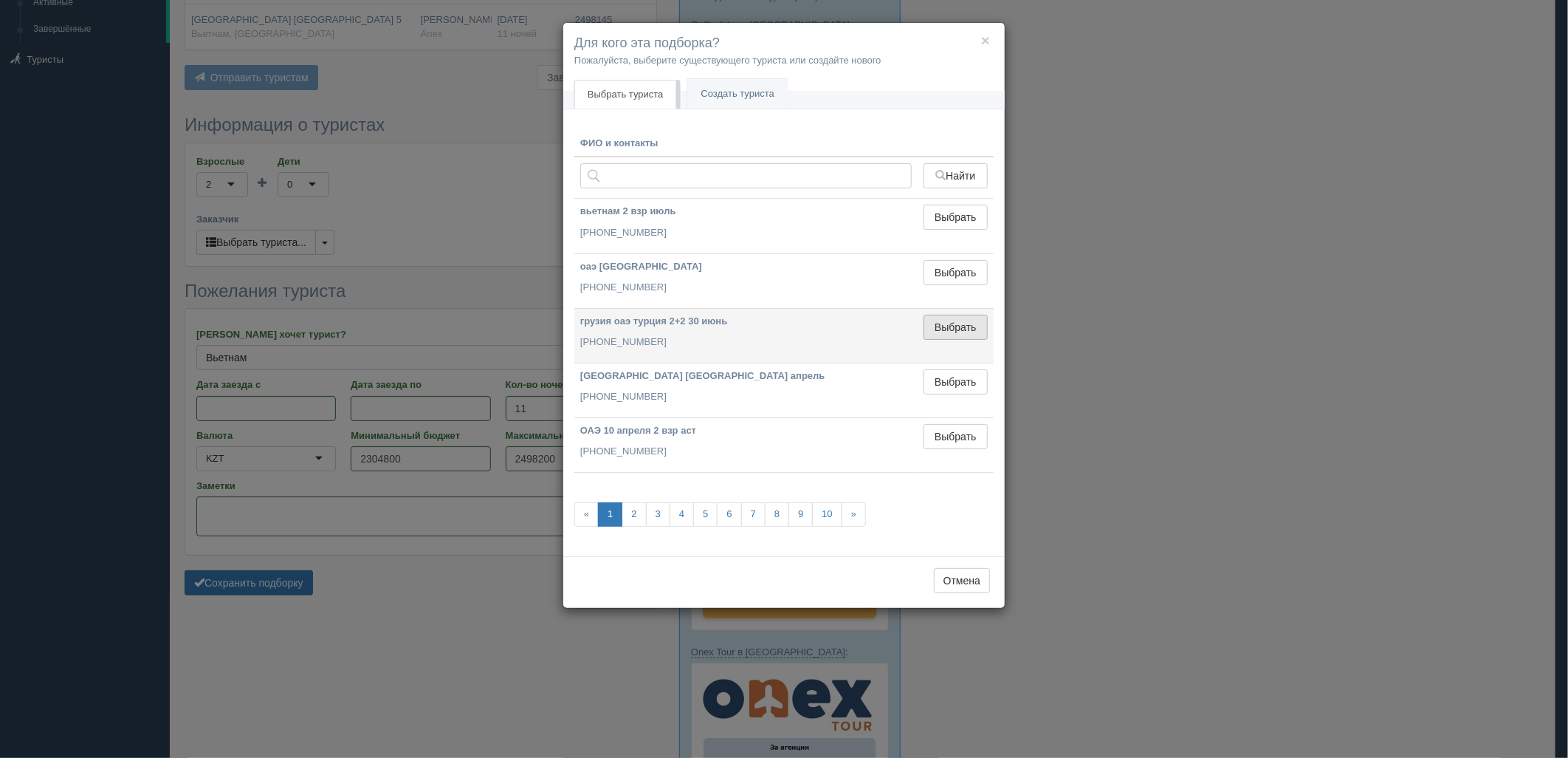
click at [943, 327] on button "Выбрать" at bounding box center [955, 326] width 64 height 25
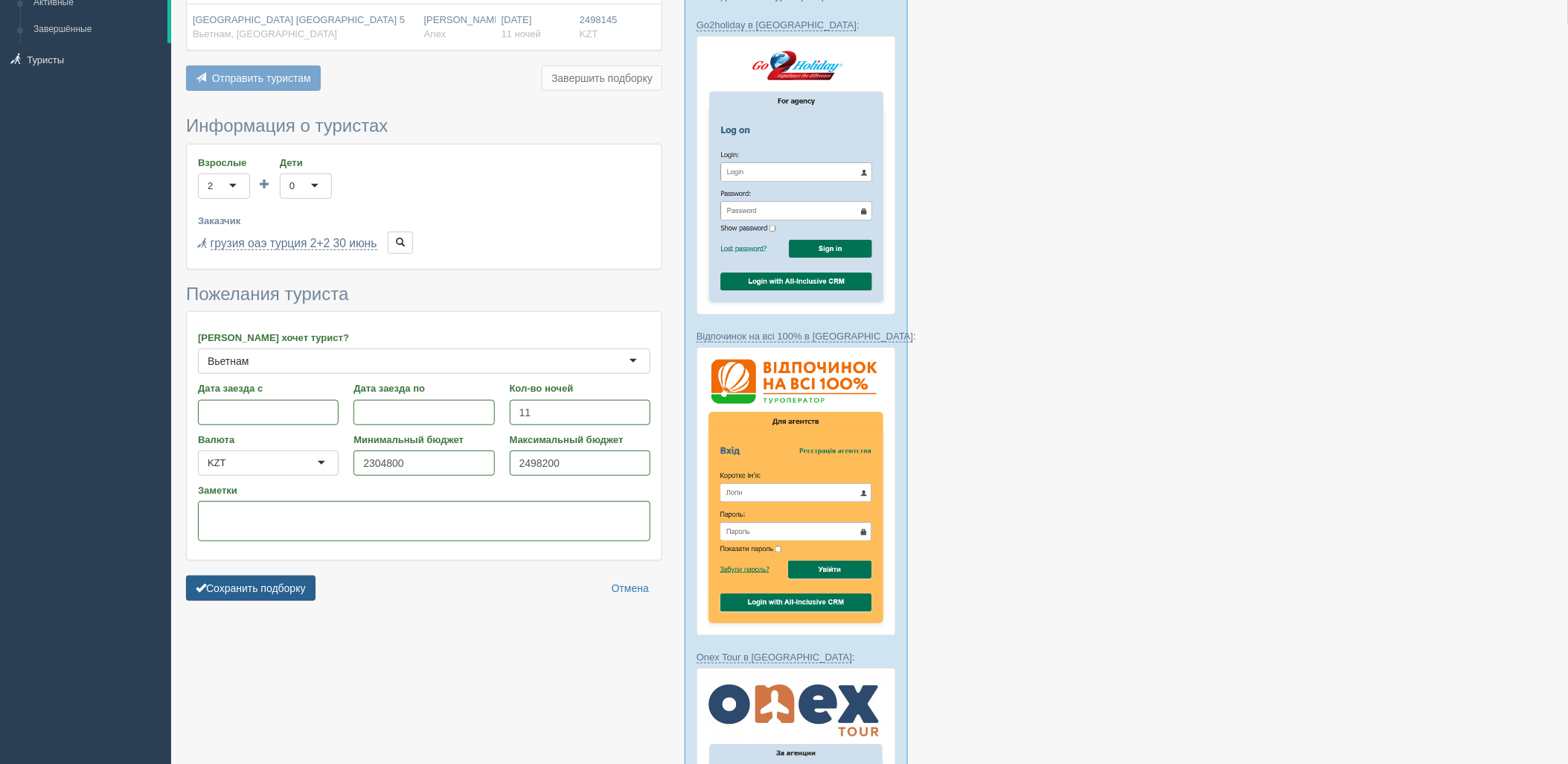
click at [271, 584] on button "Сохранить подборку" at bounding box center [251, 588] width 130 height 25
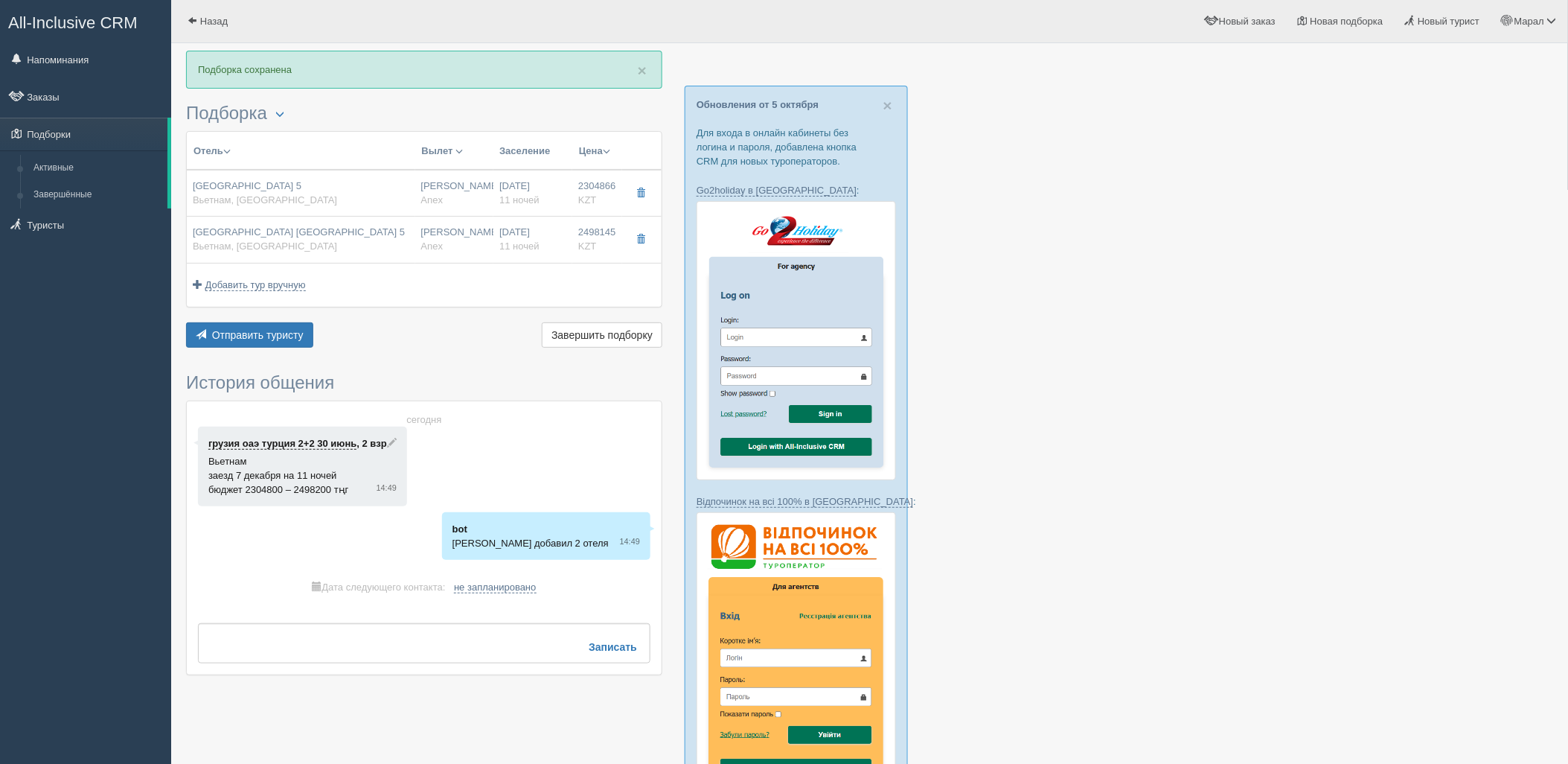
click at [266, 195] on span "Вьетнам, [GEOGRAPHIC_DATA]" at bounding box center [265, 199] width 144 height 11
type input "[GEOGRAPHIC_DATA] 5"
type input "[URL][DOMAIN_NAME]"
type input "Вьетнам"
type input "Нячанг"
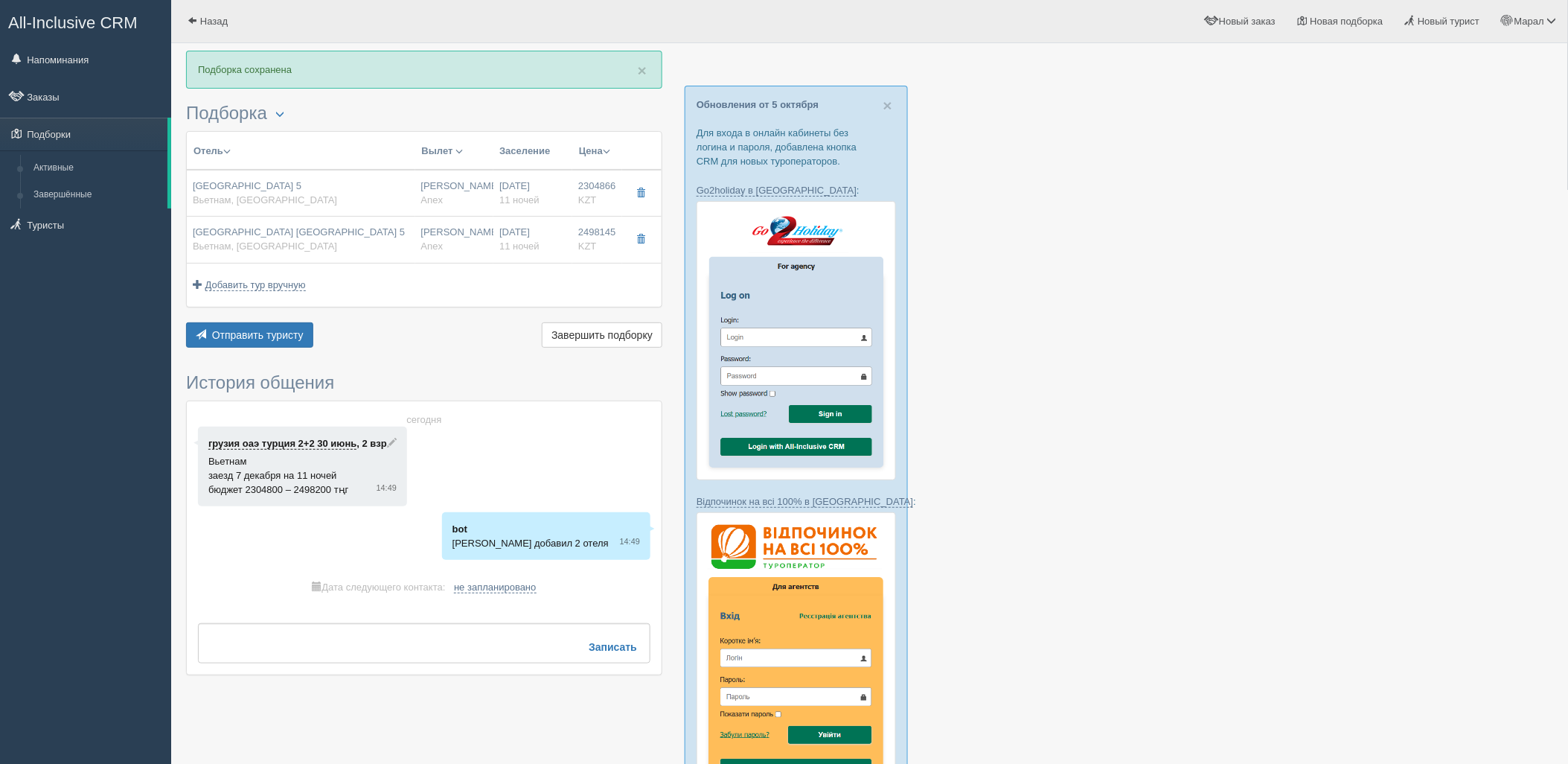
type input "2304866.00"
type input "1116228.00"
type input "[PERSON_NAME]"
type input "Нячанг Камрань CXR"
type input "20:25"
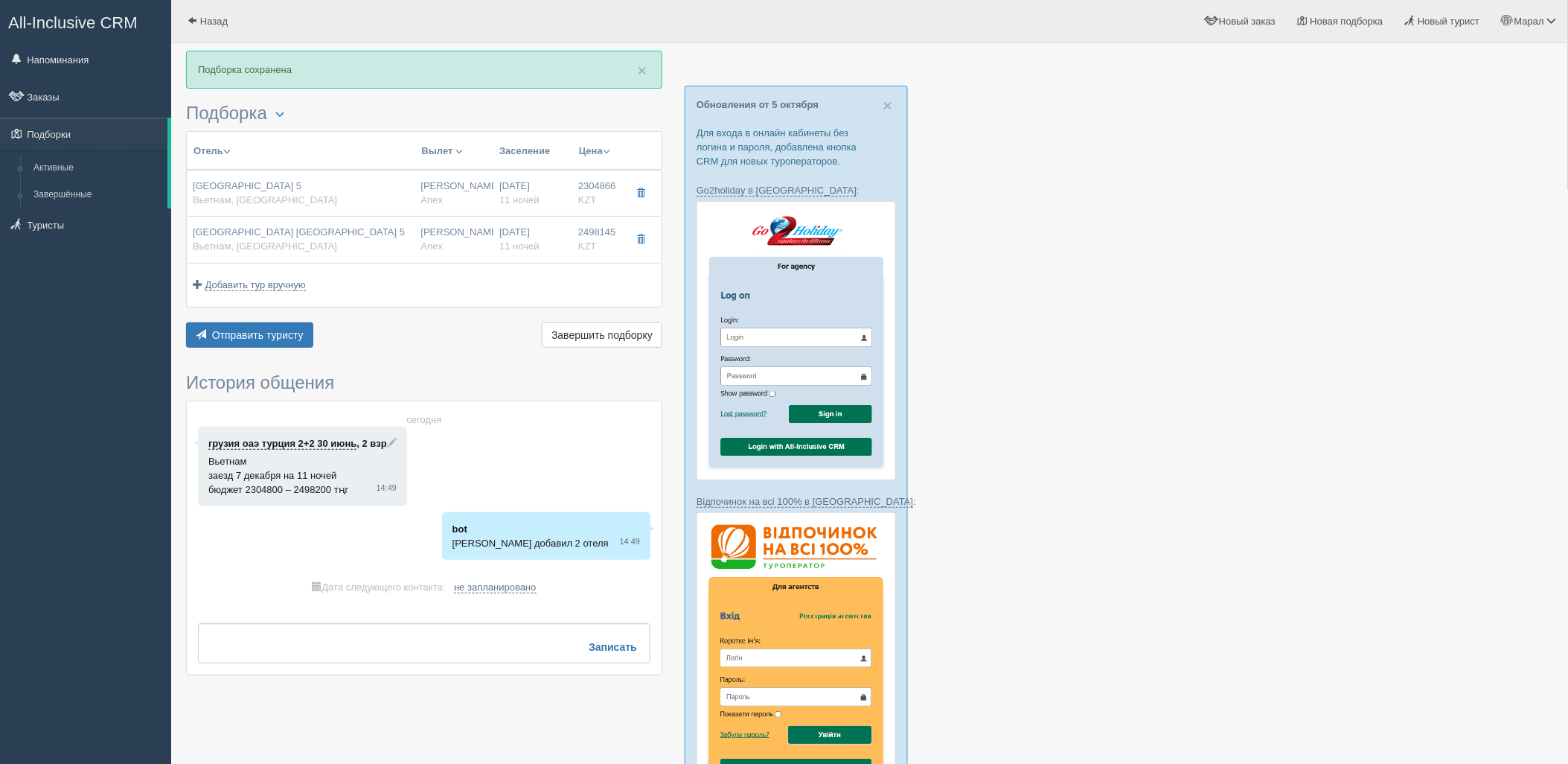
type input "06:25"
type input "+1"
type input "12:30"
type input "18:55"
type input "11"
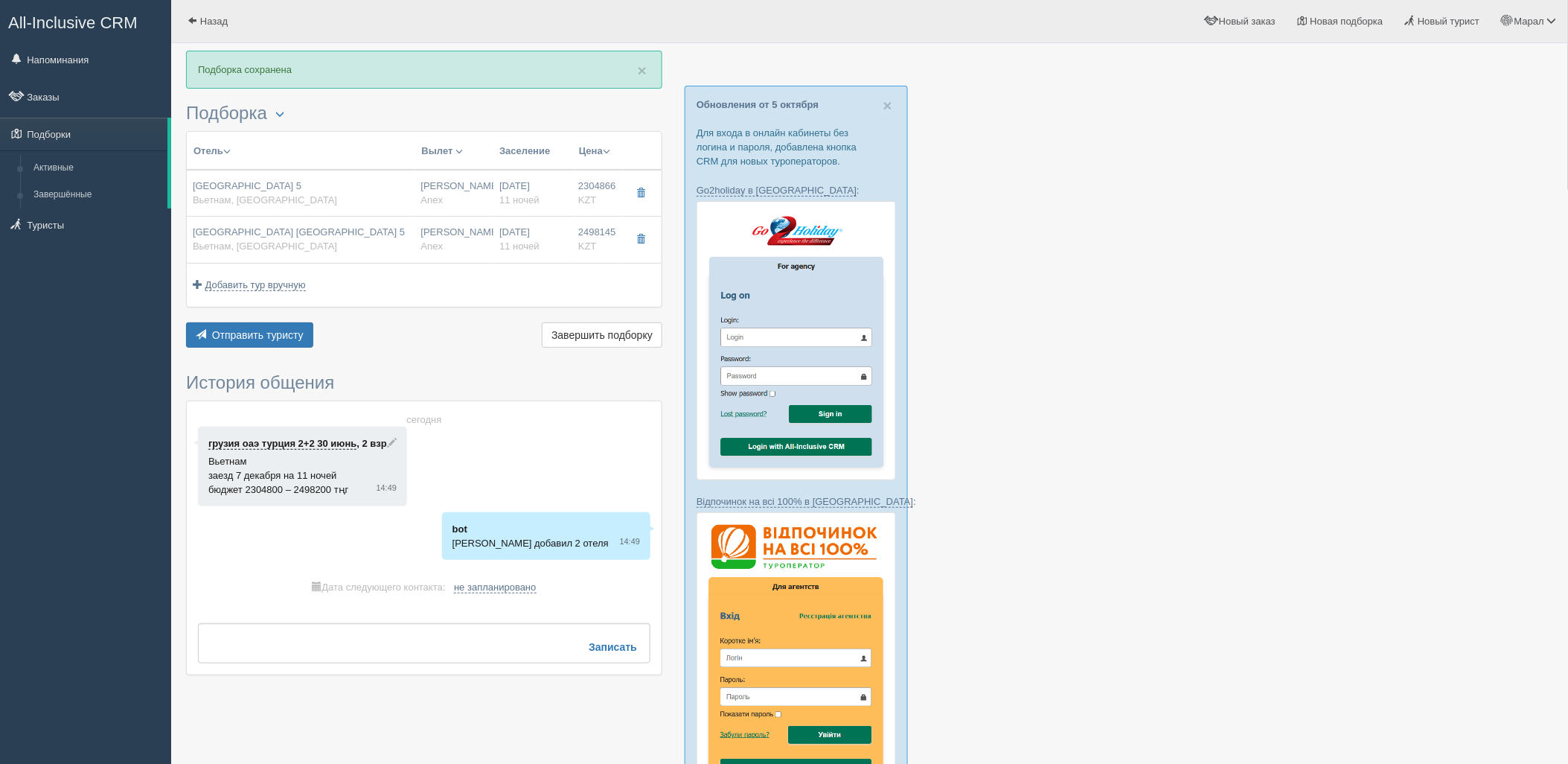
type input "Deluxe Room (without VinWonder access)"
type input "BB"
type input "Anex"
type input "[URL][DOMAIN_NAME]"
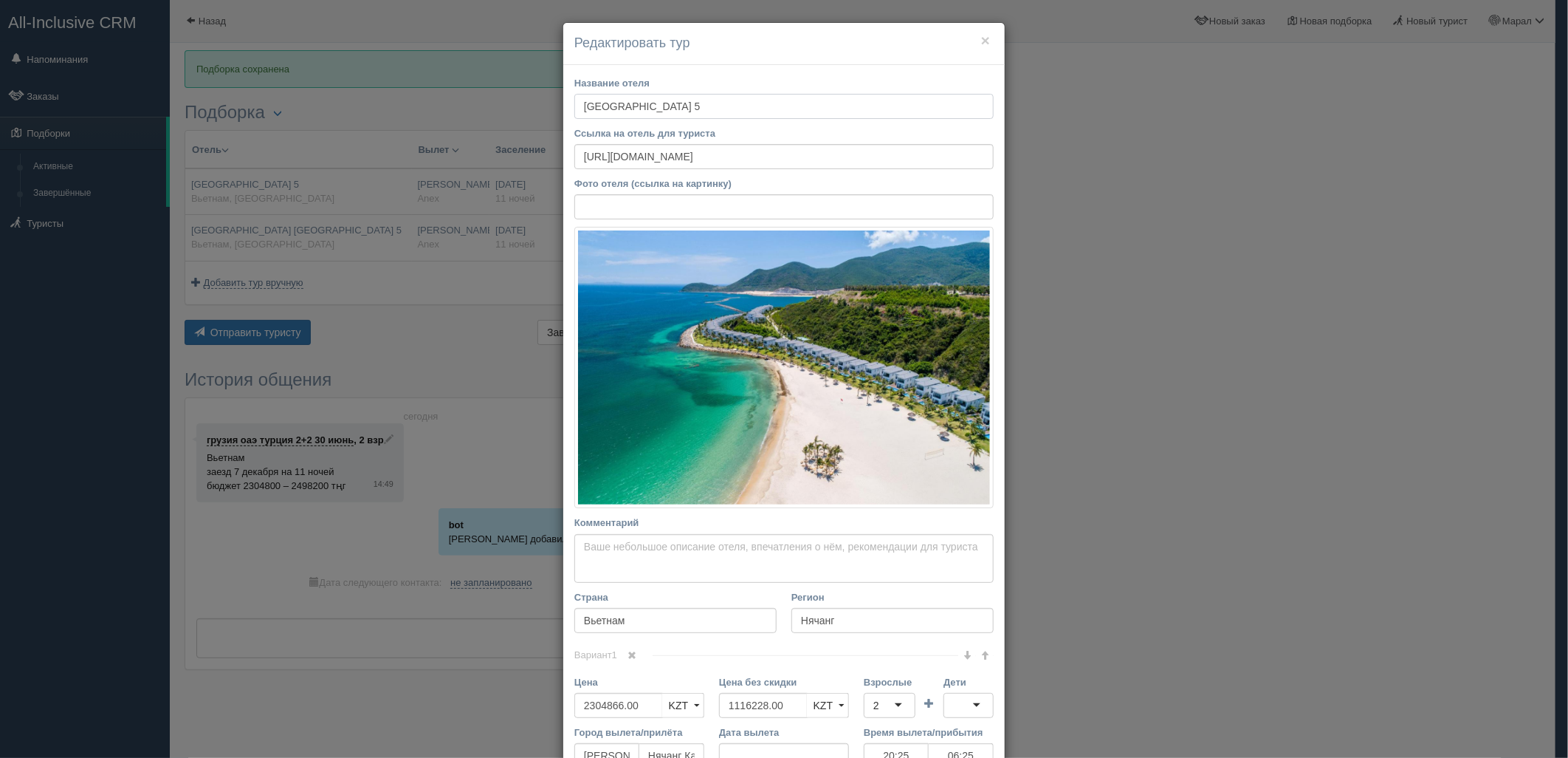
drag, startPoint x: 589, startPoint y: 103, endPoint x: 753, endPoint y: 119, distance: 164.8
click at [753, 119] on div "Название отеля [GEOGRAPHIC_DATA] 5 Ссылка на отель для туриста [URL][DOMAIN_NAM…" at bounding box center [784, 516] width 441 height 901
click at [1367, 488] on div "× Редактировать тур Название отеля [GEOGRAPHIC_DATA] 5 Ссылка на отель для тури…" at bounding box center [784, 379] width 1568 height 758
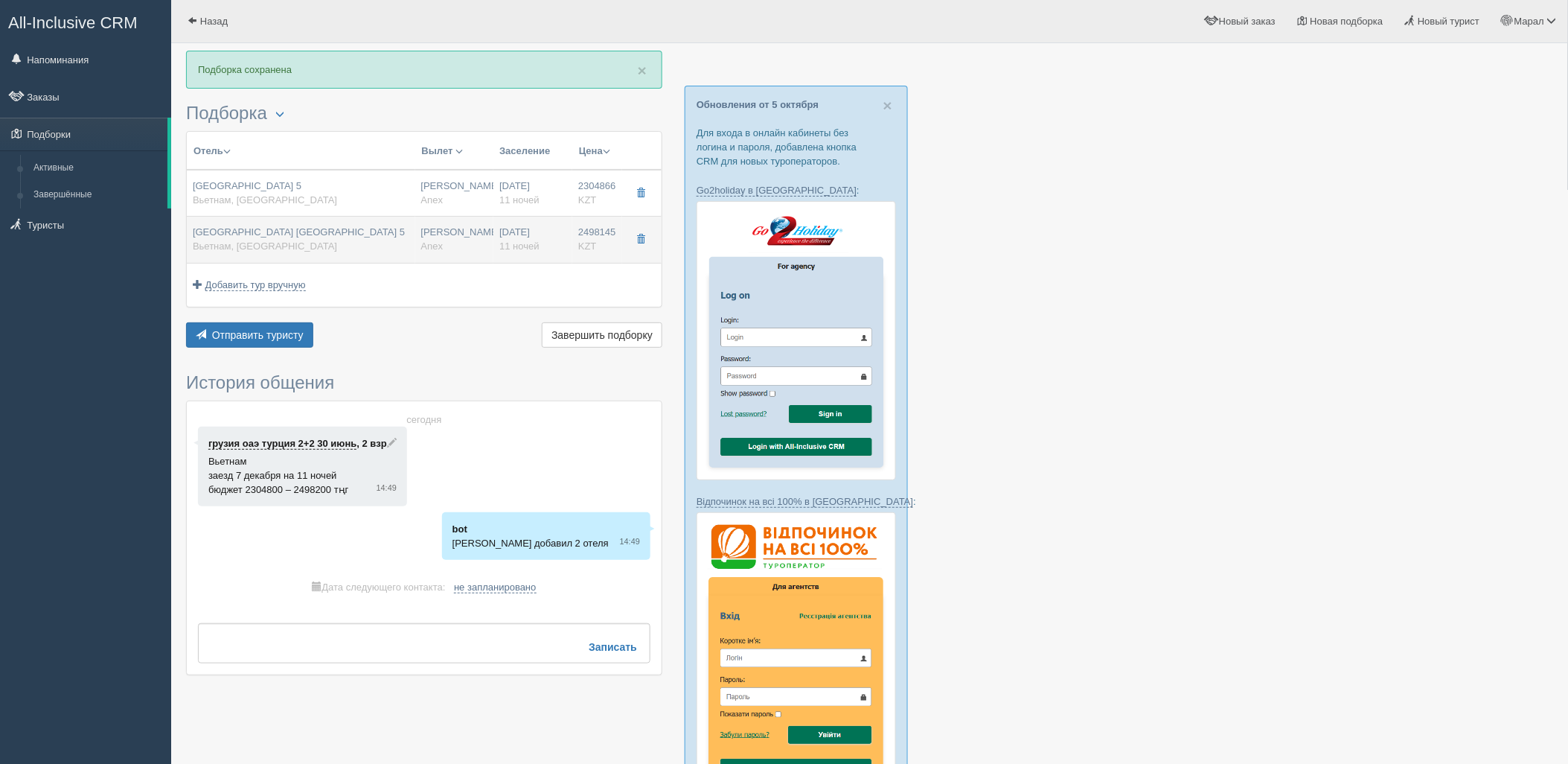
click at [416, 224] on td "[PERSON_NAME] Anex" at bounding box center [455, 239] width 79 height 46
type input "[GEOGRAPHIC_DATA] [GEOGRAPHIC_DATA] 5"
type input "[URL][DOMAIN_NAME]"
type input "2498145.00"
type input "1284999.00"
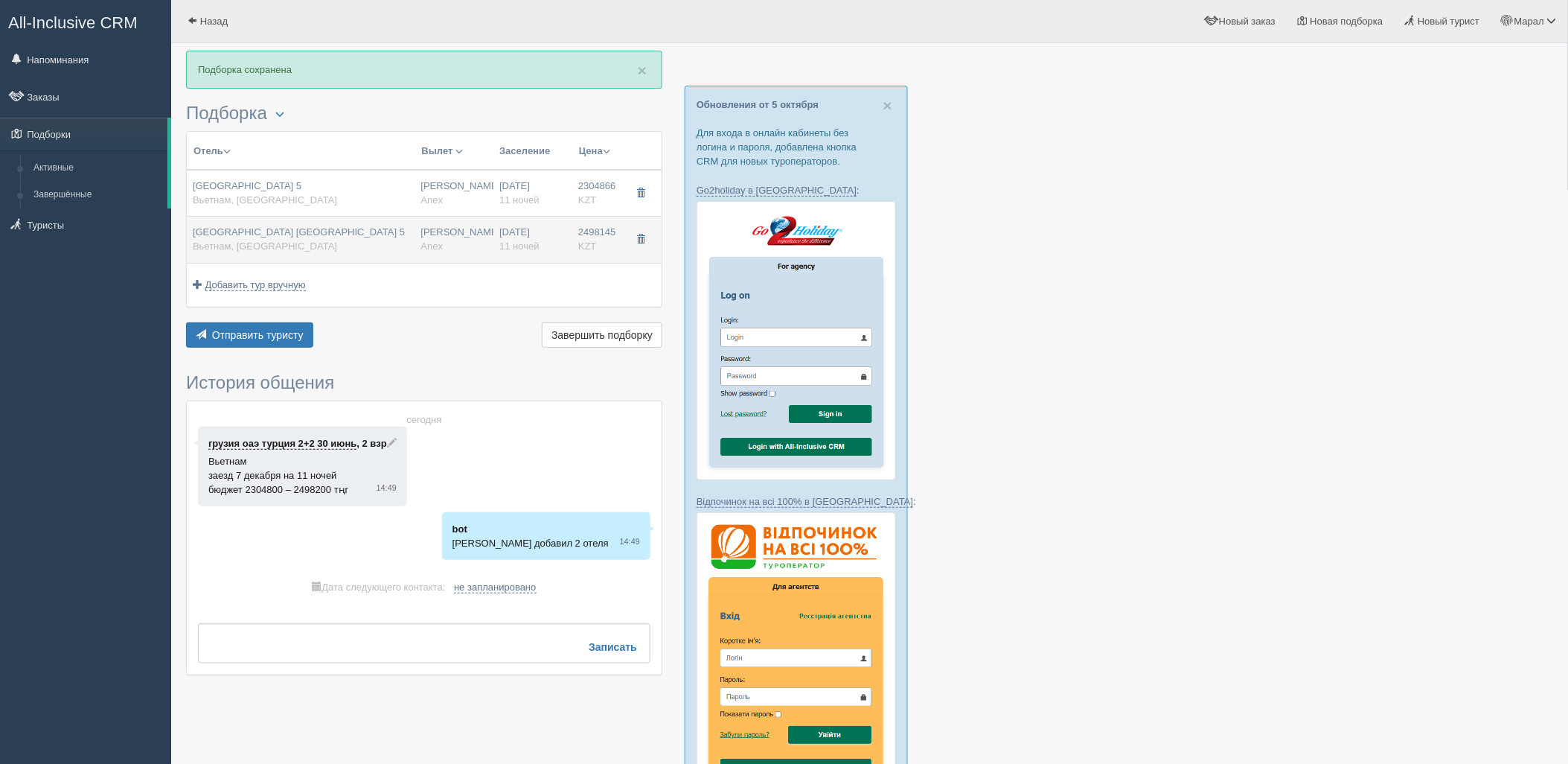
type input "20:25"
type input "06:25"
type input "12:30"
type input "18:55"
type input "[URL][DOMAIN_NAME]"
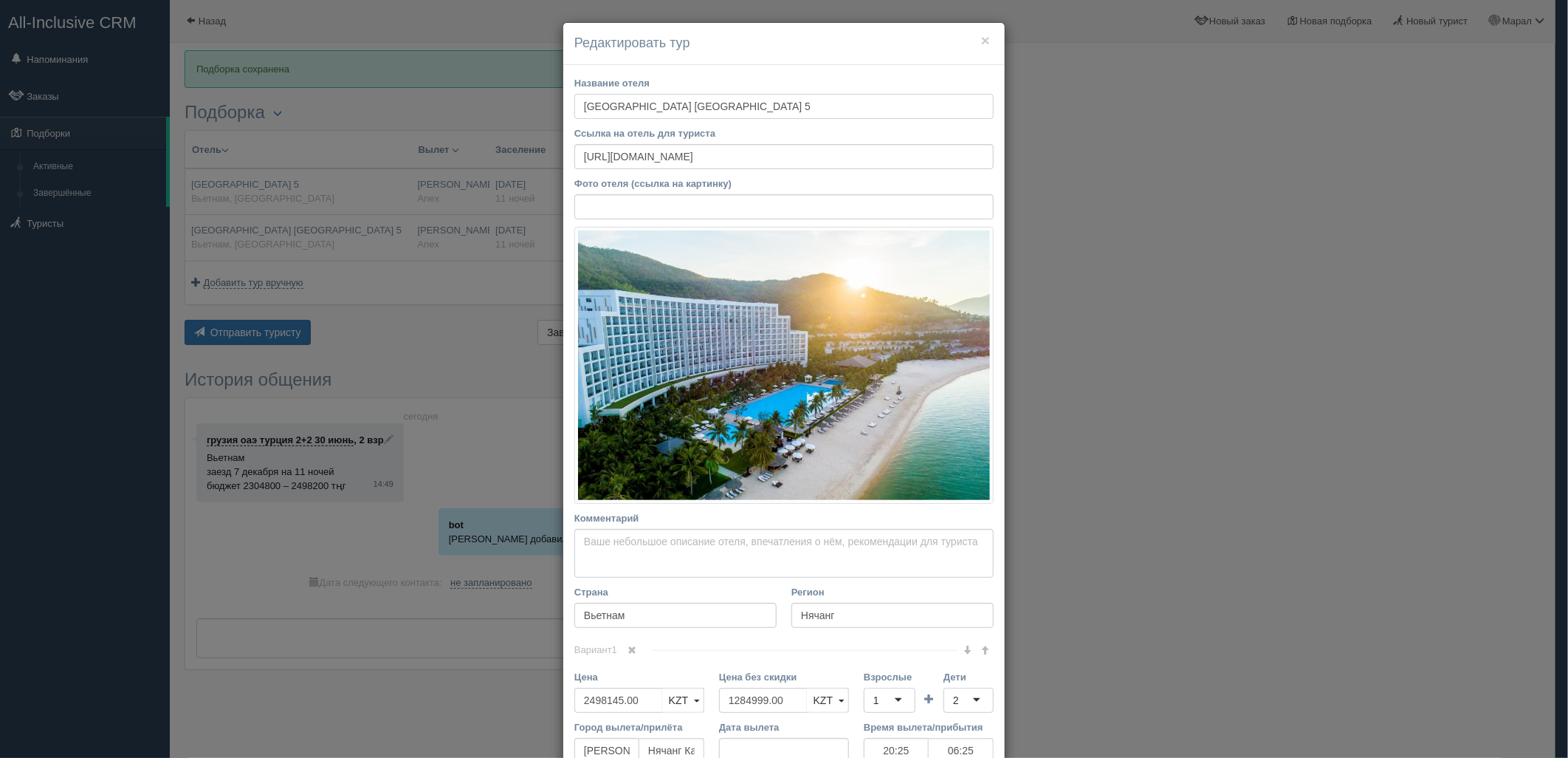
drag, startPoint x: 571, startPoint y: 109, endPoint x: 772, endPoint y: 111, distance: 201.0
click at [772, 111] on input "[GEOGRAPHIC_DATA] [GEOGRAPHIC_DATA] 5" at bounding box center [784, 106] width 419 height 25
click at [607, 106] on input "[GEOGRAPHIC_DATA] [GEOGRAPHIC_DATA] 5" at bounding box center [784, 106] width 419 height 25
drag, startPoint x: 1265, startPoint y: 303, endPoint x: 1253, endPoint y: 303, distance: 12.0
click at [1263, 303] on div "× Редактировать тур Название отеля [GEOGRAPHIC_DATA] 5 Ссылка на отель для тури…" at bounding box center [784, 379] width 1568 height 758
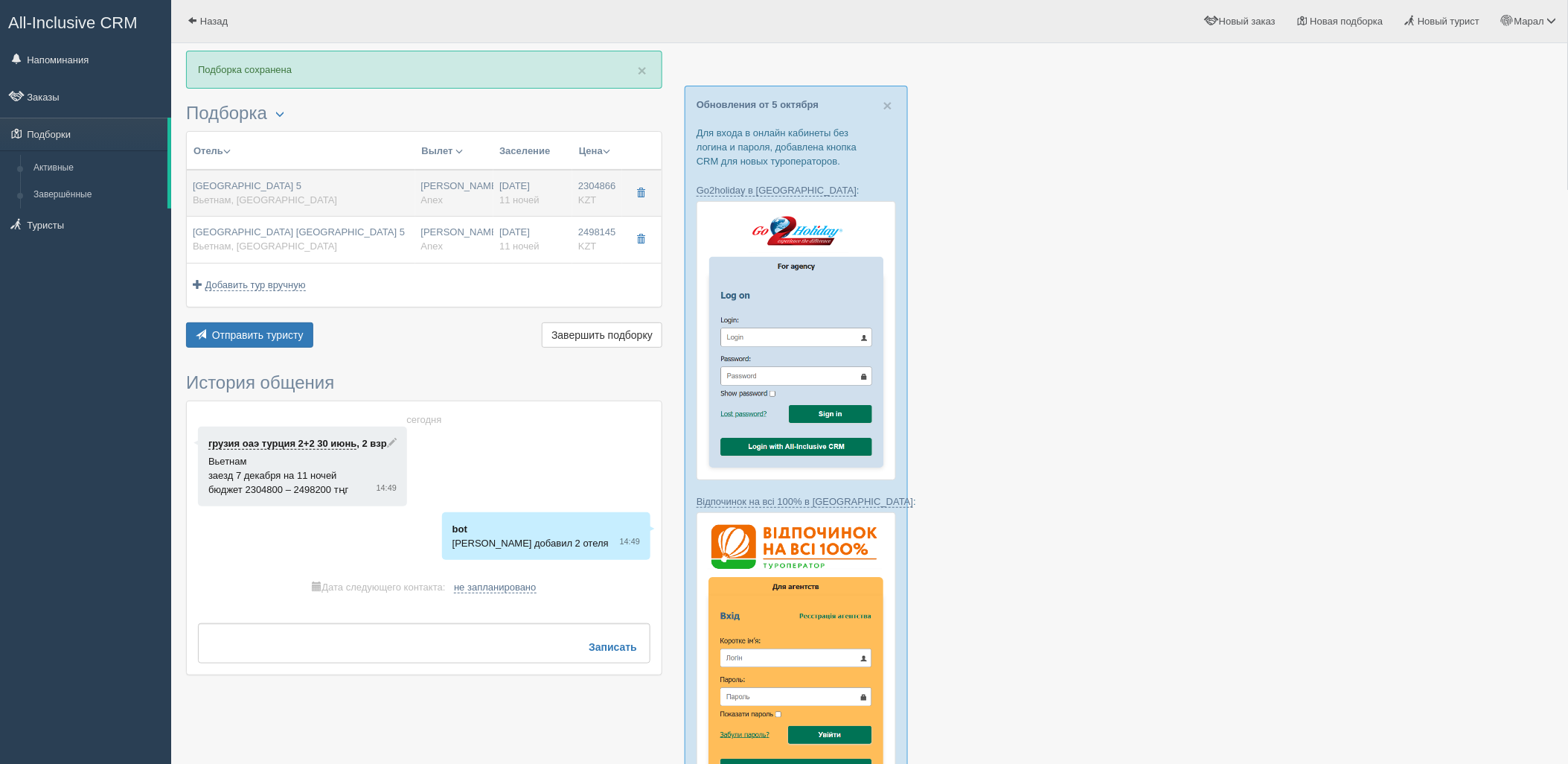
click at [369, 192] on div "[GEOGRAPHIC_DATA] 5 [GEOGRAPHIC_DATA], [GEOGRAPHIC_DATA]" at bounding box center [301, 193] width 216 height 28
type input "[GEOGRAPHIC_DATA] 5"
type input "[URL][DOMAIN_NAME]"
type input "2304866.00"
type input "1116228.00"
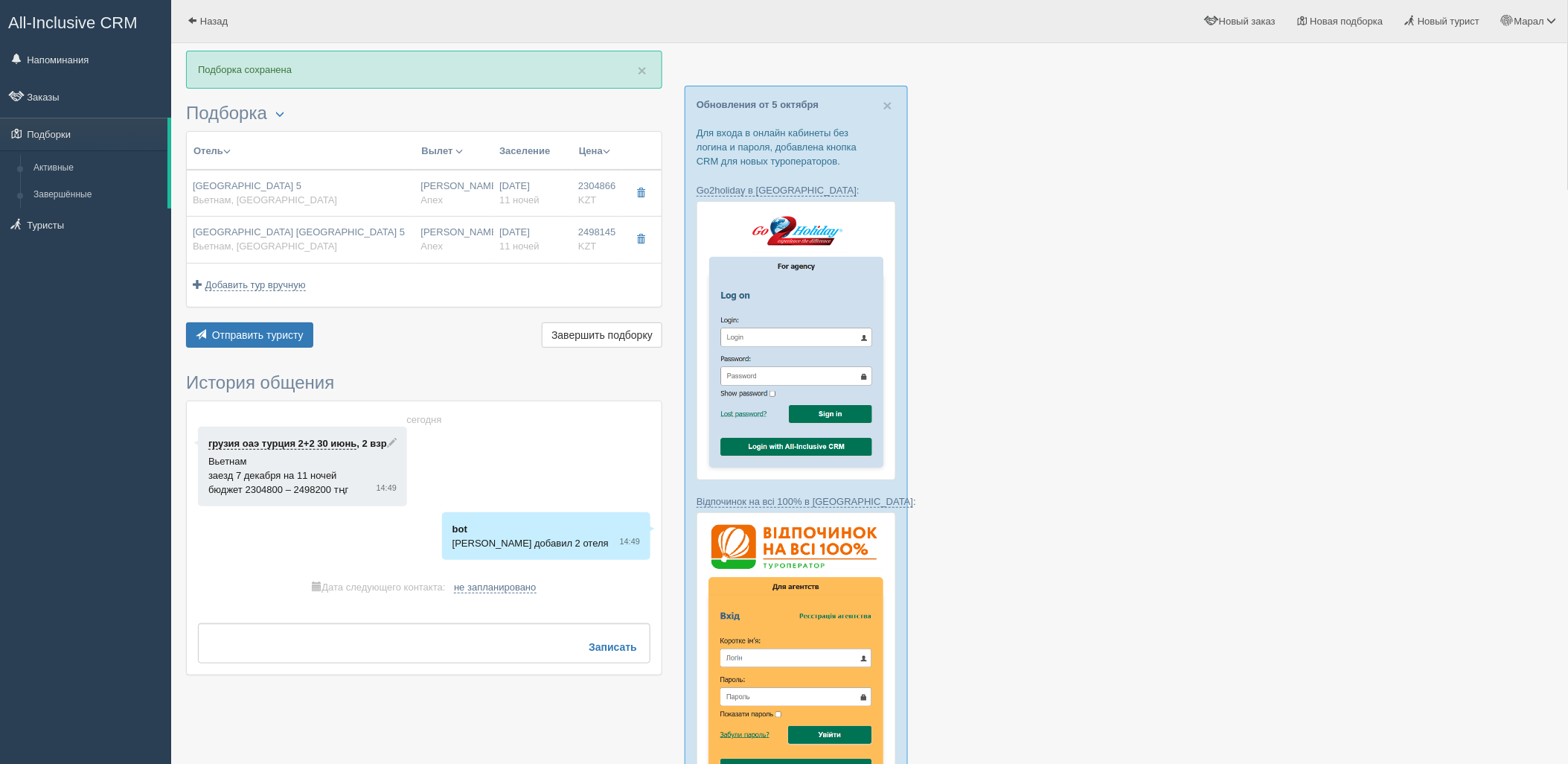
type input "20:25"
type input "06:25"
type input "12:30"
type input "18:55"
type input "[URL][DOMAIN_NAME]"
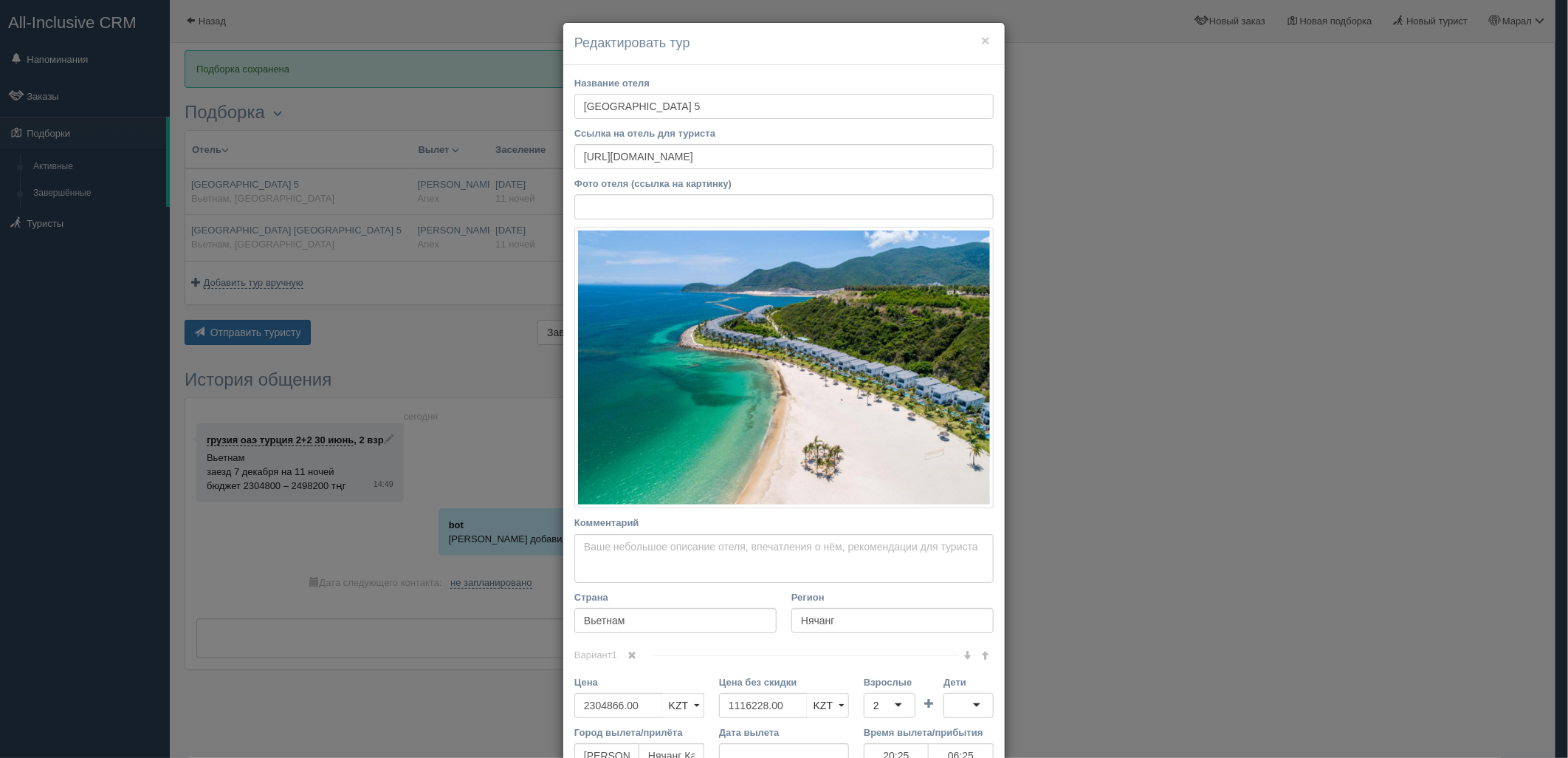
drag, startPoint x: 576, startPoint y: 103, endPoint x: 696, endPoint y: 116, distance: 120.7
click at [696, 116] on input "[GEOGRAPHIC_DATA] 5" at bounding box center [784, 106] width 419 height 25
click at [1529, 443] on div "× Редактировать тур Название отеля [GEOGRAPHIC_DATA] 5 Ссылка на отель для тури…" at bounding box center [784, 379] width 1568 height 758
